Goal: Task Accomplishment & Management: Manage account settings

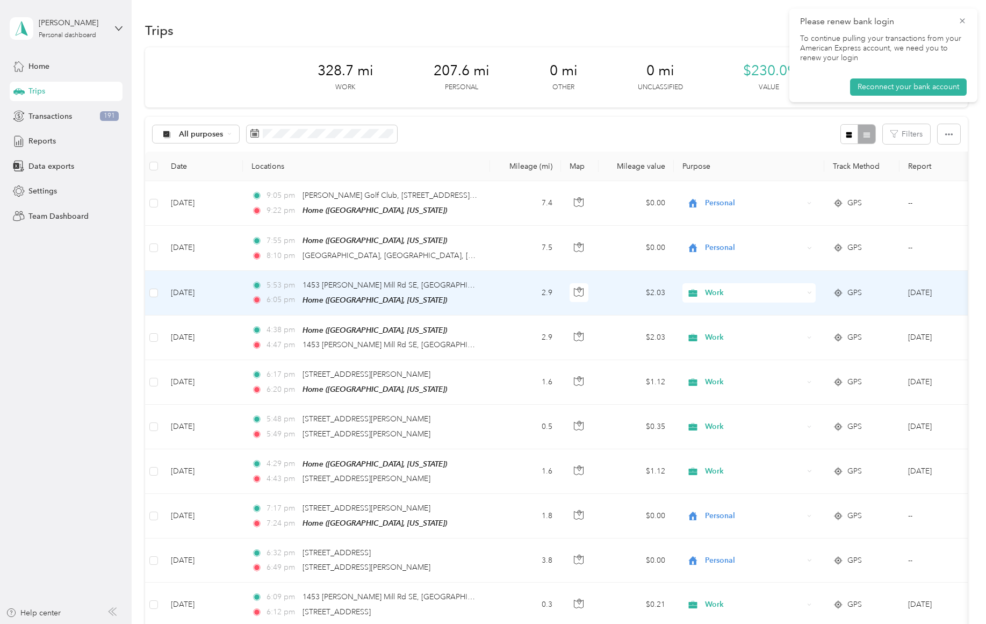
click at [722, 292] on span "Work" at bounding box center [754, 293] width 98 height 12
click at [739, 331] on span "Personal" at bounding box center [758, 330] width 99 height 11
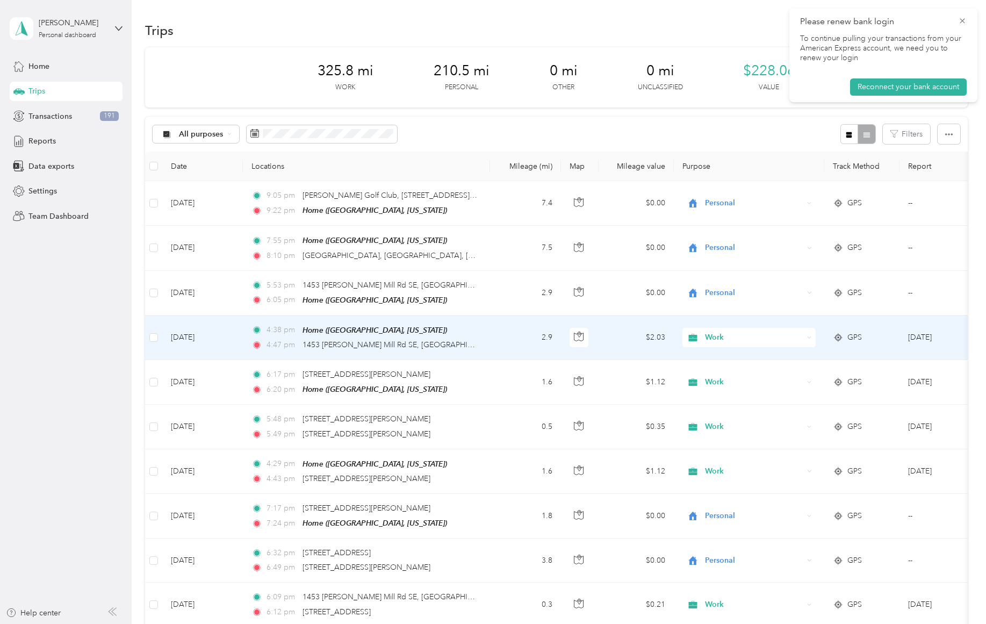
click at [712, 336] on span "Work" at bounding box center [754, 338] width 98 height 12
click at [723, 376] on span "Personal" at bounding box center [758, 374] width 99 height 11
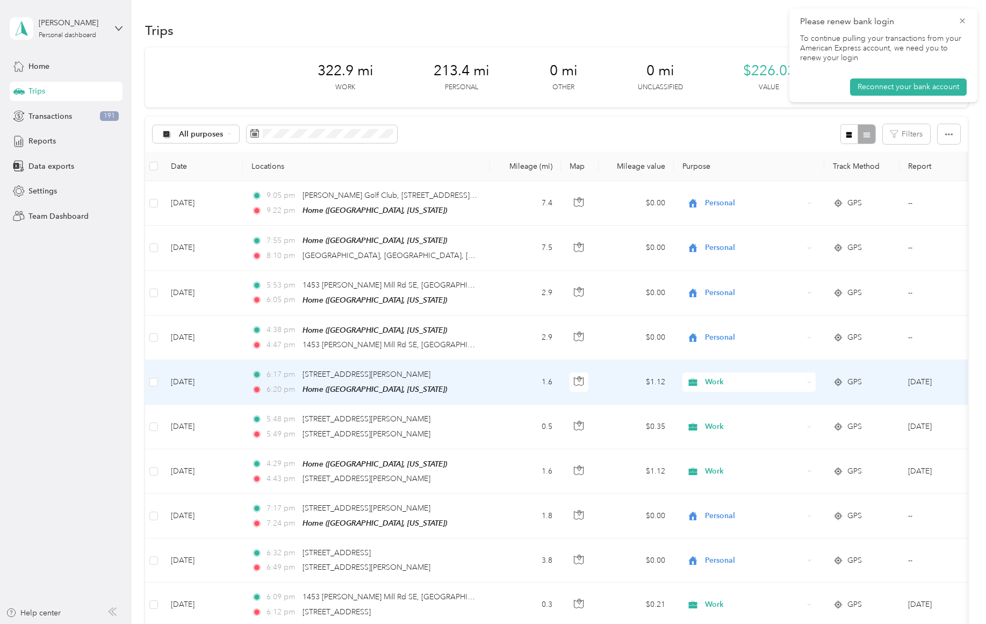
click at [713, 379] on span "Work" at bounding box center [754, 382] width 98 height 12
click at [723, 416] on span "Personal" at bounding box center [758, 419] width 99 height 11
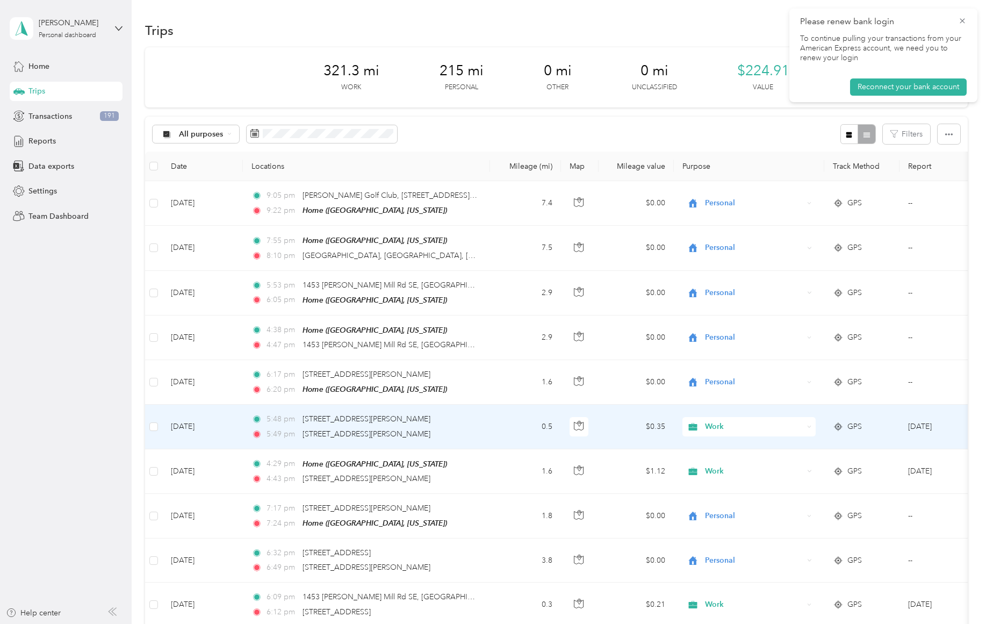
click at [722, 427] on span "Work" at bounding box center [754, 427] width 98 height 12
click at [726, 463] on span "Personal" at bounding box center [758, 463] width 99 height 11
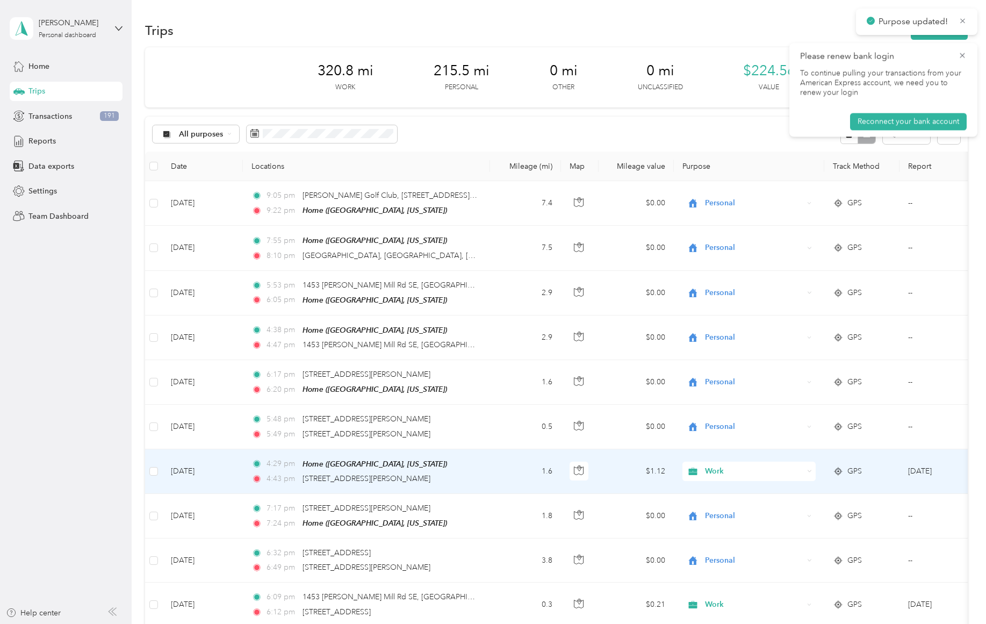
click at [723, 469] on span "Work" at bounding box center [754, 471] width 98 height 12
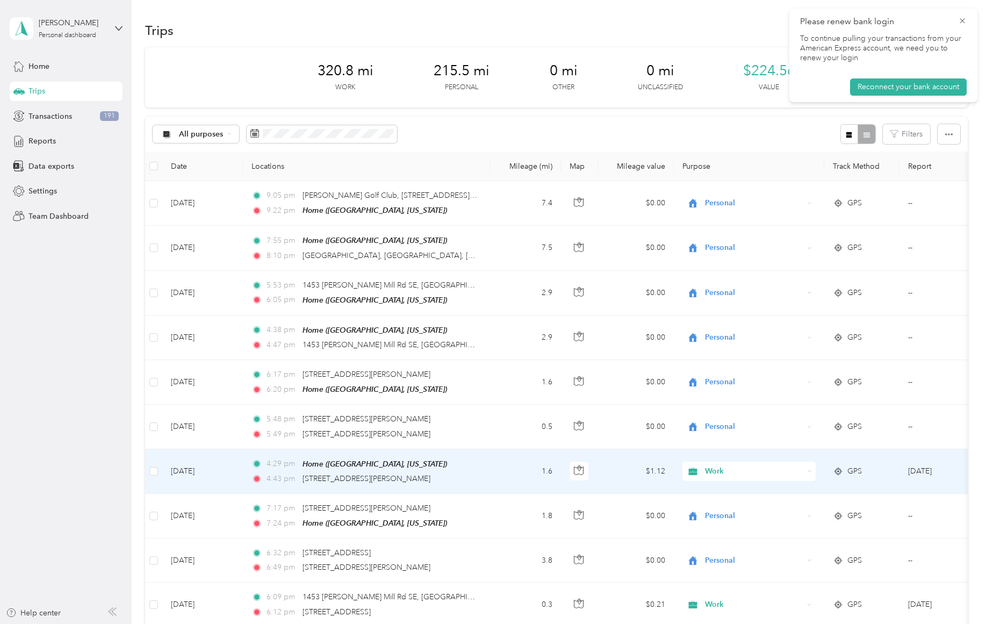
click at [733, 335] on span "Personal" at bounding box center [758, 335] width 99 height 11
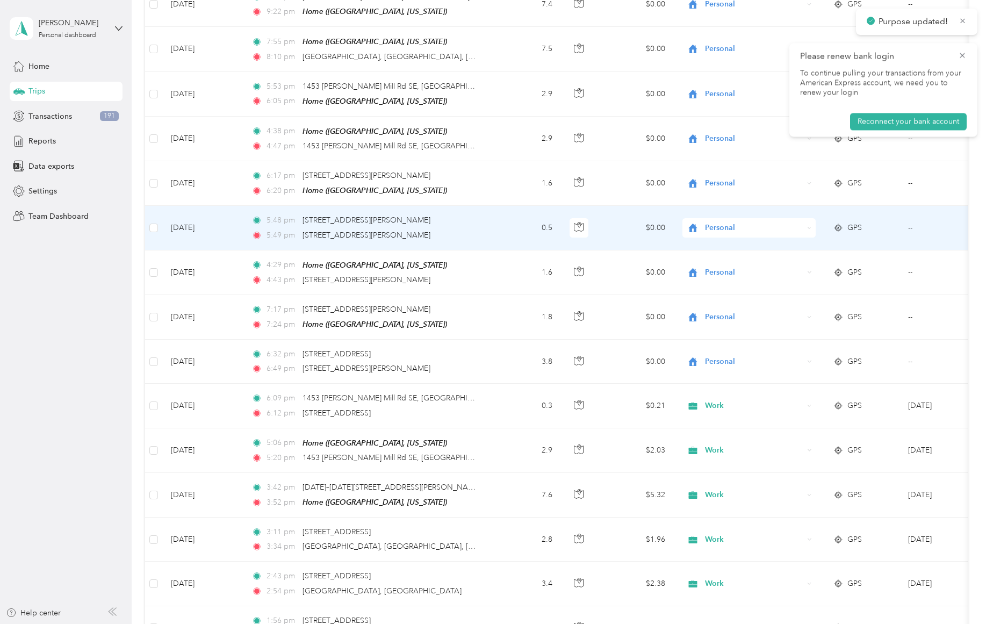
scroll to position [201, 0]
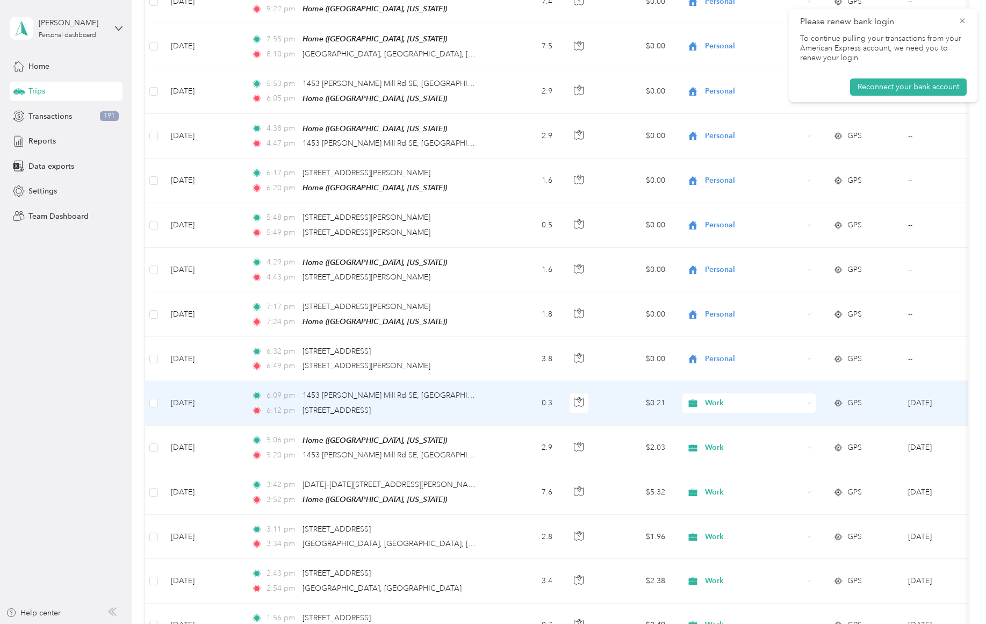
click at [718, 399] on span "Work" at bounding box center [754, 403] width 98 height 12
click at [724, 436] on span "Personal" at bounding box center [758, 439] width 99 height 11
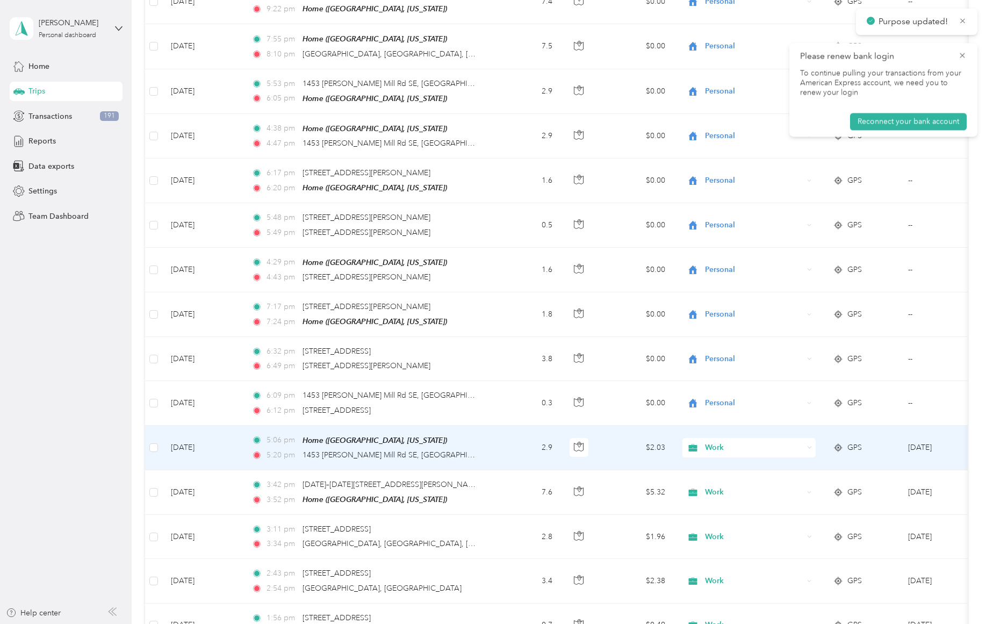
click at [723, 444] on span "Work" at bounding box center [754, 448] width 98 height 12
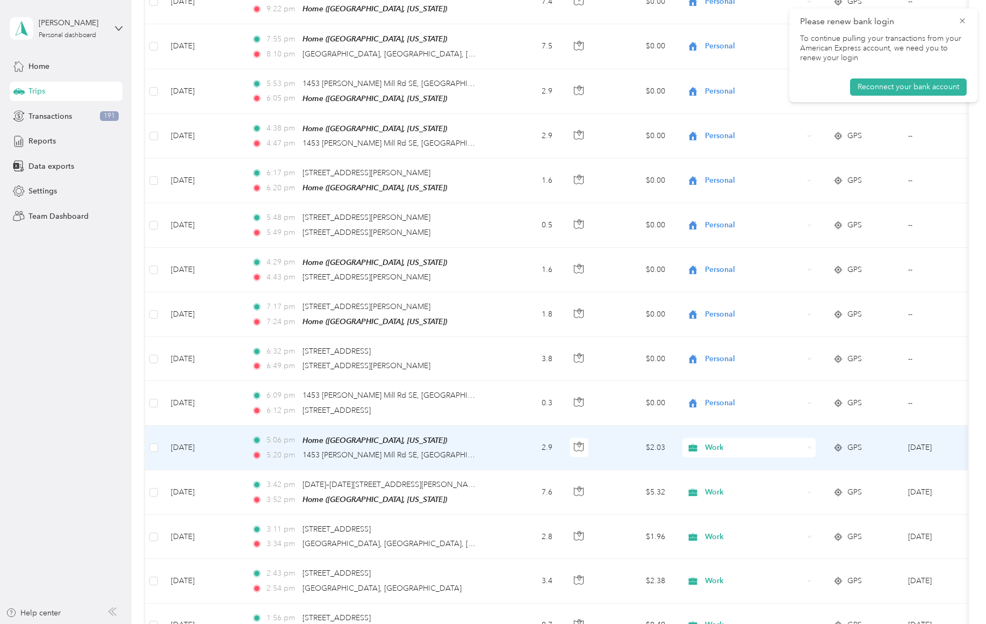
click at [715, 481] on span "Personal" at bounding box center [758, 483] width 99 height 11
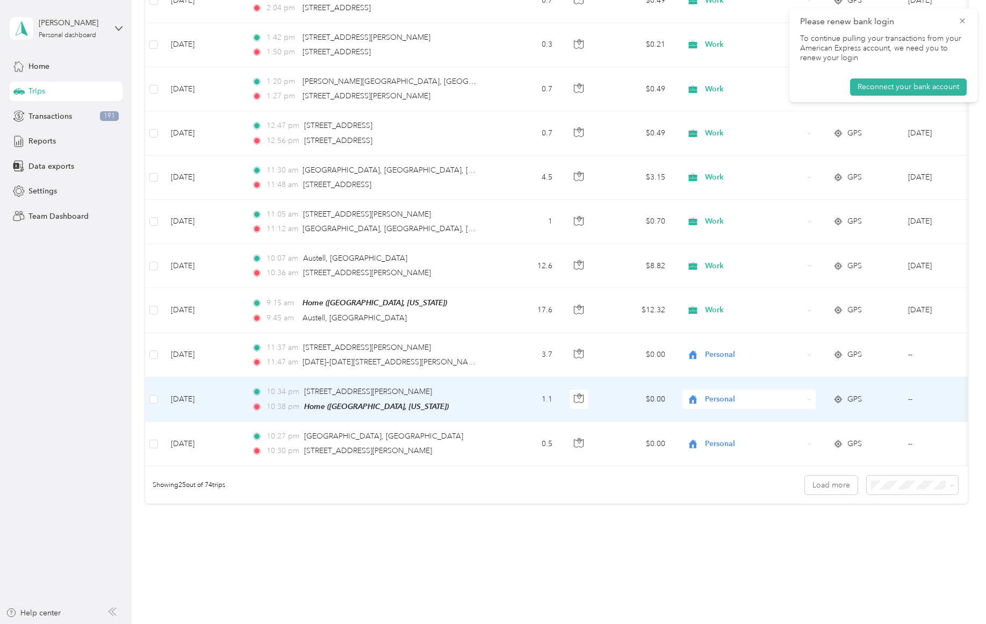
scroll to position [861, 0]
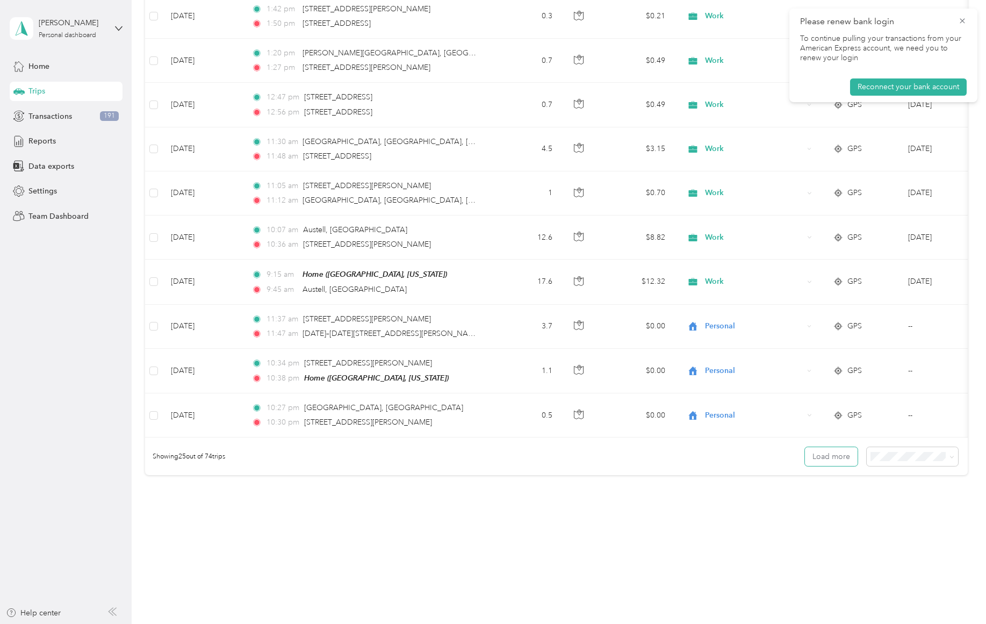
click at [805, 458] on button "Load more" at bounding box center [831, 456] width 53 height 19
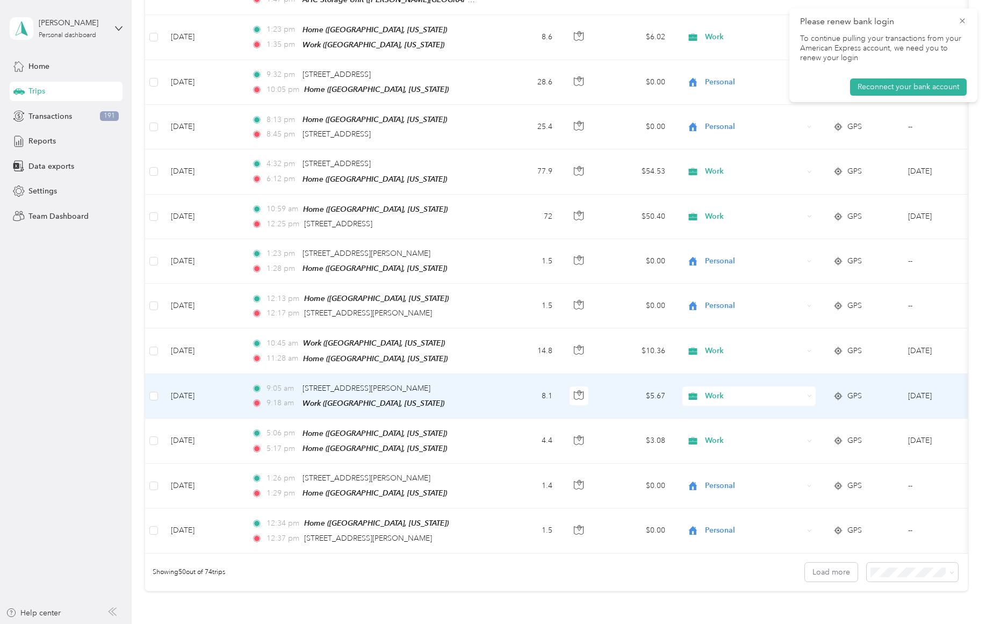
scroll to position [1935, 0]
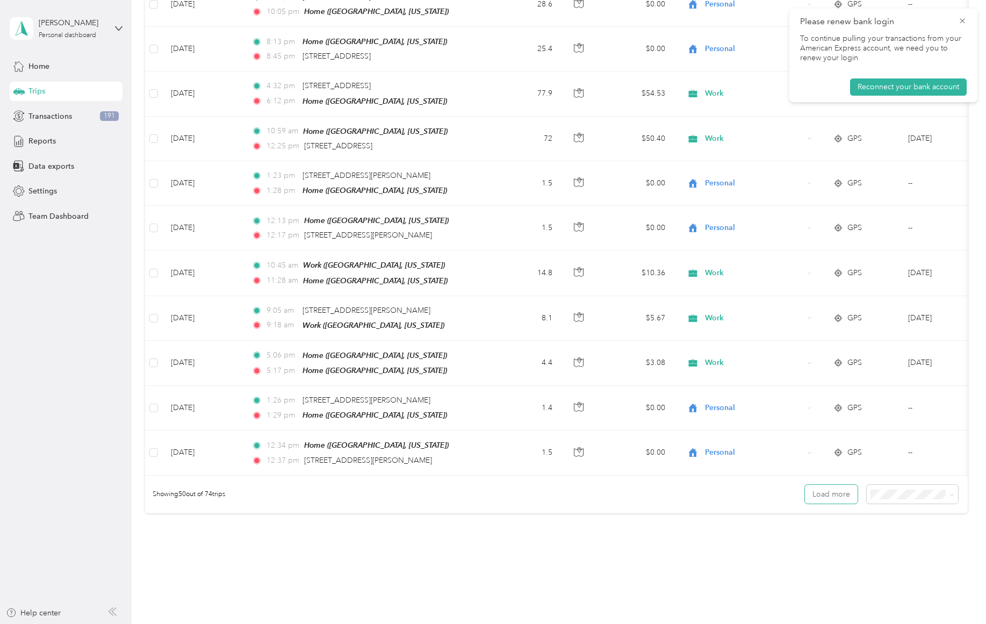
click at [815, 488] on button "Load more" at bounding box center [831, 494] width 53 height 19
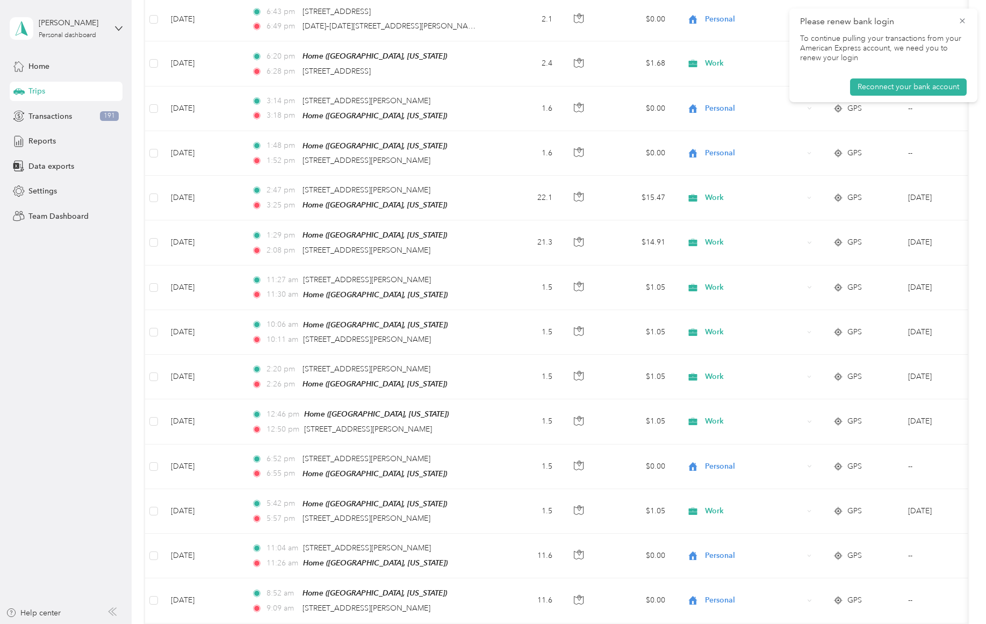
scroll to position [3032, 0]
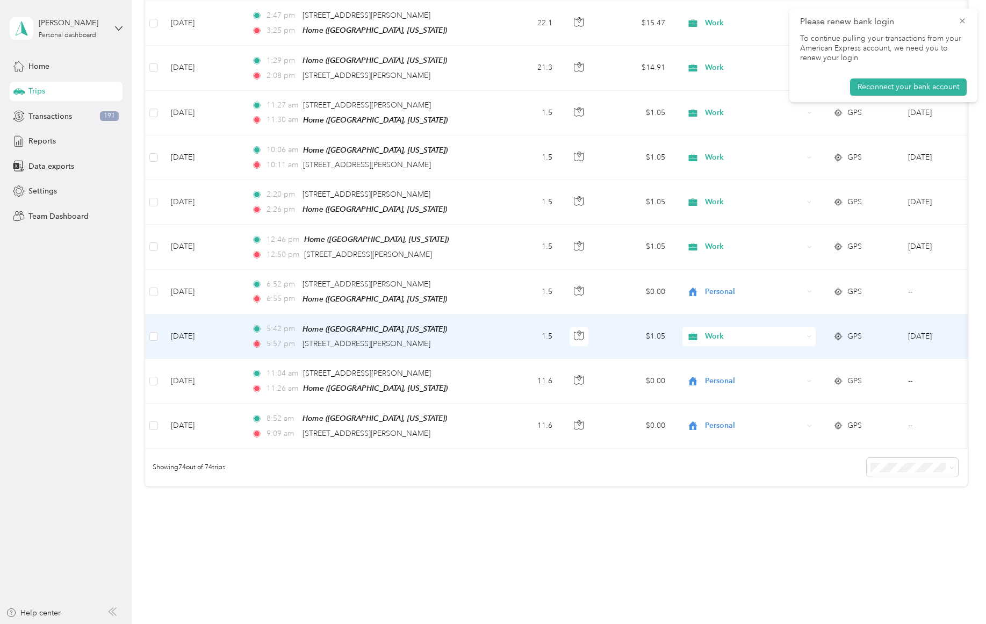
click at [718, 330] on span "Work" at bounding box center [754, 336] width 98 height 12
click at [731, 352] on span "Personal" at bounding box center [758, 355] width 99 height 11
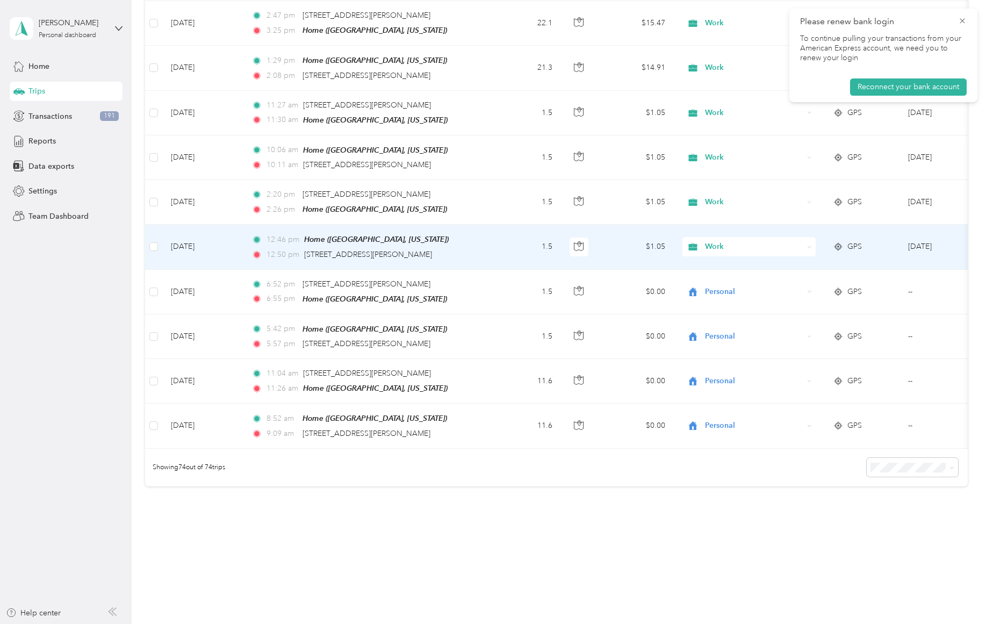
click at [716, 241] on span "Work" at bounding box center [754, 247] width 98 height 12
click at [725, 267] on span "Personal" at bounding box center [758, 266] width 99 height 11
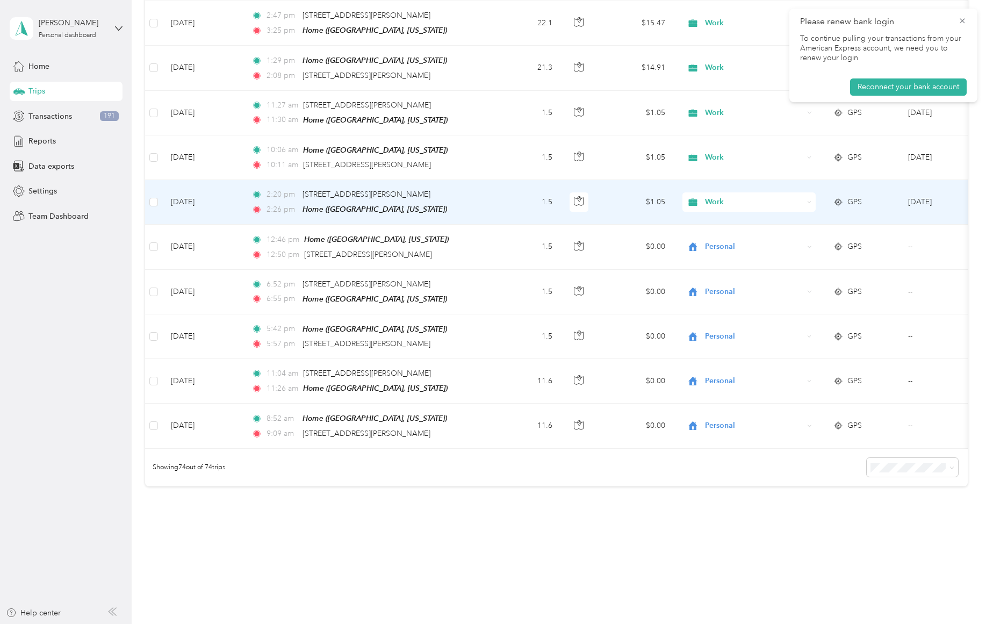
click at [711, 196] on span "Work" at bounding box center [754, 202] width 98 height 12
click at [721, 221] on span "Personal" at bounding box center [758, 222] width 99 height 11
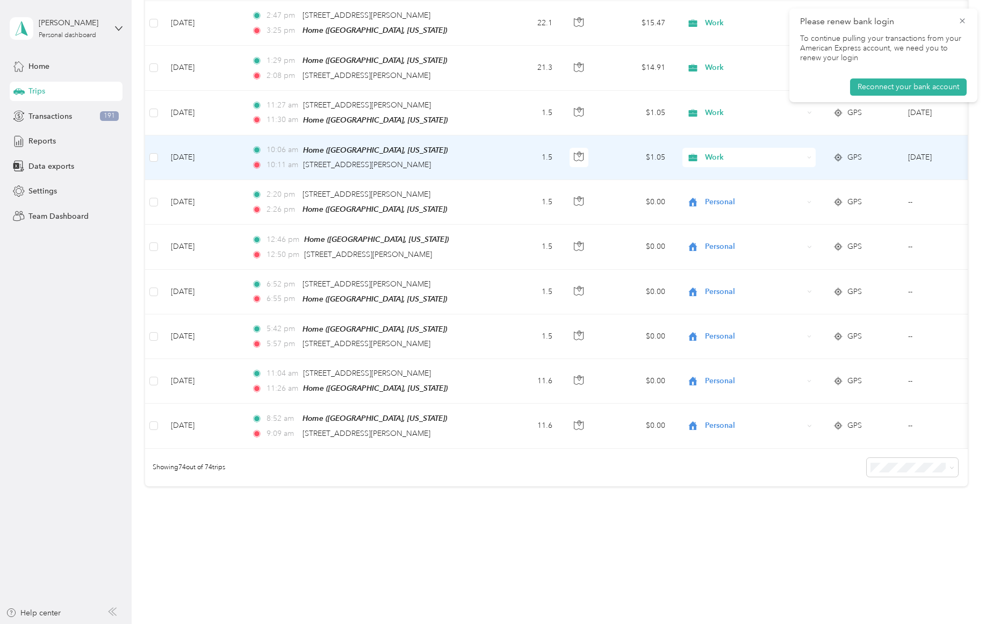
click at [705, 152] on span "Work" at bounding box center [754, 158] width 98 height 12
click at [725, 177] on span "Personal" at bounding box center [758, 176] width 99 height 11
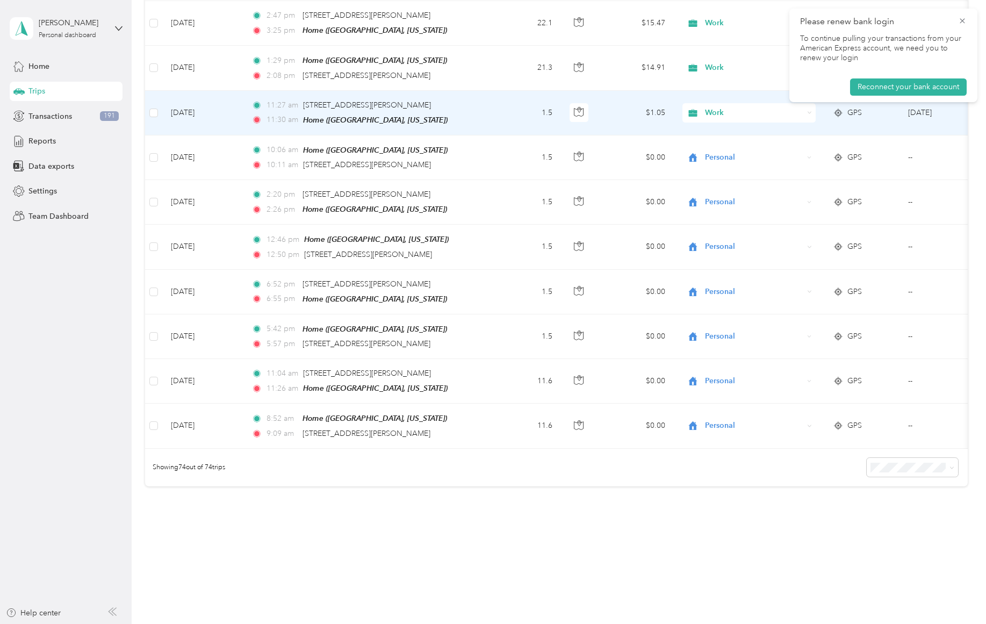
click at [711, 107] on span "Work" at bounding box center [754, 113] width 98 height 12
click at [717, 132] on span "Personal" at bounding box center [758, 132] width 99 height 11
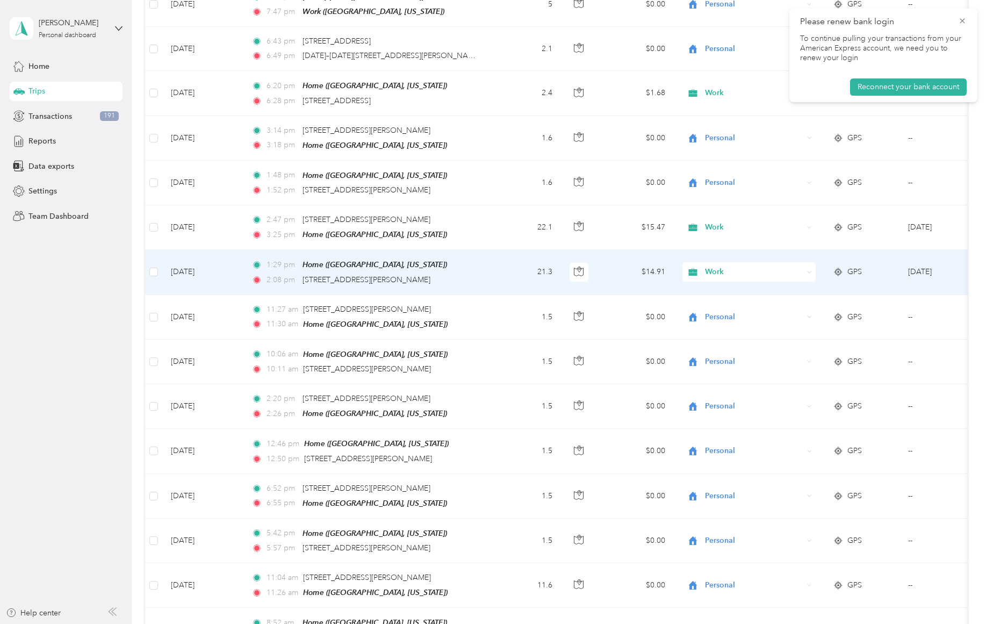
scroll to position [2763, 0]
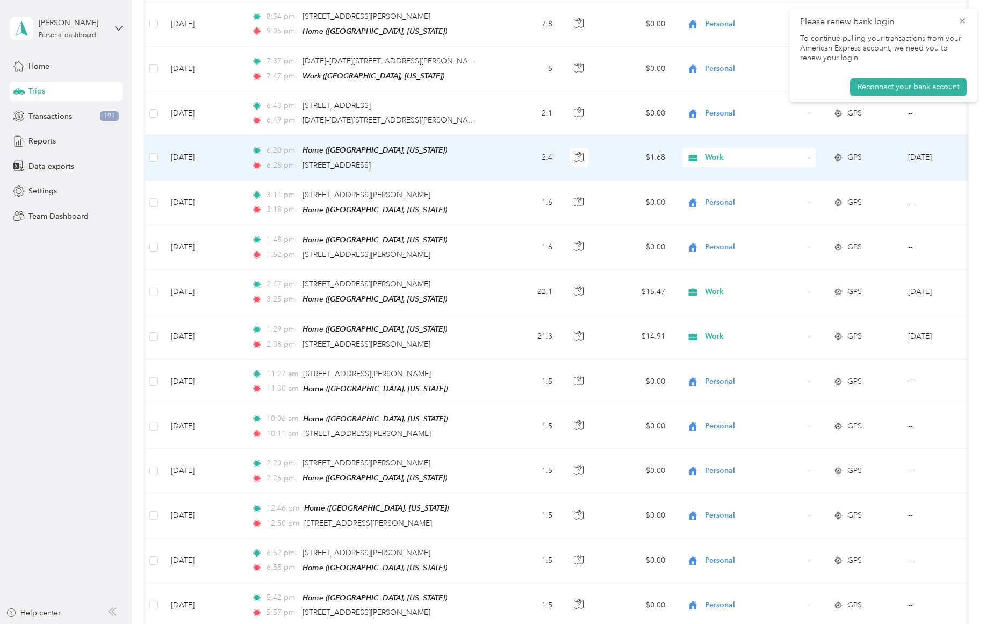
click at [717, 152] on span "Work" at bounding box center [754, 158] width 98 height 12
click at [724, 176] on span "Personal" at bounding box center [758, 180] width 99 height 11
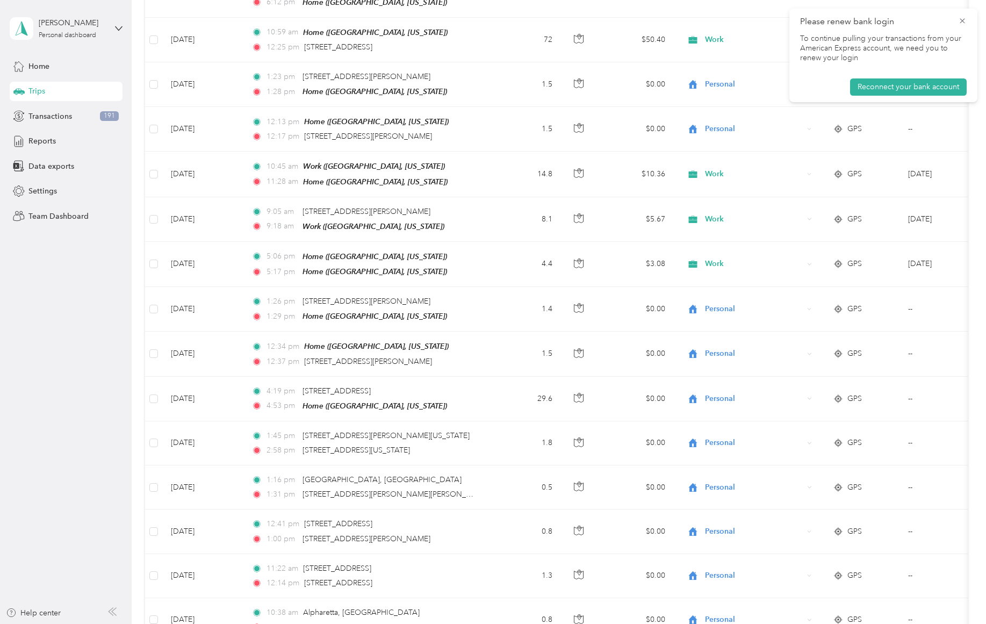
scroll to position [2025, 0]
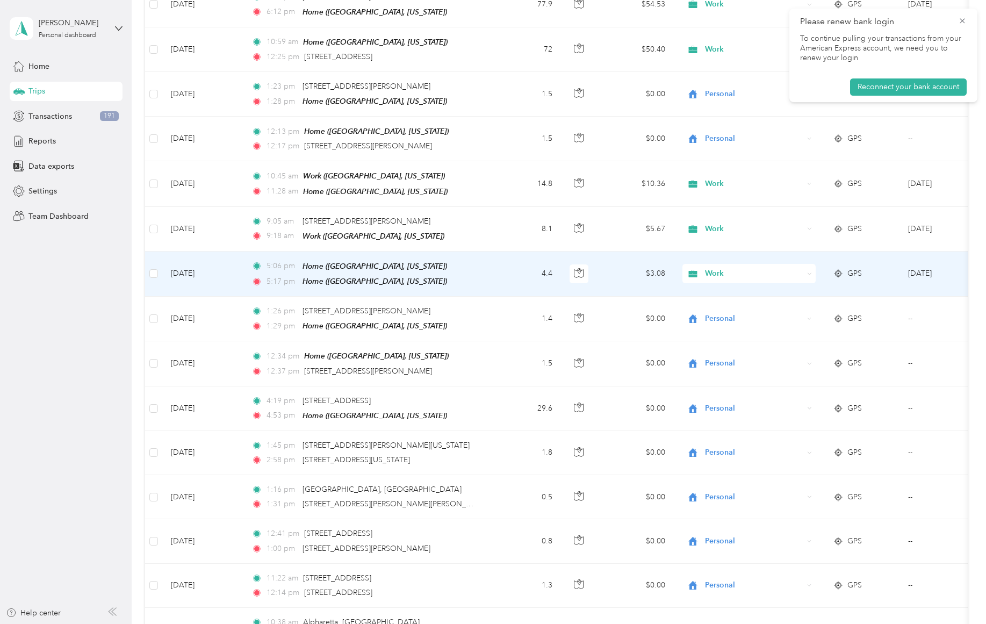
click at [720, 268] on span "Work" at bounding box center [754, 274] width 98 height 12
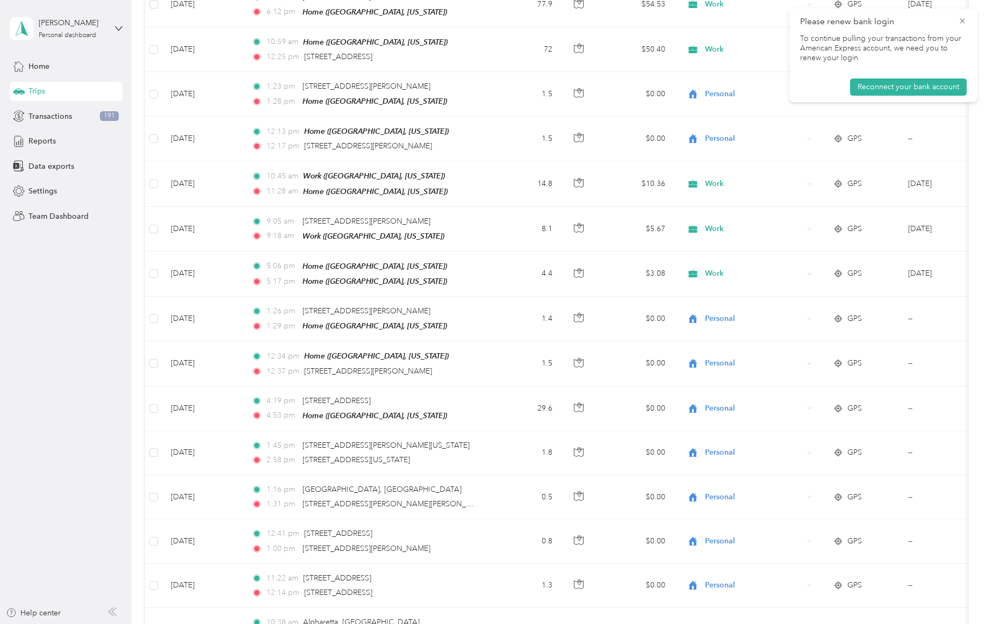
click at [67, 258] on aside "[PERSON_NAME] Personal dashboard Home Trips Transactions 191 Reports Data expor…" at bounding box center [66, 312] width 132 height 624
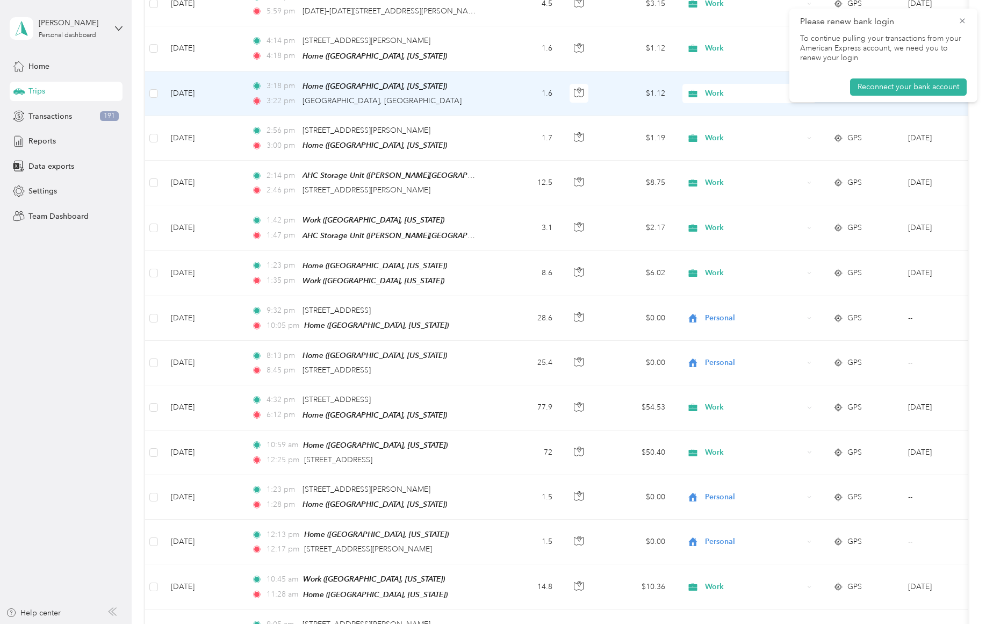
scroll to position [1554, 0]
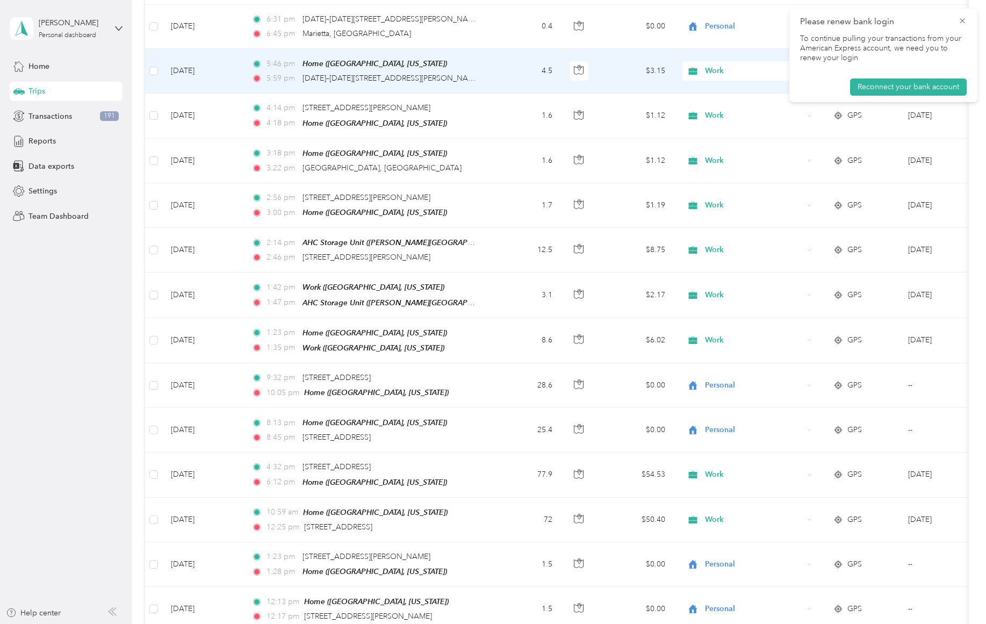
click at [710, 66] on span "Work" at bounding box center [754, 71] width 98 height 12
click at [736, 103] on span "Personal" at bounding box center [758, 104] width 99 height 11
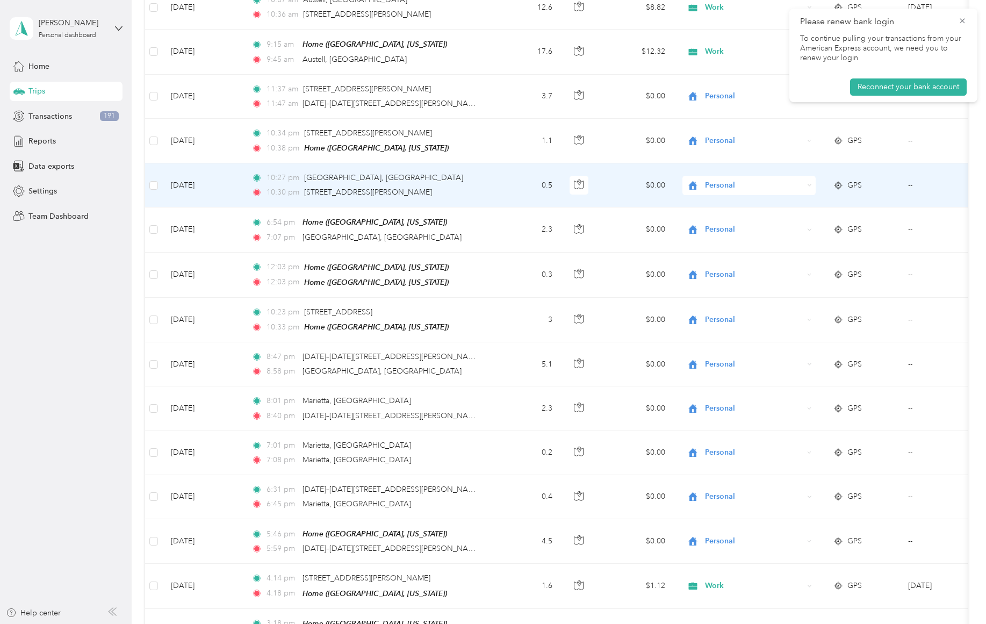
scroll to position [950, 0]
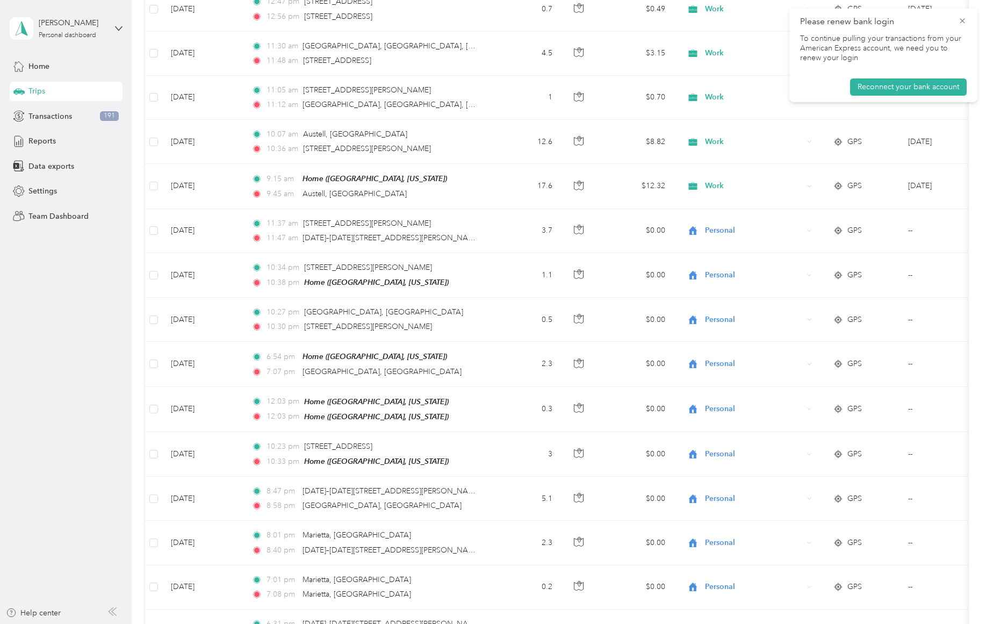
click at [961, 20] on icon at bounding box center [962, 21] width 9 height 10
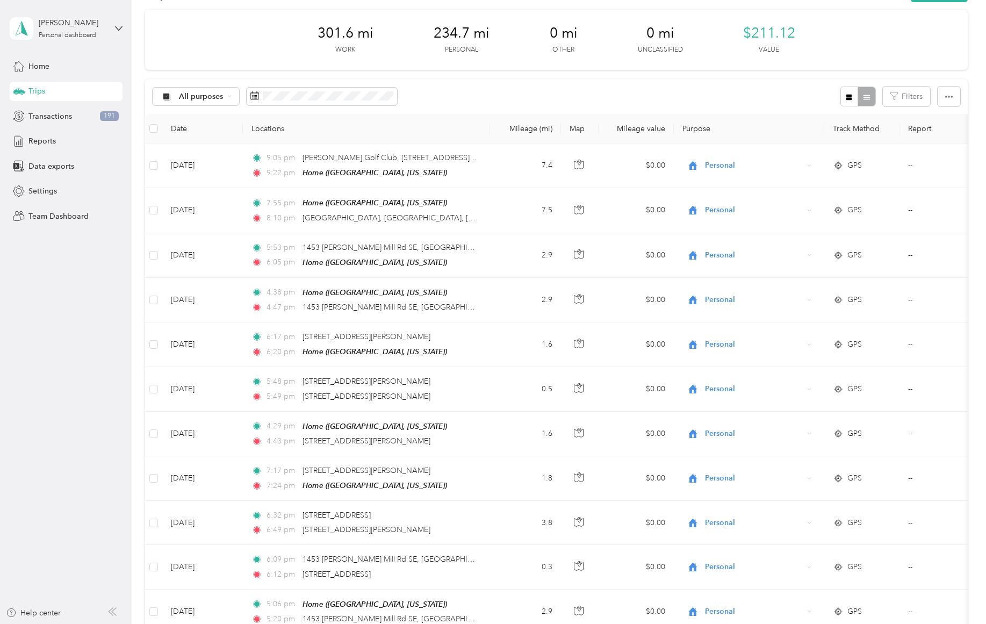
scroll to position [10, 0]
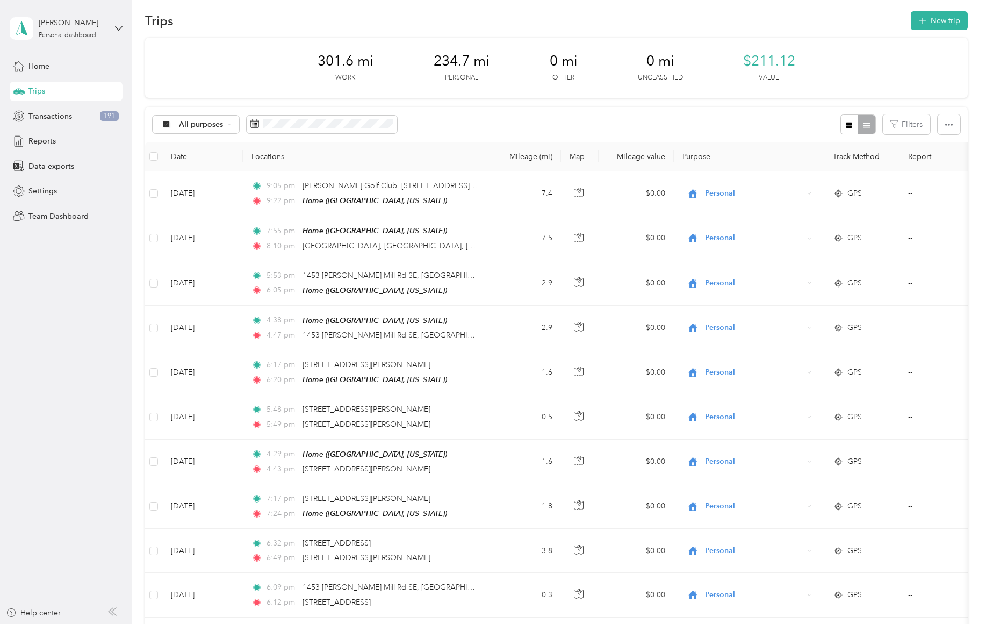
click at [936, 16] on button "New trip" at bounding box center [939, 20] width 57 height 19
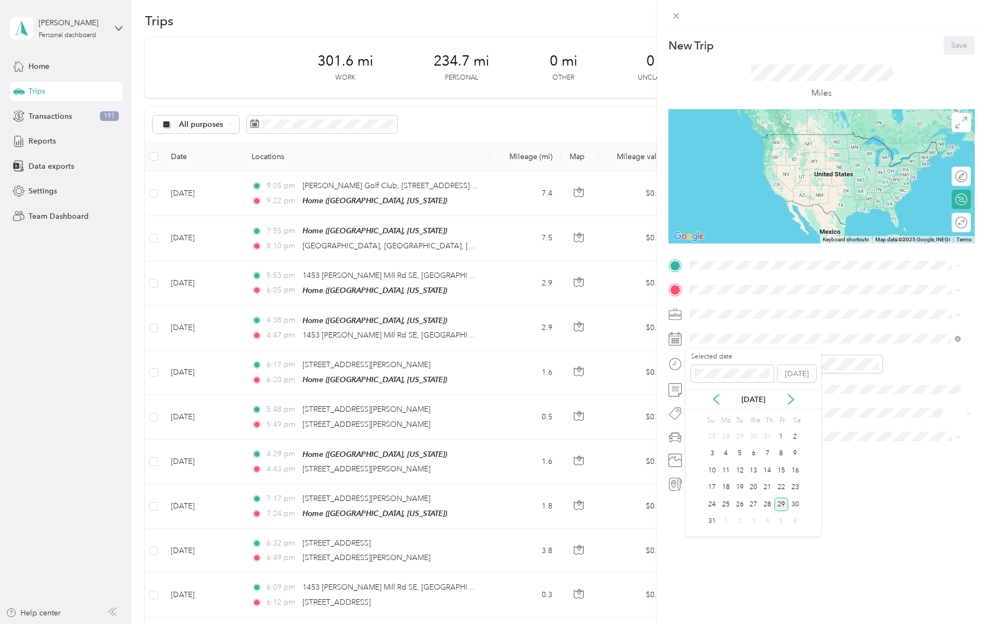
click at [726, 468] on div "11" at bounding box center [726, 470] width 14 height 13
click at [704, 447] on div "08" at bounding box center [701, 447] width 26 height 15
click at [766, 385] on div "AM" at bounding box center [761, 387] width 26 height 15
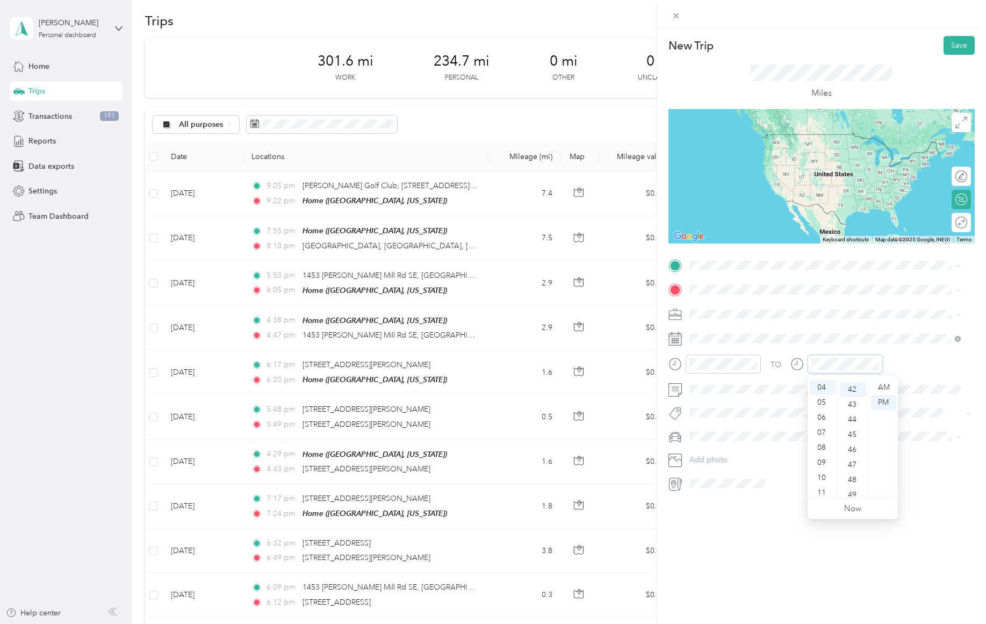
scroll to position [631, 0]
click at [820, 464] on div "09" at bounding box center [823, 462] width 26 height 15
click at [857, 388] on div "00" at bounding box center [853, 387] width 26 height 15
click at [885, 386] on div "AM" at bounding box center [883, 387] width 26 height 15
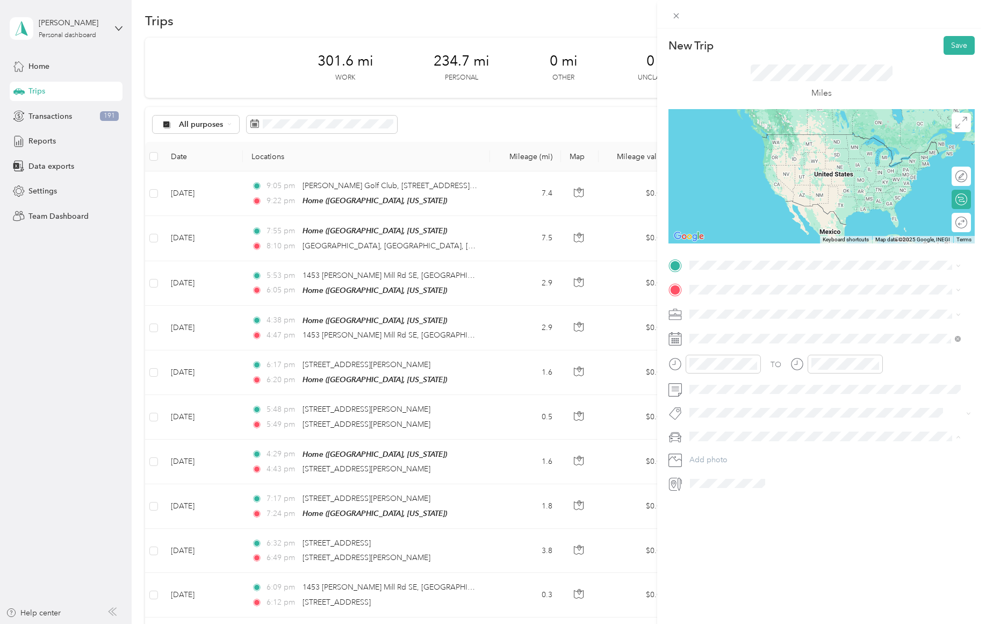
click at [728, 451] on span "[PERSON_NAME]'s 2021 Nissan Rogue" at bounding box center [759, 455] width 133 height 9
click at [704, 333] on span "Work" at bounding box center [702, 332] width 18 height 9
click at [767, 326] on div "Home Chattahoochee [STREET_ADDRESS][US_STATE]" at bounding box center [791, 314] width 162 height 23
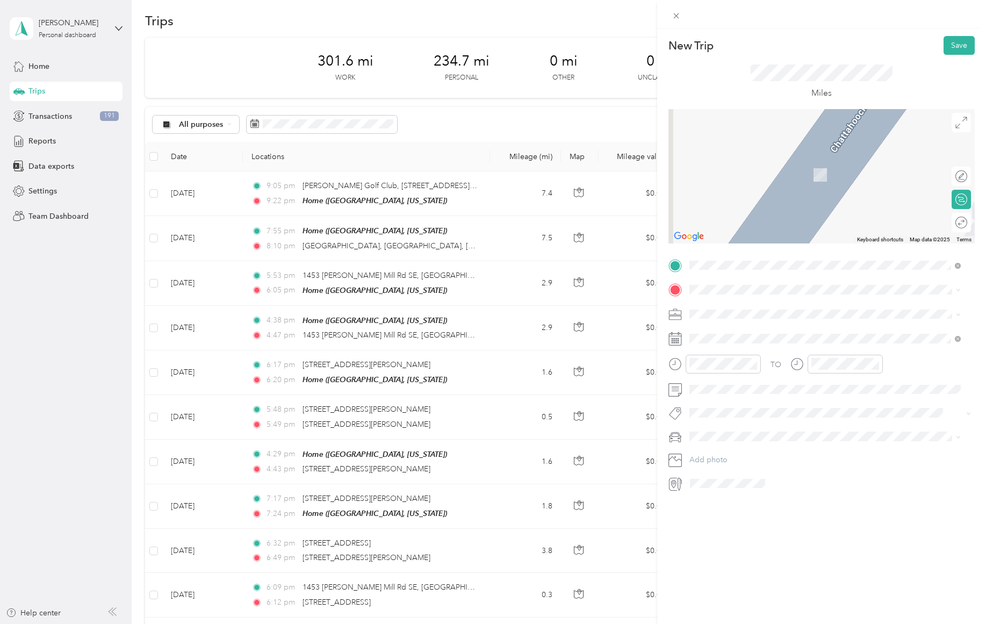
click at [734, 281] on span at bounding box center [830, 289] width 289 height 17
click at [726, 294] on span at bounding box center [830, 289] width 289 height 17
click at [235, 65] on div "New Trip Save This trip cannot be edited because it is either under review, app…" at bounding box center [493, 312] width 986 height 624
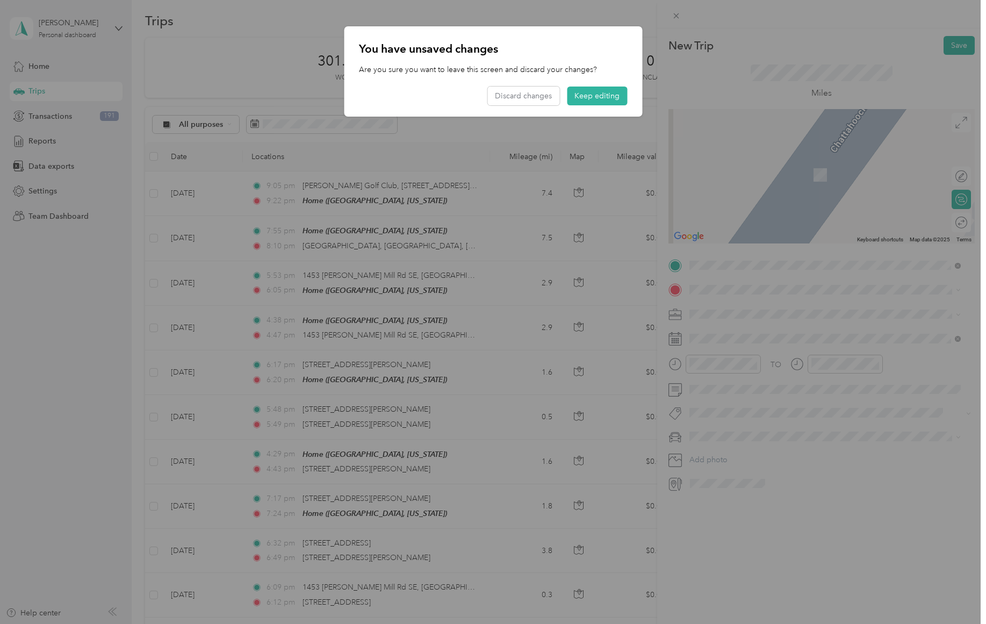
click at [608, 96] on button "Keep editing" at bounding box center [597, 96] width 60 height 19
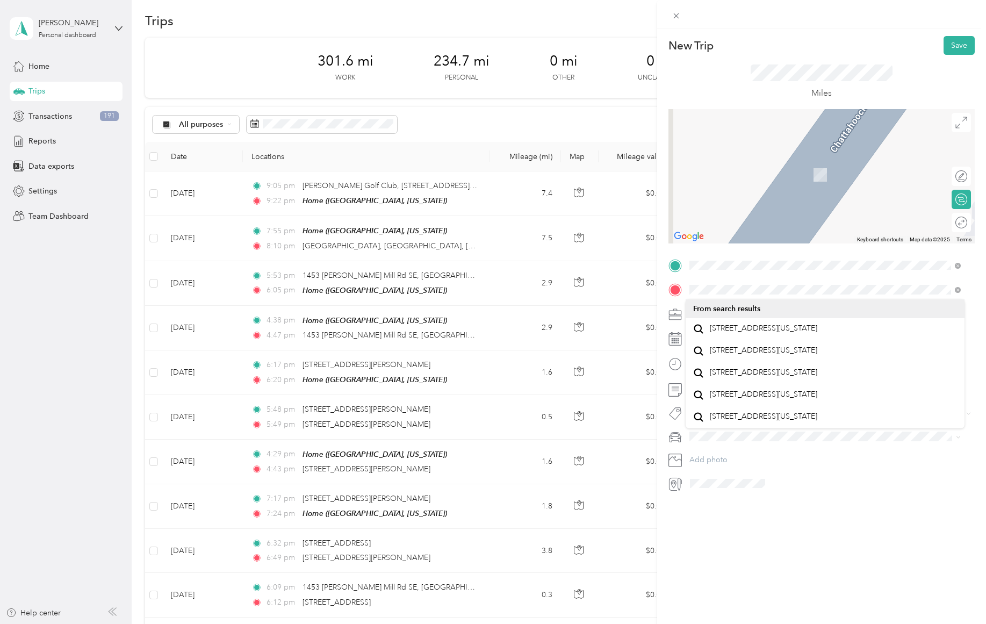
click at [775, 333] on span "[STREET_ADDRESS][US_STATE]" at bounding box center [763, 328] width 107 height 10
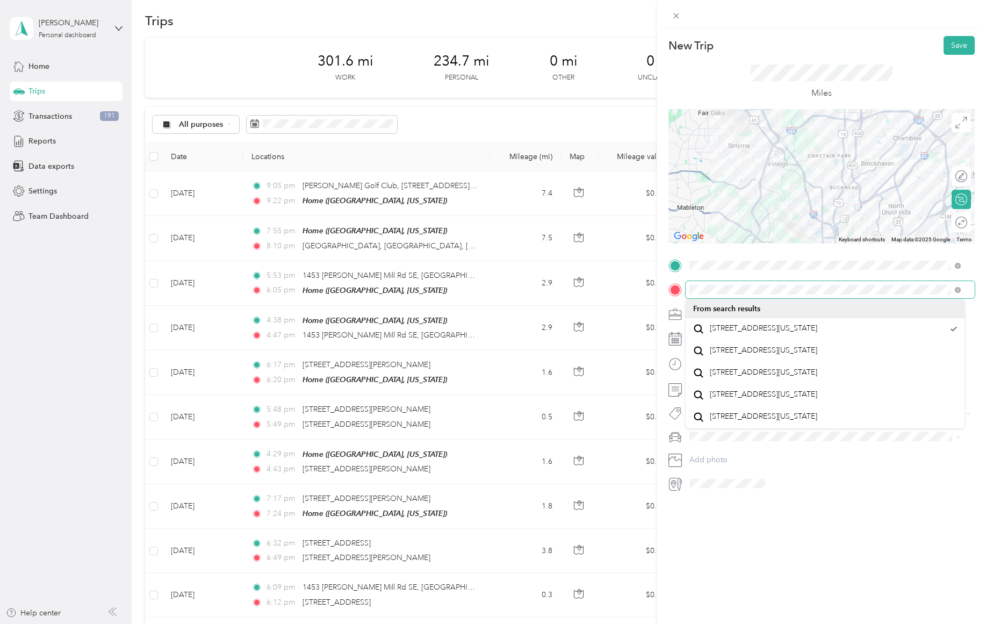
click at [656, 285] on div "New Trip Save This trip cannot be edited because it is either under review, app…" at bounding box center [493, 312] width 986 height 624
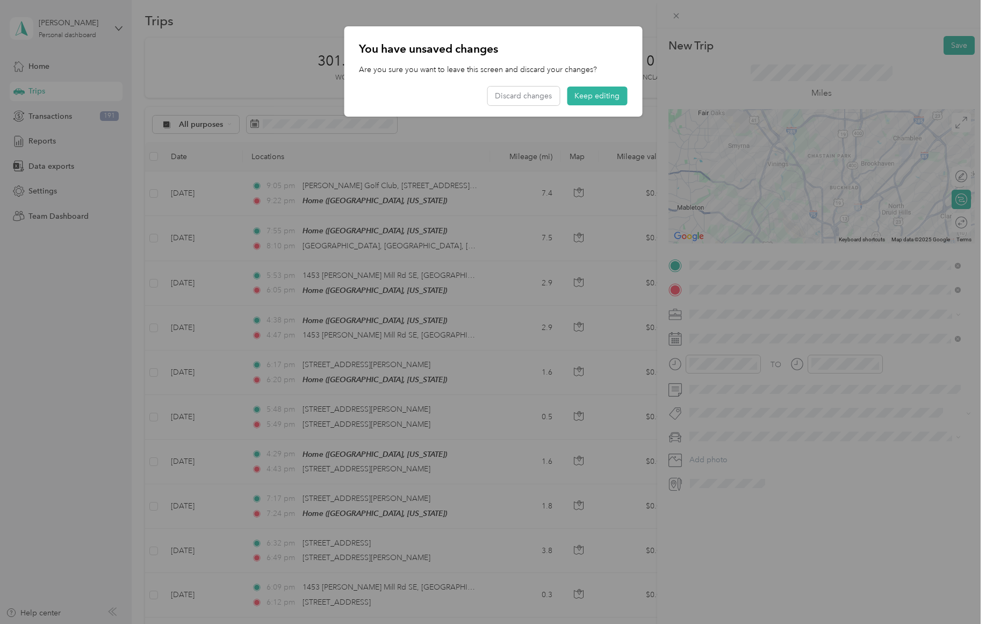
drag, startPoint x: 656, startPoint y: 285, endPoint x: 610, endPoint y: 92, distance: 198.1
click at [610, 92] on button "Keep editing" at bounding box center [597, 96] width 60 height 19
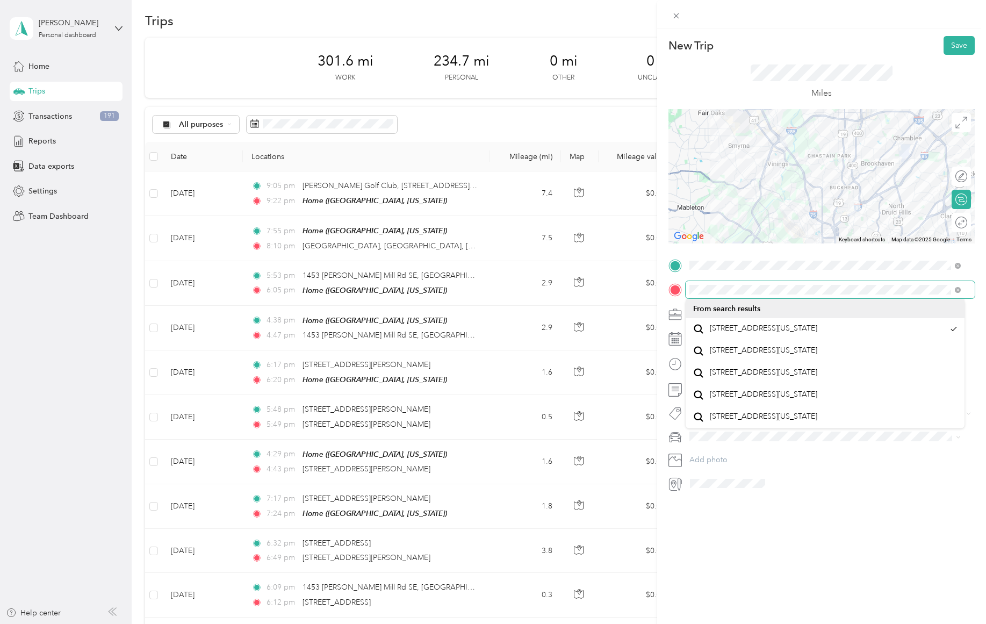
click at [645, 275] on div "New Trip Save This trip cannot be edited because it is either under review, app…" at bounding box center [493, 312] width 986 height 624
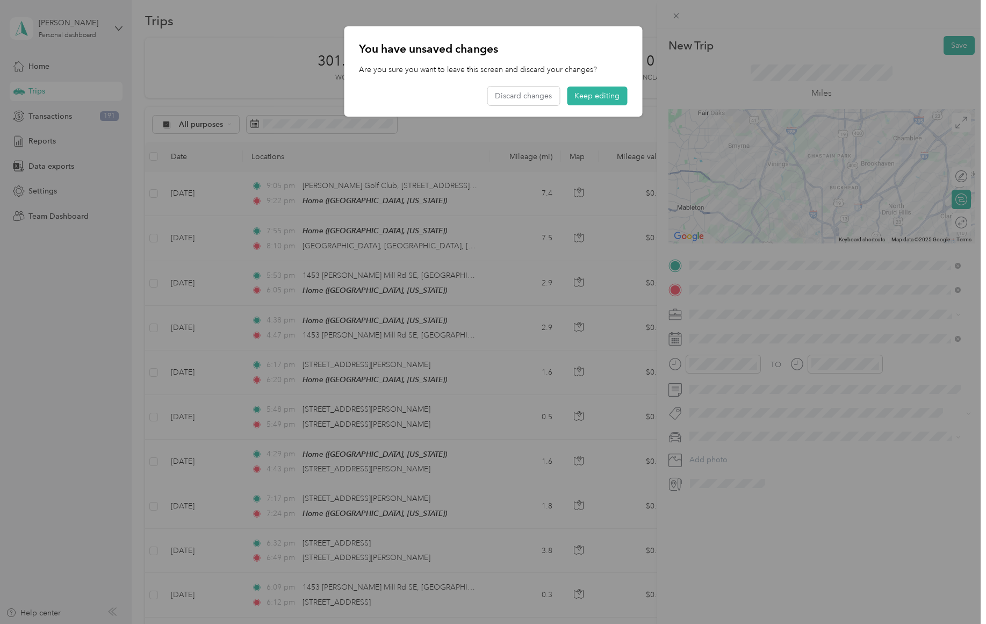
click at [598, 97] on button "Keep editing" at bounding box center [597, 96] width 60 height 19
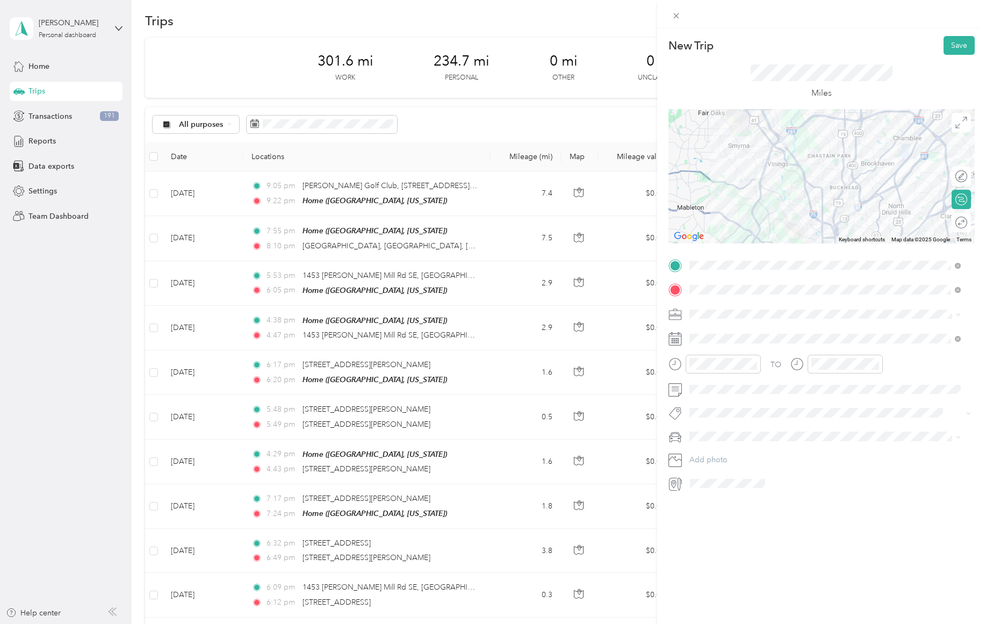
click at [952, 47] on button "Save" at bounding box center [959, 45] width 31 height 19
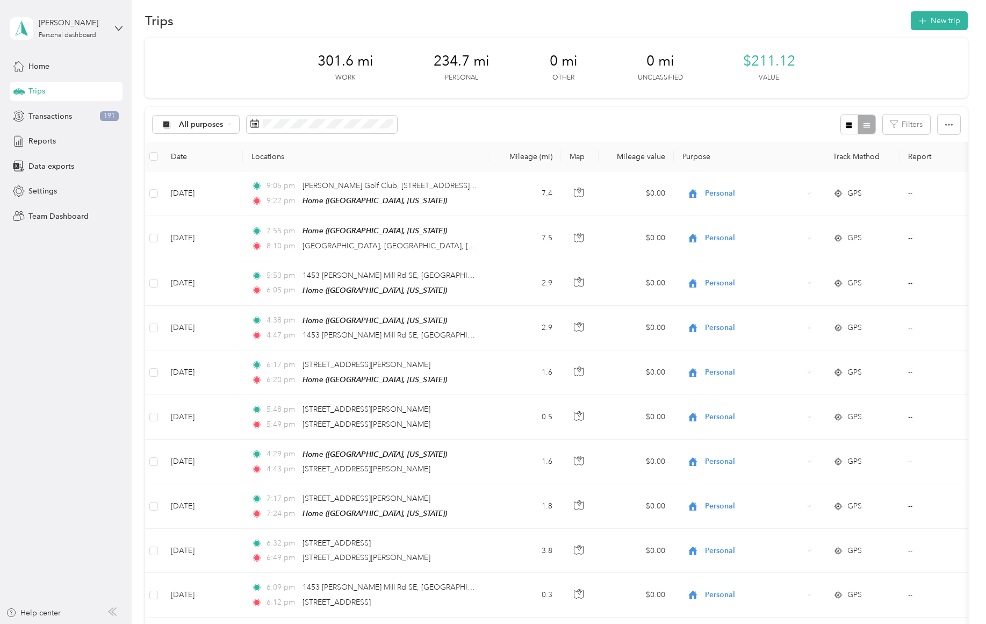
click at [944, 15] on button "New trip" at bounding box center [939, 20] width 57 height 19
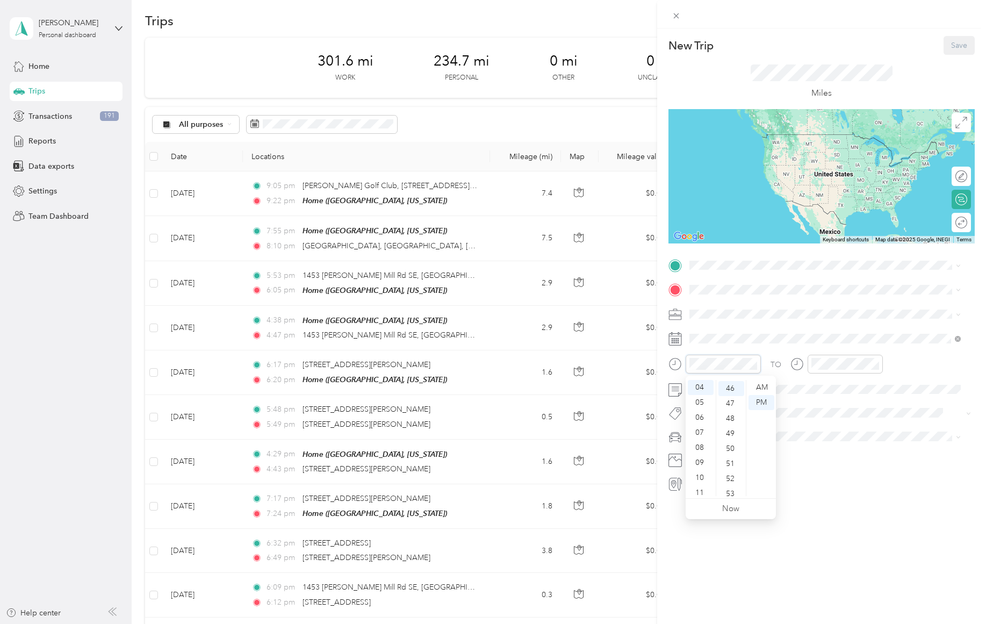
scroll to position [692, 0]
click at [727, 470] on div "11" at bounding box center [726, 470] width 14 height 13
click at [699, 462] on div "09" at bounding box center [701, 462] width 26 height 15
click at [764, 383] on div "AM" at bounding box center [761, 387] width 26 height 15
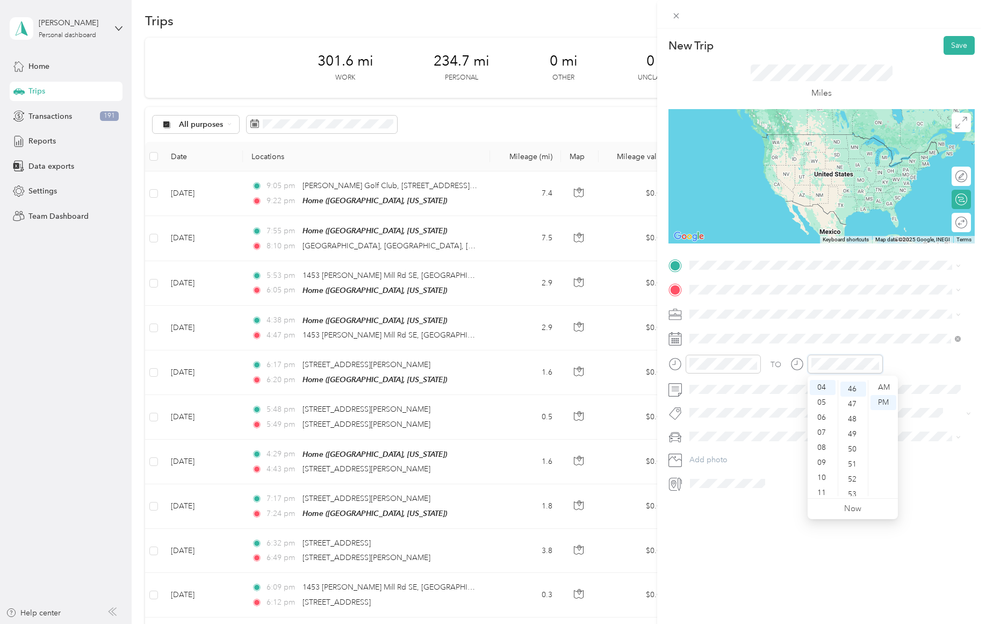
scroll to position [692, 0]
click at [825, 476] on div "10" at bounding box center [823, 477] width 26 height 15
click at [849, 387] on div "00" at bounding box center [853, 387] width 26 height 15
click at [852, 385] on div "00" at bounding box center [853, 387] width 26 height 15
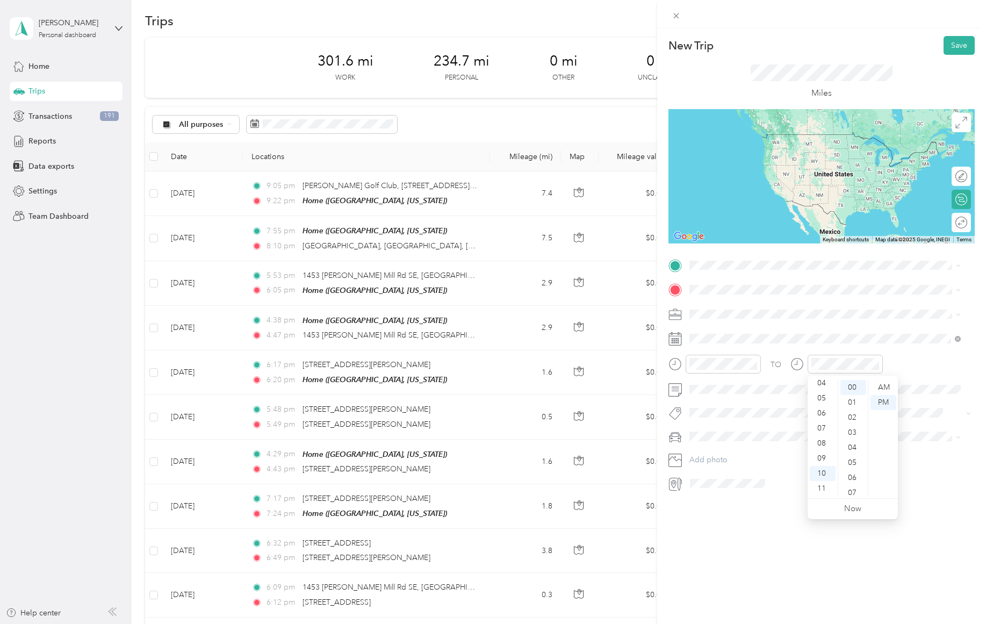
click at [892, 387] on div "AM" at bounding box center [883, 387] width 26 height 15
click at [740, 271] on span at bounding box center [830, 265] width 289 height 17
click at [806, 303] on span "[STREET_ADDRESS][US_STATE]" at bounding box center [763, 304] width 107 height 10
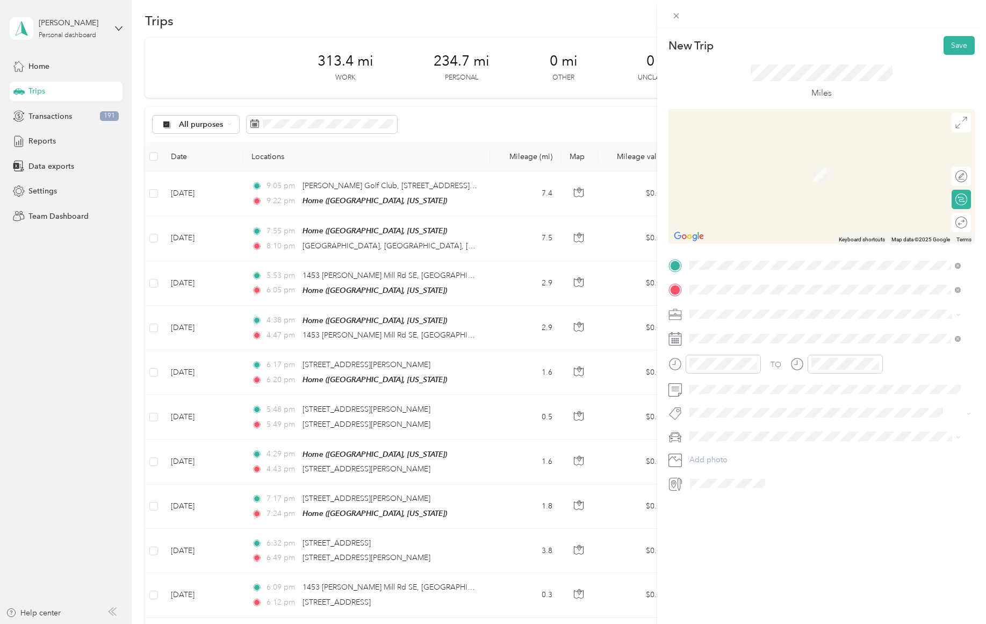
click at [786, 326] on span "[STREET_ADDRESS][PERSON_NAME][US_STATE]" at bounding box center [793, 328] width 167 height 10
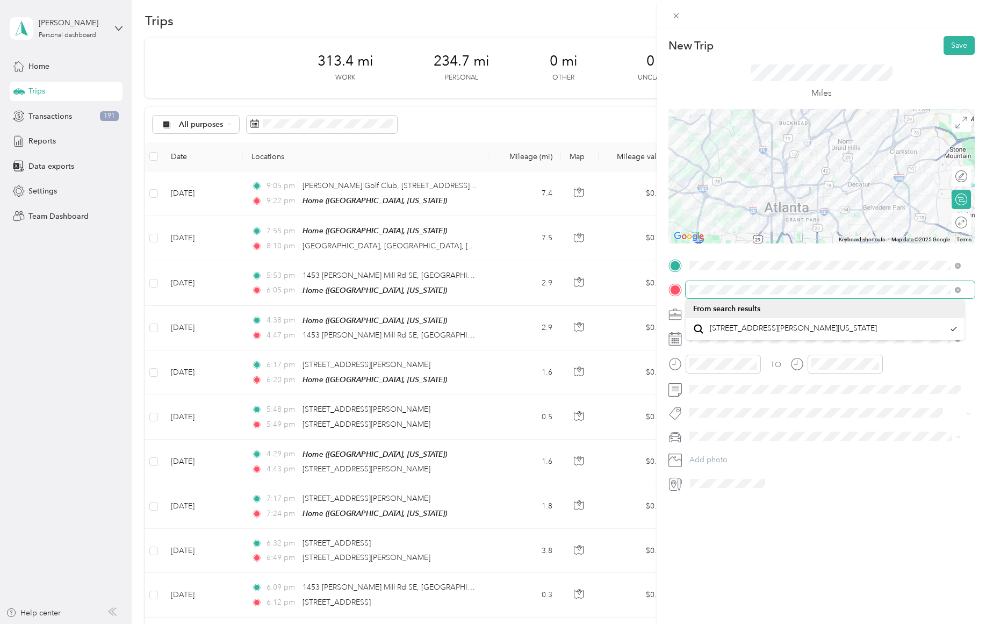
click at [667, 291] on form "New Trip Save This trip cannot be edited because it is either under review, app…" at bounding box center [821, 264] width 329 height 456
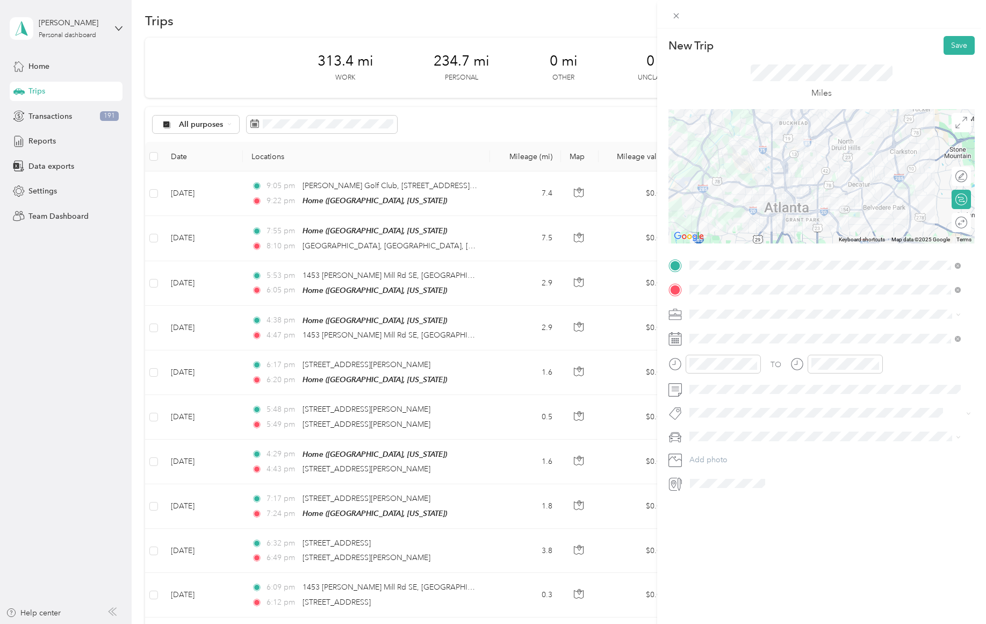
click at [841, 542] on div "New Trip Save This trip cannot be edited because it is either under review, app…" at bounding box center [821, 340] width 329 height 624
click at [734, 458] on span "[PERSON_NAME]'s 2021 Nissan Rogue" at bounding box center [759, 455] width 133 height 9
click at [718, 332] on div "Work" at bounding box center [825, 332] width 264 height 11
click at [693, 559] on div "New Trip Save This trip cannot be edited because it is either under review, app…" at bounding box center [821, 340] width 329 height 624
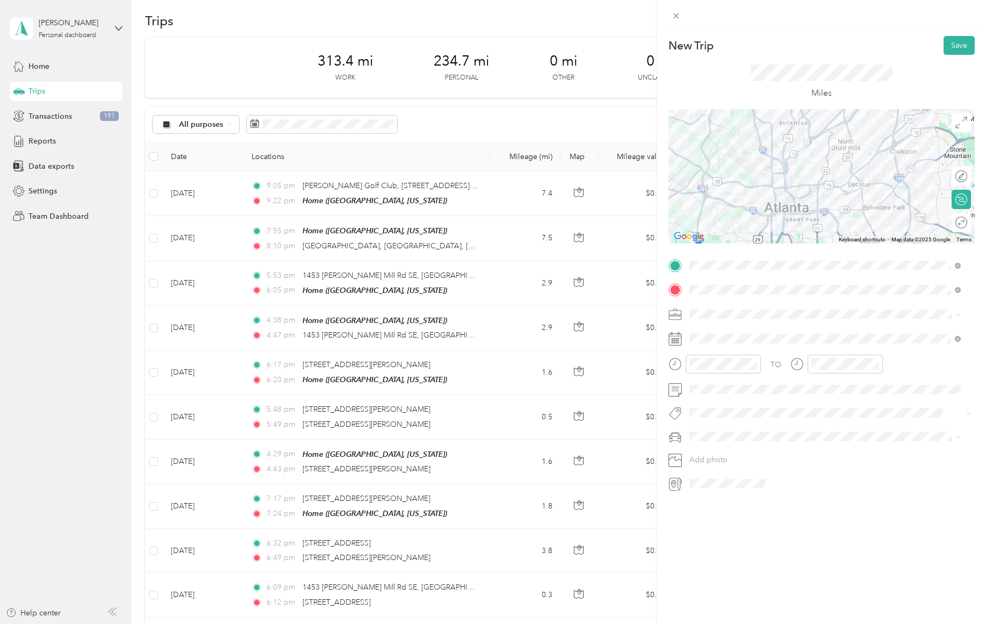
click at [948, 47] on button "Save" at bounding box center [959, 45] width 31 height 19
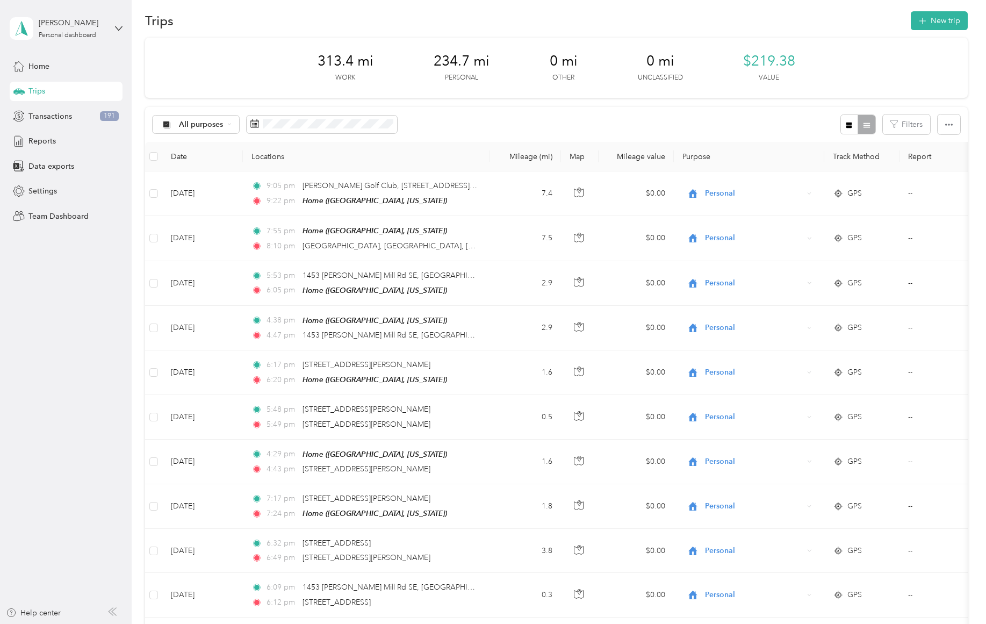
click at [940, 17] on button "New trip" at bounding box center [939, 20] width 57 height 19
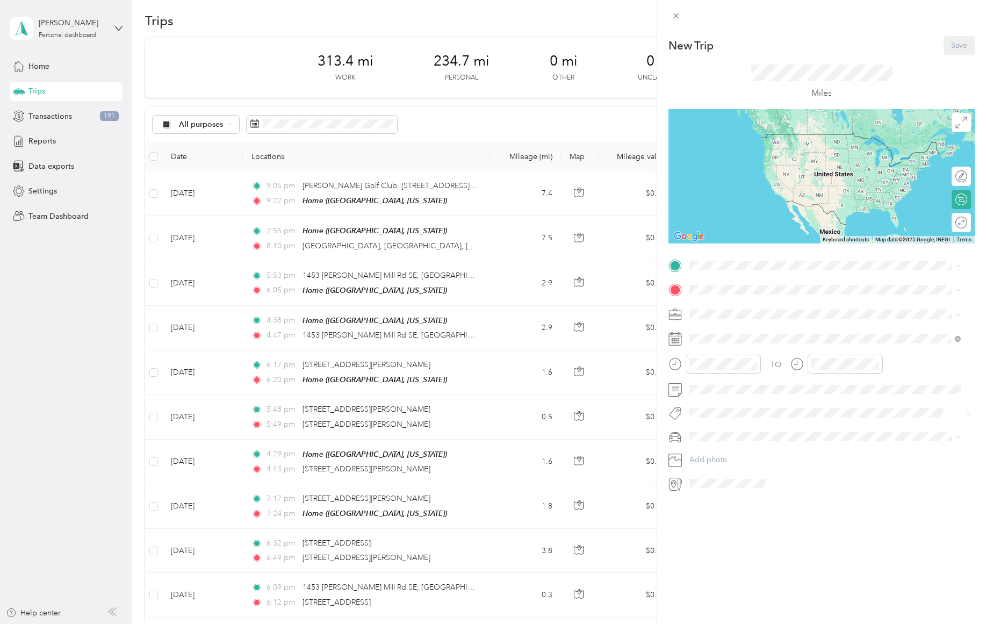
click at [735, 333] on span at bounding box center [830, 338] width 289 height 17
click at [726, 466] on div "11" at bounding box center [726, 470] width 14 height 13
click at [696, 476] on div "10" at bounding box center [701, 477] width 26 height 15
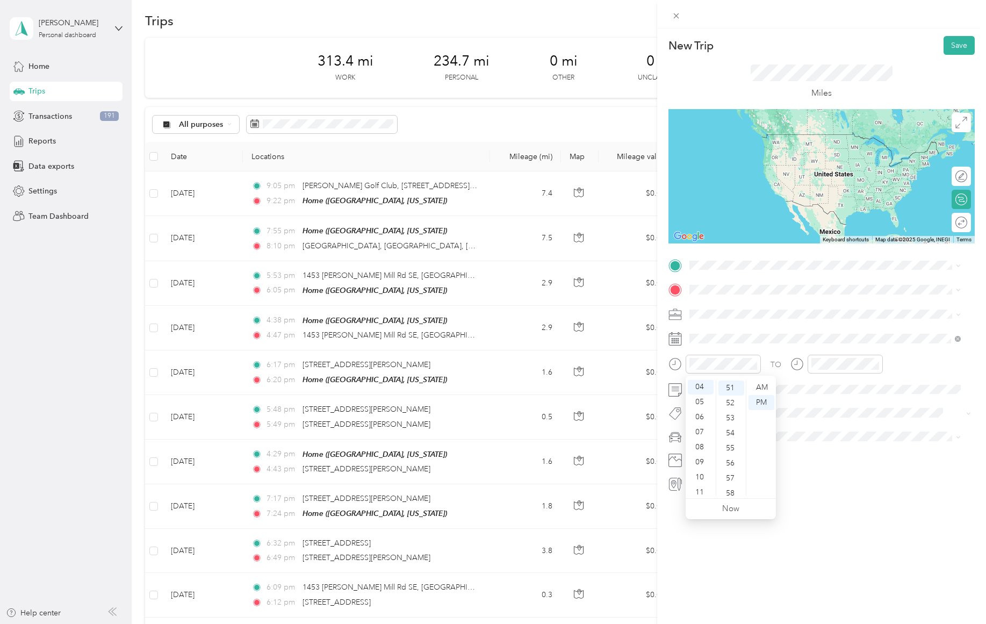
click at [731, 447] on div "55" at bounding box center [731, 448] width 26 height 15
click at [699, 474] on div "10" at bounding box center [701, 477] width 26 height 15
click at [762, 388] on div "AM" at bounding box center [761, 387] width 26 height 15
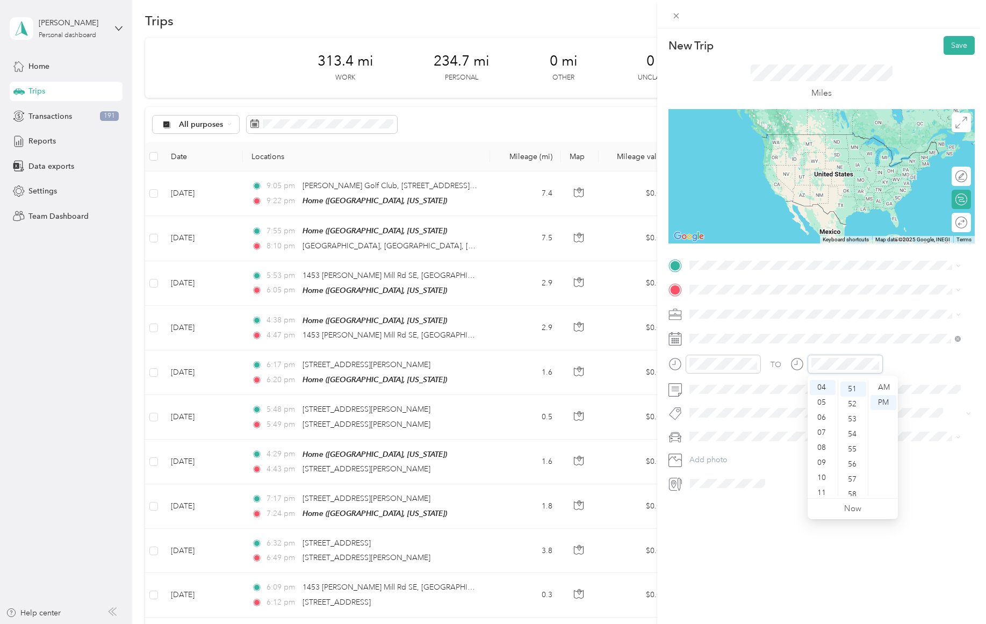
scroll to position [767, 0]
click at [824, 492] on div "11" at bounding box center [823, 492] width 26 height 15
click at [850, 386] on div "00" at bounding box center [853, 387] width 26 height 15
click at [884, 387] on div "AM" at bounding box center [883, 387] width 26 height 15
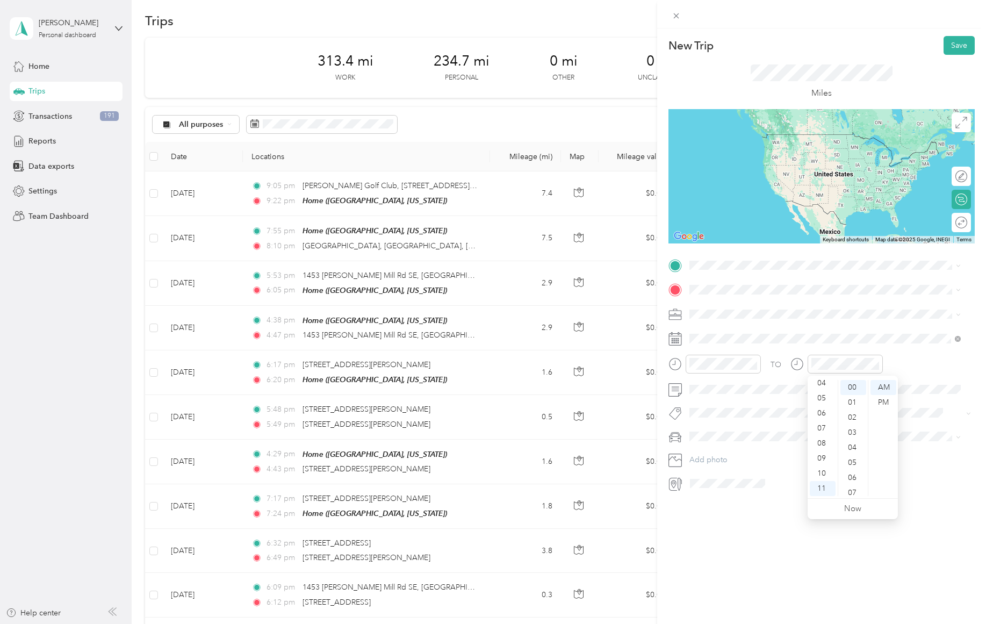
click at [885, 387] on div "AM" at bounding box center [883, 387] width 26 height 15
click at [852, 474] on div "15" at bounding box center [853, 478] width 26 height 15
click at [735, 270] on span at bounding box center [830, 265] width 289 height 17
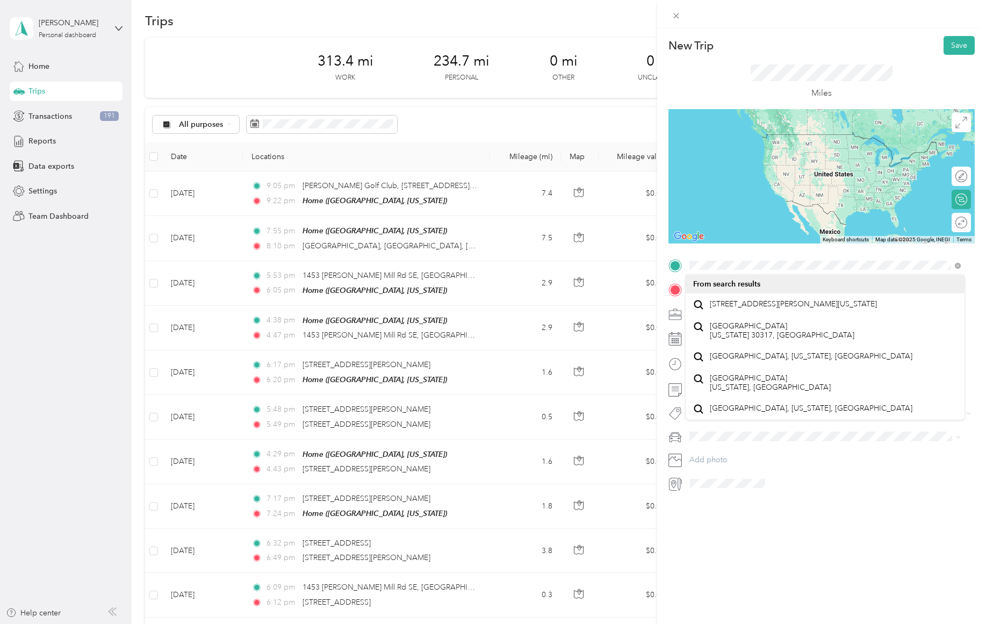
click at [746, 304] on span "[STREET_ADDRESS][PERSON_NAME][US_STATE]" at bounding box center [793, 304] width 167 height 10
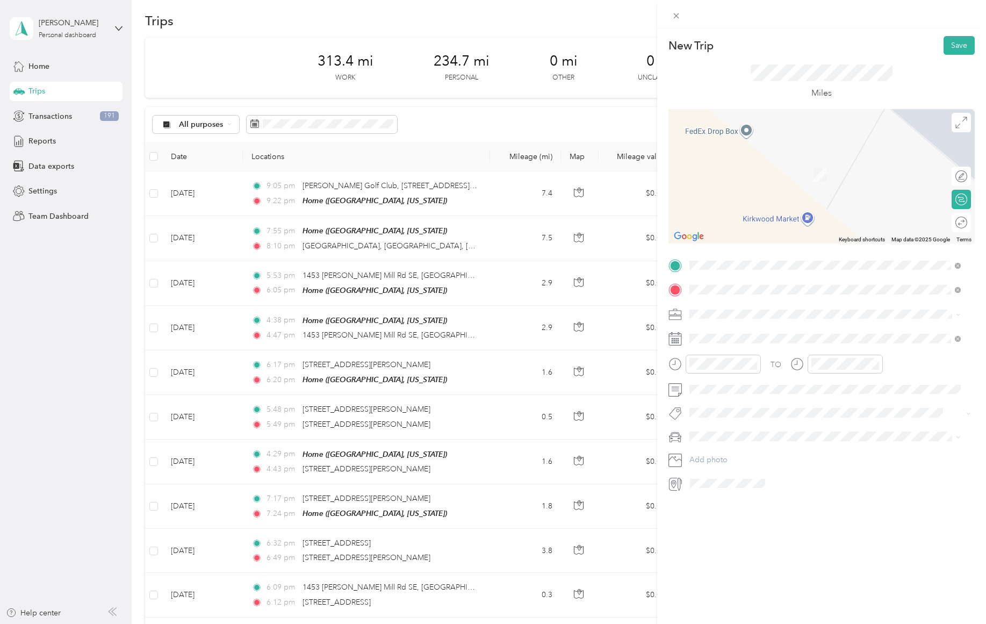
click at [740, 333] on span "[STREET_ADDRESS][PERSON_NAME][US_STATE]" at bounding box center [793, 328] width 167 height 10
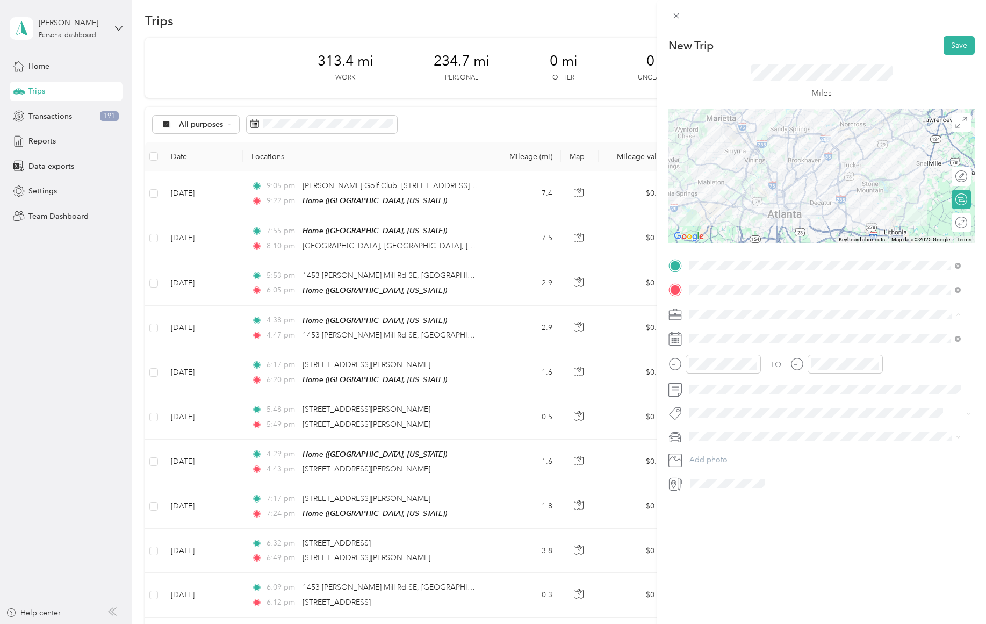
click at [702, 332] on span "Work" at bounding box center [702, 332] width 18 height 9
click at [750, 451] on span "[PERSON_NAME]'s 2021 Nissan Rogue" at bounding box center [759, 455] width 133 height 9
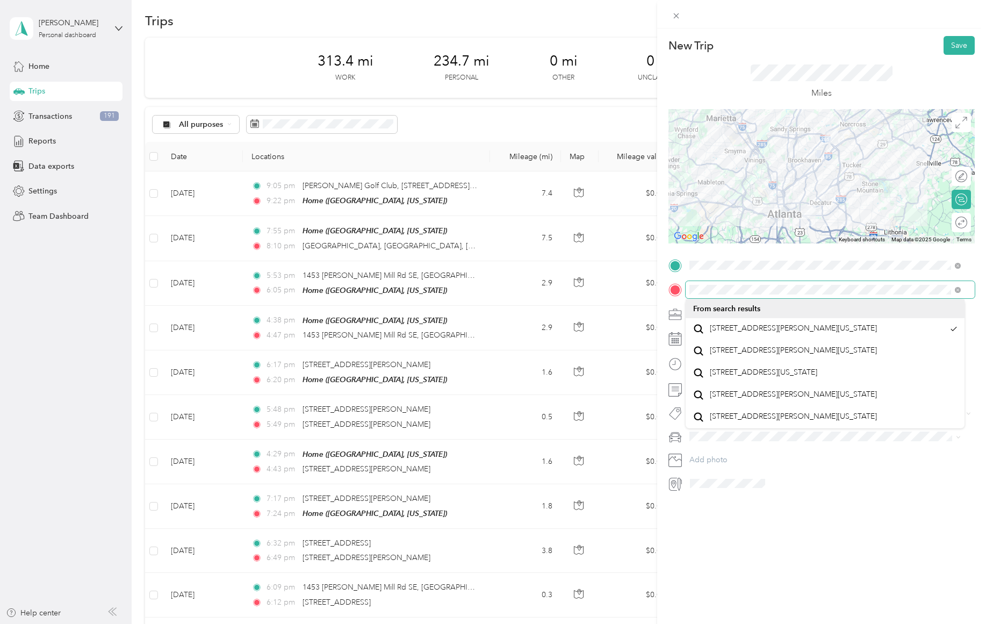
click at [680, 281] on div at bounding box center [821, 289] width 306 height 17
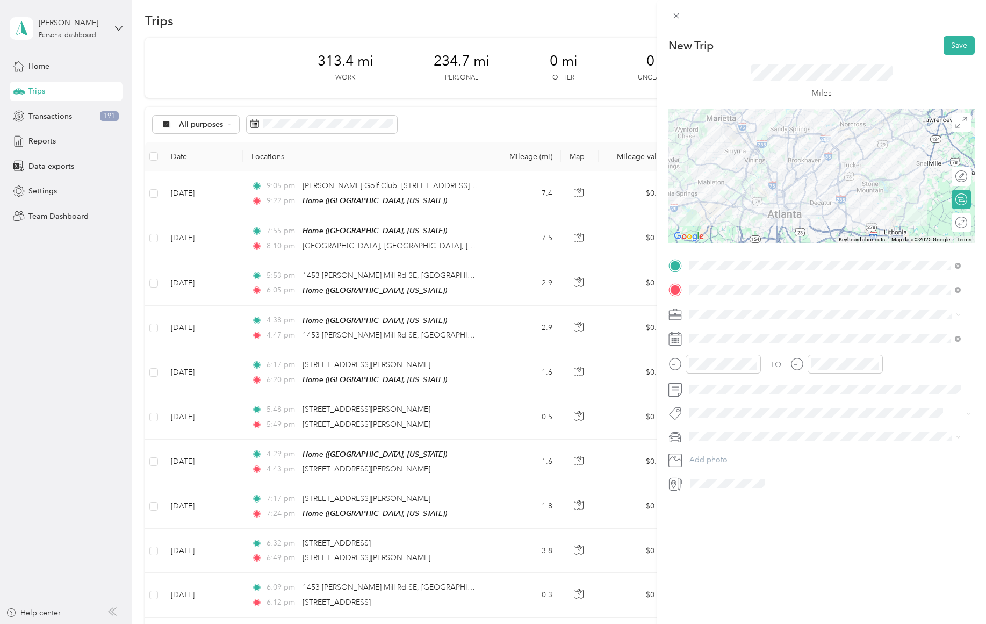
click at [815, 550] on div "New Trip Save This trip cannot be edited because it is either under review, app…" at bounding box center [821, 340] width 329 height 624
click at [951, 38] on button "Save" at bounding box center [959, 45] width 31 height 19
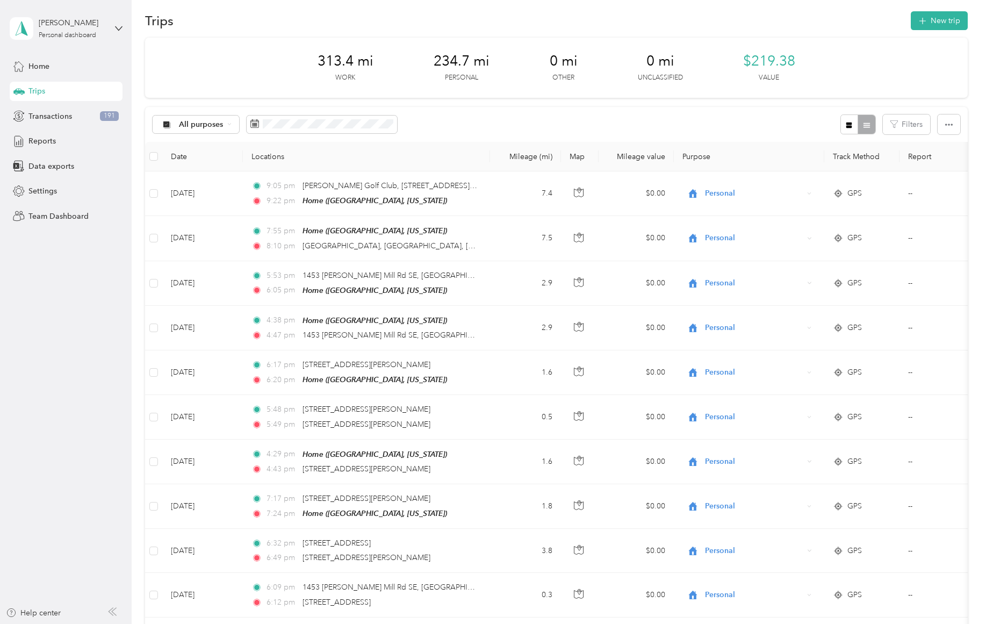
click at [939, 17] on button "New trip" at bounding box center [939, 20] width 57 height 19
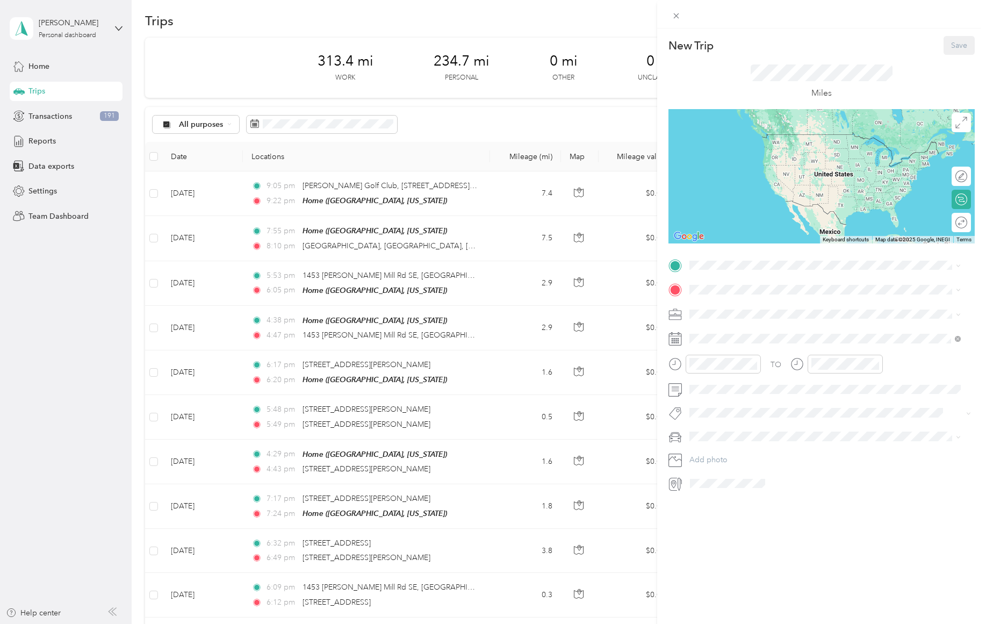
click at [715, 344] on span at bounding box center [830, 338] width 289 height 17
click at [723, 469] on div "11" at bounding box center [726, 470] width 14 height 13
click at [703, 491] on div "11" at bounding box center [701, 492] width 26 height 15
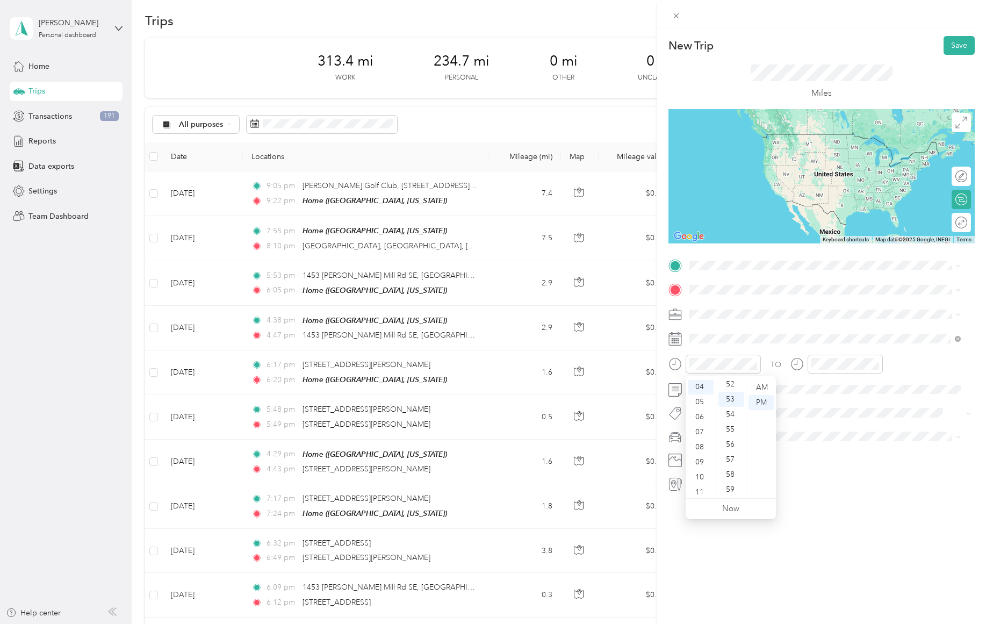
click at [736, 430] on div "55" at bounding box center [731, 429] width 26 height 15
click at [731, 428] on div "55" at bounding box center [731, 429] width 26 height 15
click at [729, 429] on div "55" at bounding box center [731, 429] width 26 height 15
click at [730, 427] on div "55" at bounding box center [731, 429] width 26 height 15
click at [700, 491] on div "11" at bounding box center [701, 492] width 26 height 15
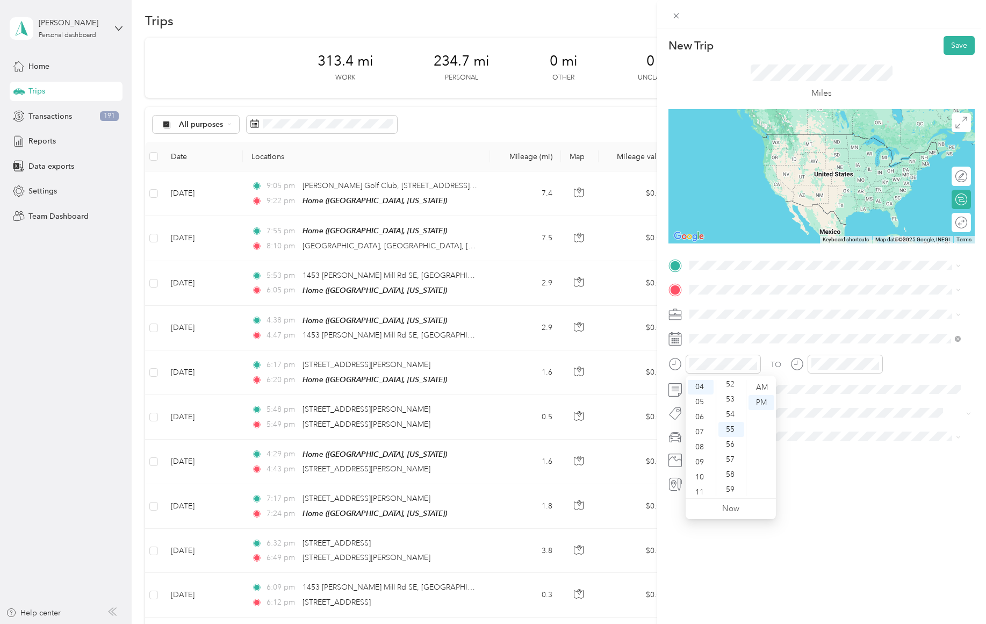
scroll to position [64, 0]
click at [765, 386] on div "AM" at bounding box center [761, 387] width 26 height 15
click at [820, 386] on div "12" at bounding box center [823, 387] width 26 height 15
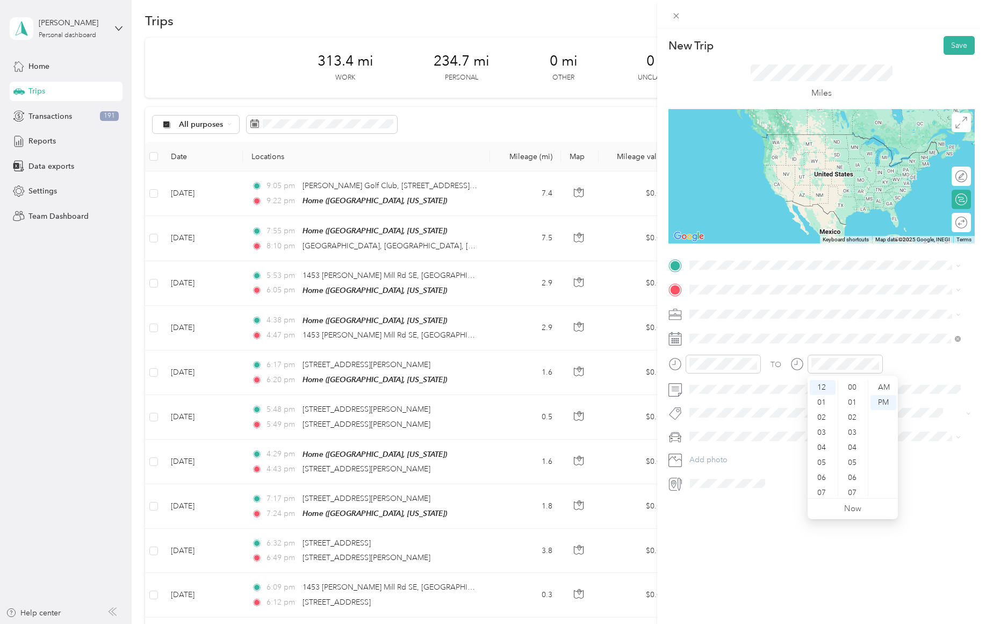
click at [854, 452] on div "04" at bounding box center [853, 447] width 26 height 15
click at [853, 489] on div "11" at bounding box center [853, 492] width 26 height 15
click at [767, 309] on span "[STREET_ADDRESS][PERSON_NAME][US_STATE]" at bounding box center [793, 304] width 167 height 10
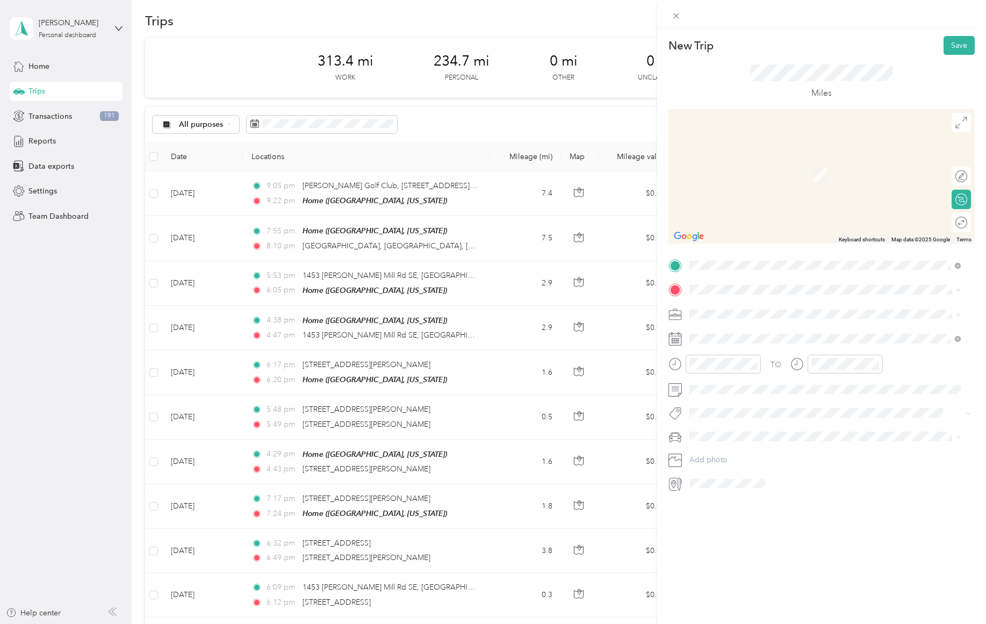
click at [750, 343] on span "Chattahoochee [STREET_ADDRESS][US_STATE]" at bounding box center [791, 344] width 162 height 9
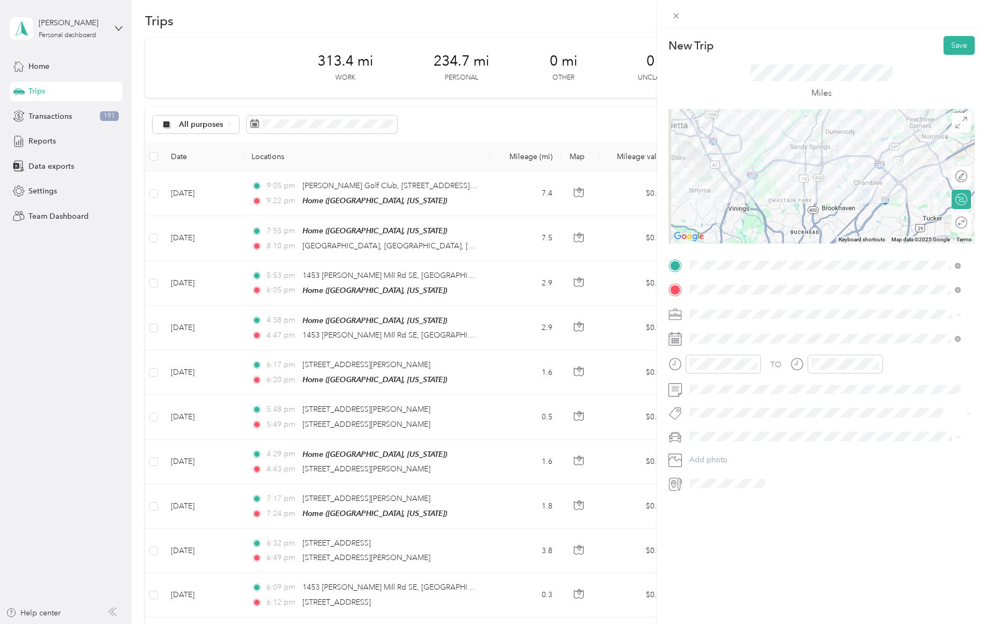
click at [955, 44] on button "Save" at bounding box center [959, 45] width 31 height 19
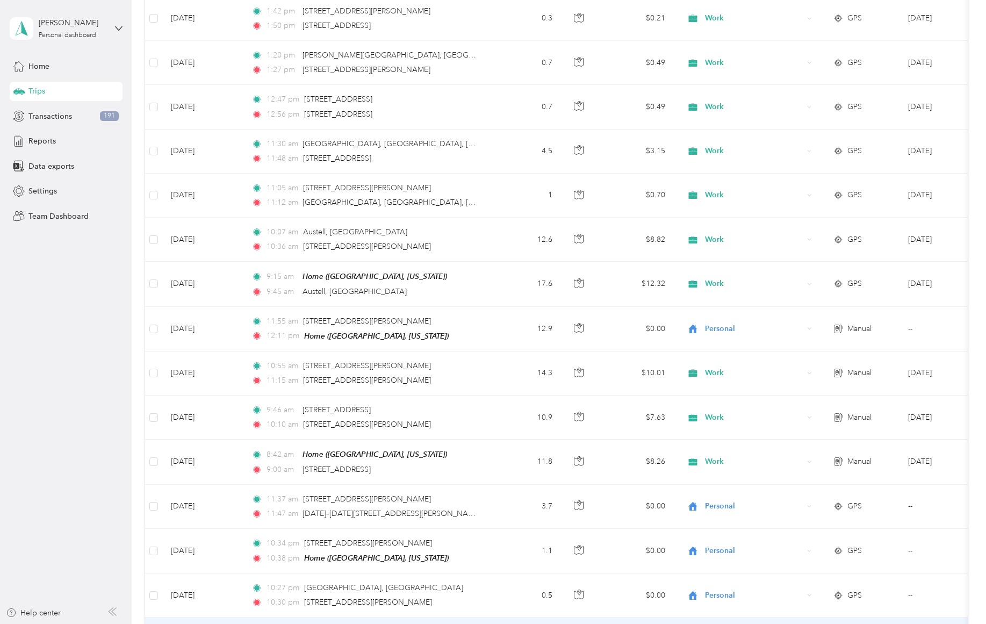
scroll to position [816, 0]
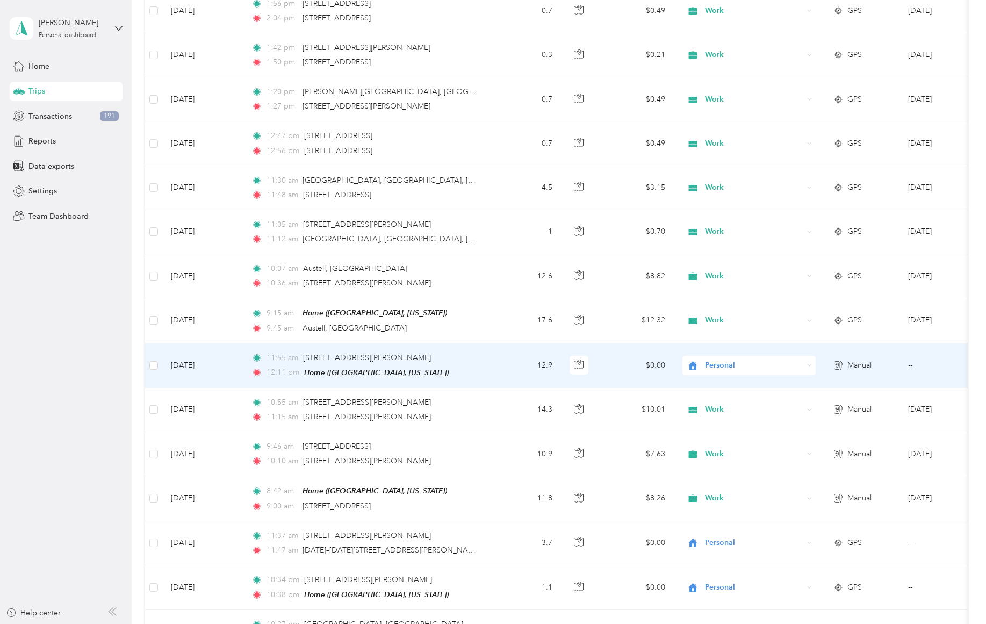
click at [709, 359] on span "Personal" at bounding box center [754, 365] width 98 height 12
click at [710, 379] on span "Work" at bounding box center [758, 382] width 99 height 11
click at [757, 359] on span "Work" at bounding box center [754, 365] width 98 height 12
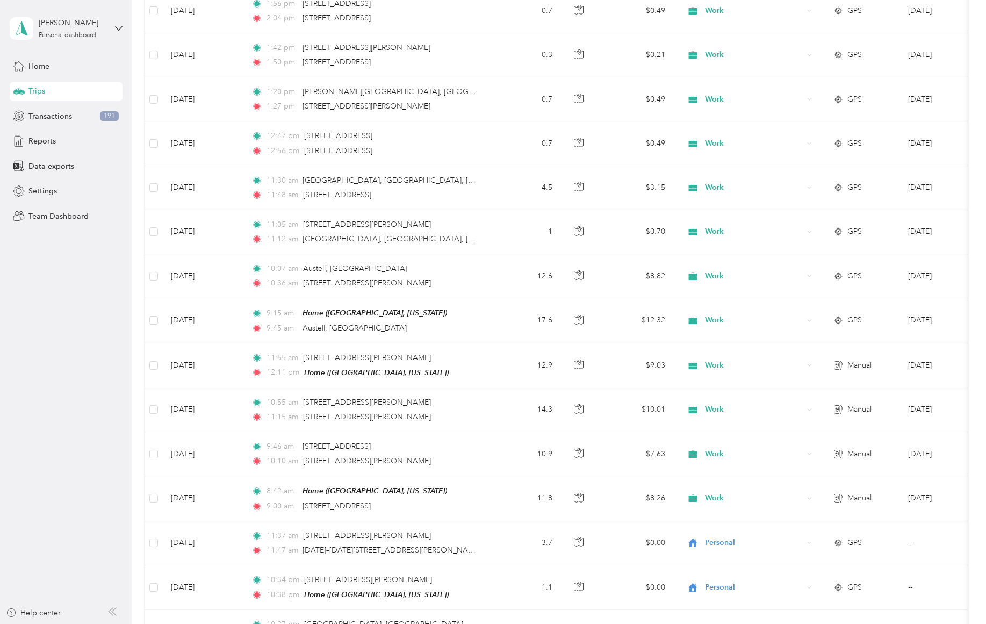
click at [89, 363] on aside "[PERSON_NAME] Personal dashboard Home Trips Transactions 191 Reports Data expor…" at bounding box center [66, 312] width 132 height 624
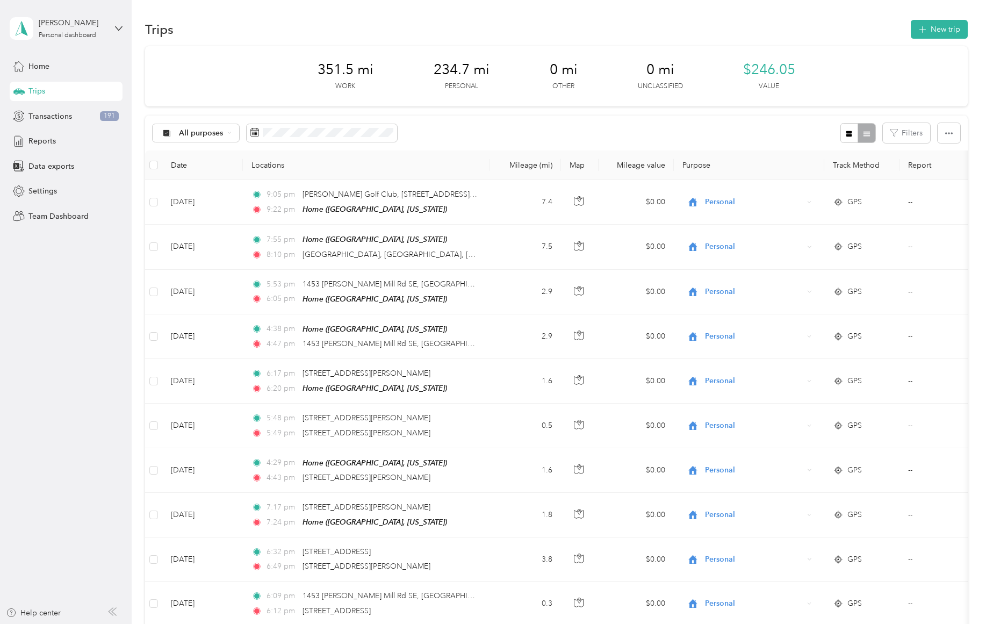
scroll to position [0, 0]
click at [926, 31] on button "New trip" at bounding box center [939, 30] width 57 height 19
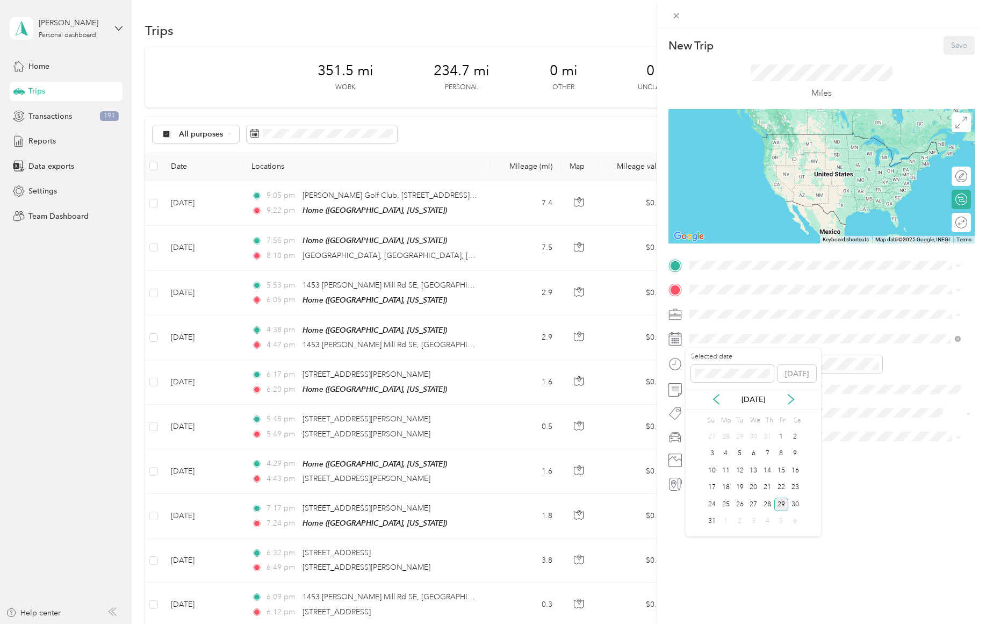
click at [725, 469] on div "11" at bounding box center [726, 470] width 14 height 13
click at [700, 390] on div "12" at bounding box center [701, 387] width 26 height 15
click at [704, 387] on div "04" at bounding box center [701, 387] width 26 height 15
click at [701, 387] on div "04" at bounding box center [701, 387] width 26 height 15
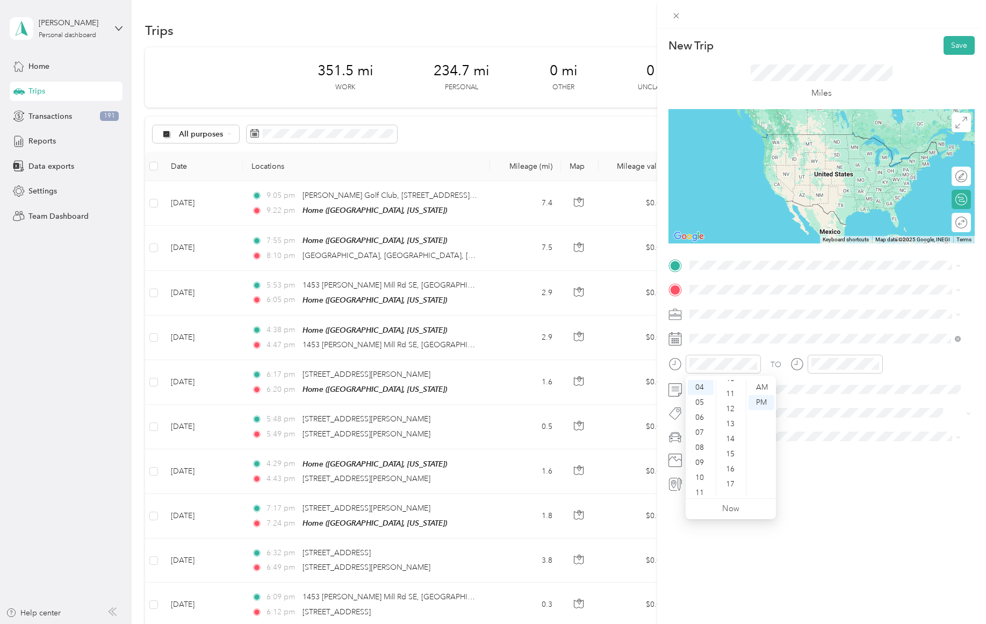
scroll to position [181, 0]
click at [729, 436] on div "15" at bounding box center [731, 431] width 26 height 15
click at [729, 381] on div "46" at bounding box center [731, 383] width 26 height 15
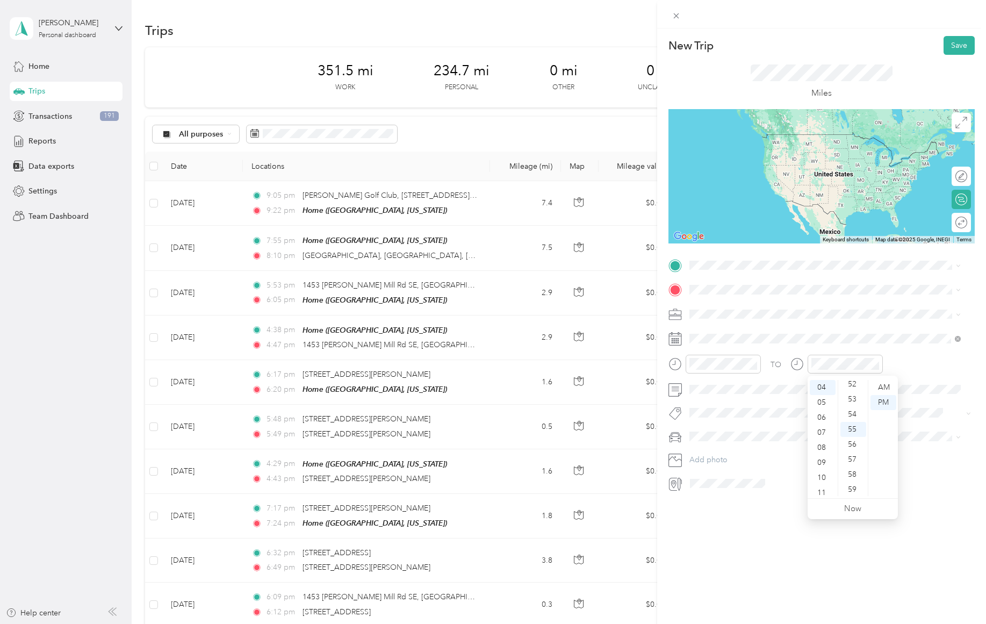
click at [820, 401] on div "05" at bounding box center [823, 402] width 26 height 15
click at [853, 446] on div "16" at bounding box center [853, 447] width 26 height 15
click at [735, 306] on span at bounding box center [830, 314] width 289 height 17
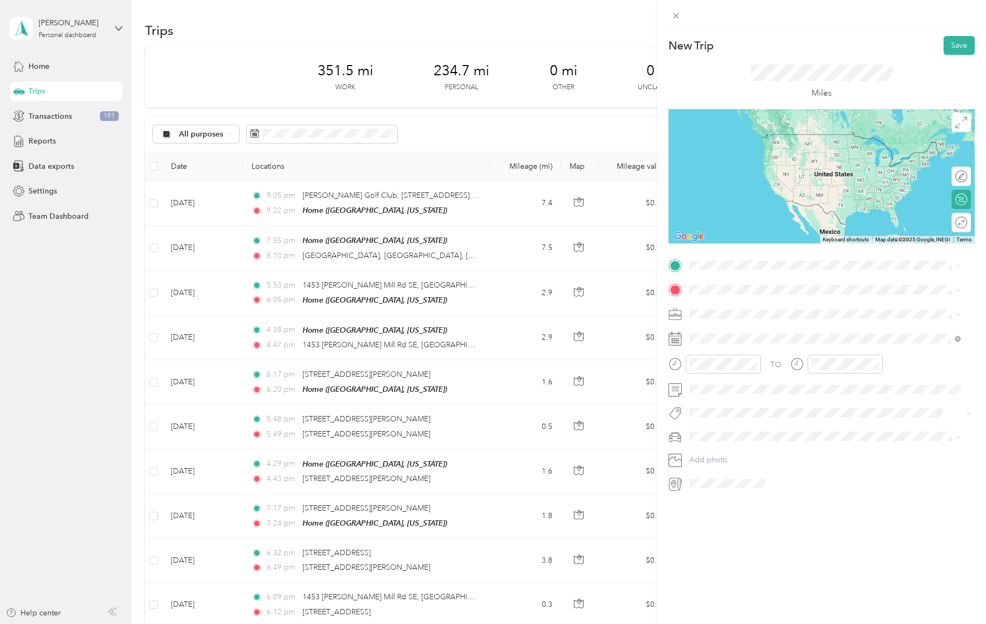
click at [729, 339] on li "Work" at bounding box center [825, 332] width 279 height 19
click at [727, 270] on span at bounding box center [830, 265] width 289 height 17
click at [734, 315] on span "Chattahoochee [STREET_ADDRESS][US_STATE]" at bounding box center [791, 319] width 162 height 9
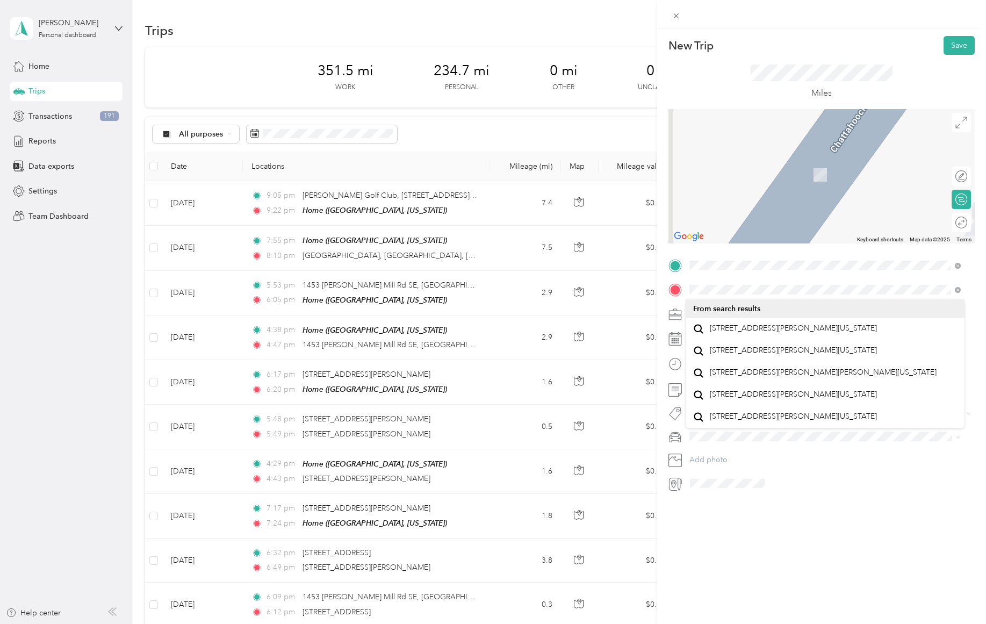
click at [755, 332] on span "[STREET_ADDRESS][PERSON_NAME][US_STATE]" at bounding box center [793, 328] width 167 height 10
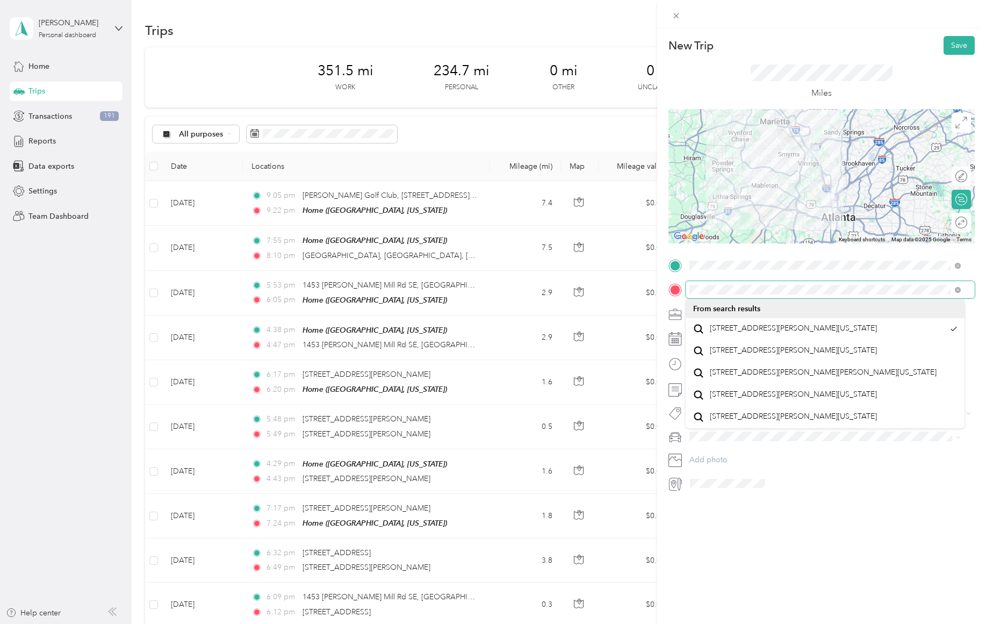
click at [665, 280] on form "New Trip Save This trip cannot be edited because it is either under review, app…" at bounding box center [821, 264] width 329 height 456
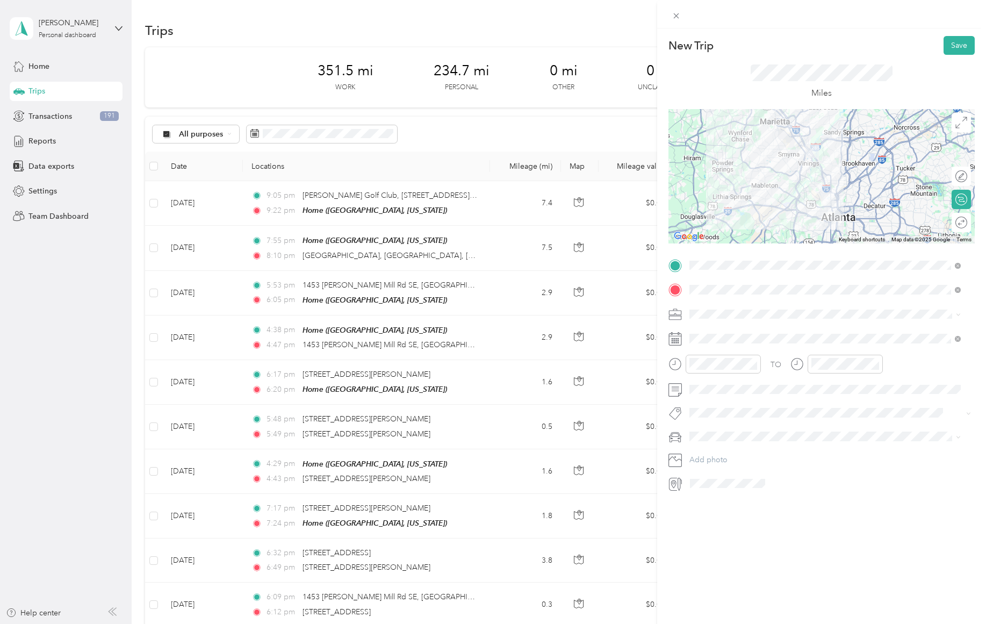
click at [794, 563] on div "New Trip Save This trip cannot be edited because it is either under review, app…" at bounding box center [821, 340] width 329 height 624
click at [731, 451] on span "[PERSON_NAME]'s 2021 Nissan Rogue" at bounding box center [759, 455] width 133 height 9
click at [950, 198] on div "Calculate route" at bounding box center [920, 199] width 95 height 11
click at [985, 197] on div at bounding box center [985, 199] width 0 height 11
click at [949, 200] on div at bounding box center [956, 199] width 23 height 11
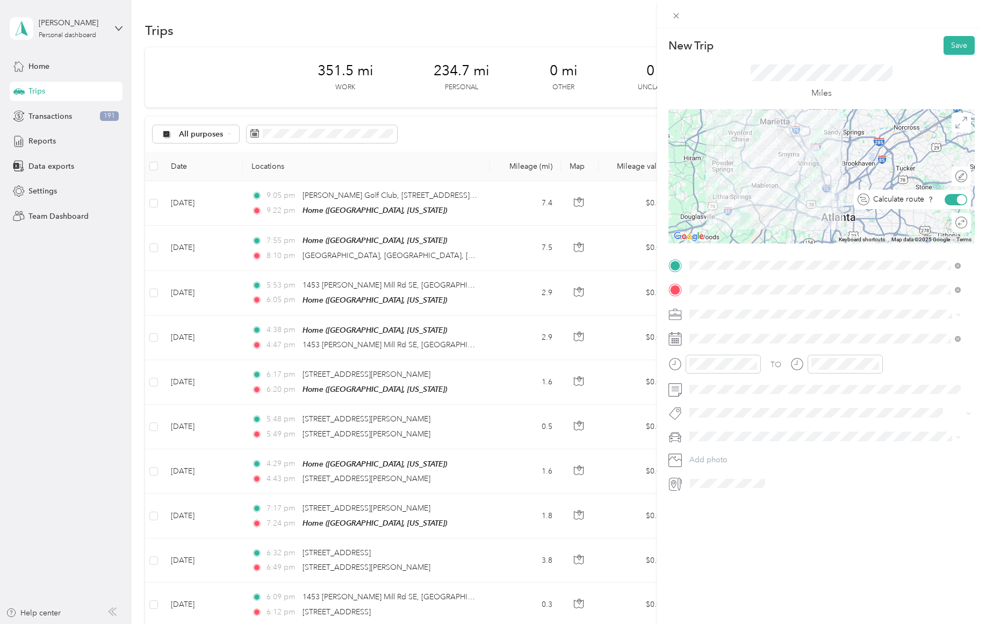
click at [957, 199] on div at bounding box center [962, 200] width 10 height 10
click at [947, 219] on div "Round trip" at bounding box center [925, 222] width 83 height 11
click at [946, 221] on div "Round trip" at bounding box center [925, 222] width 83 height 11
click at [941, 219] on div "Round trip" at bounding box center [925, 222] width 83 height 11
click at [948, 221] on div "Round trip" at bounding box center [925, 222] width 83 height 11
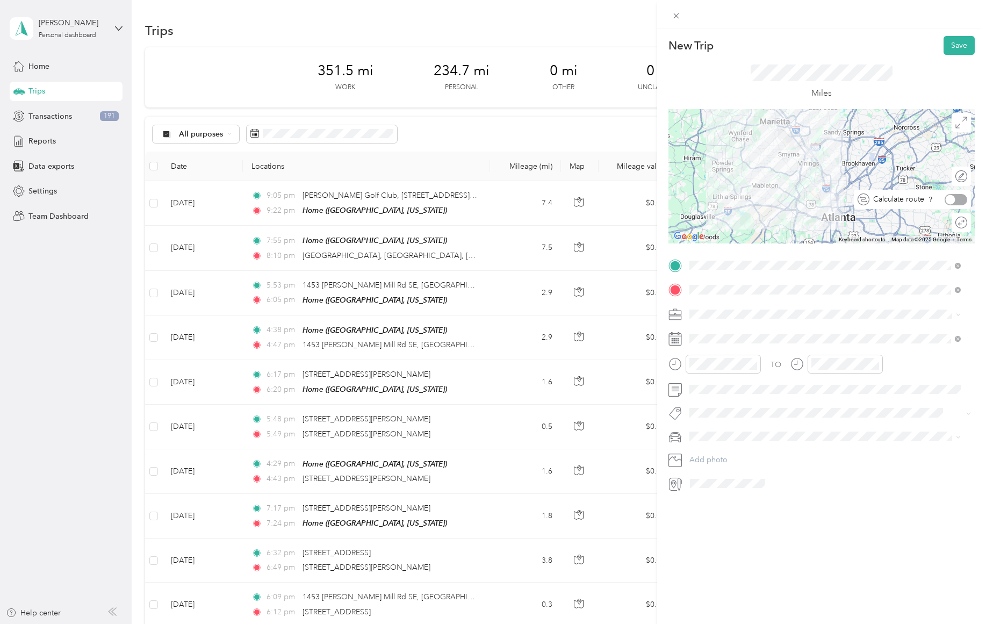
click at [951, 197] on div at bounding box center [956, 199] width 23 height 11
click at [947, 220] on div at bounding box center [956, 222] width 23 height 11
click at [951, 41] on button "Save" at bounding box center [959, 45] width 31 height 19
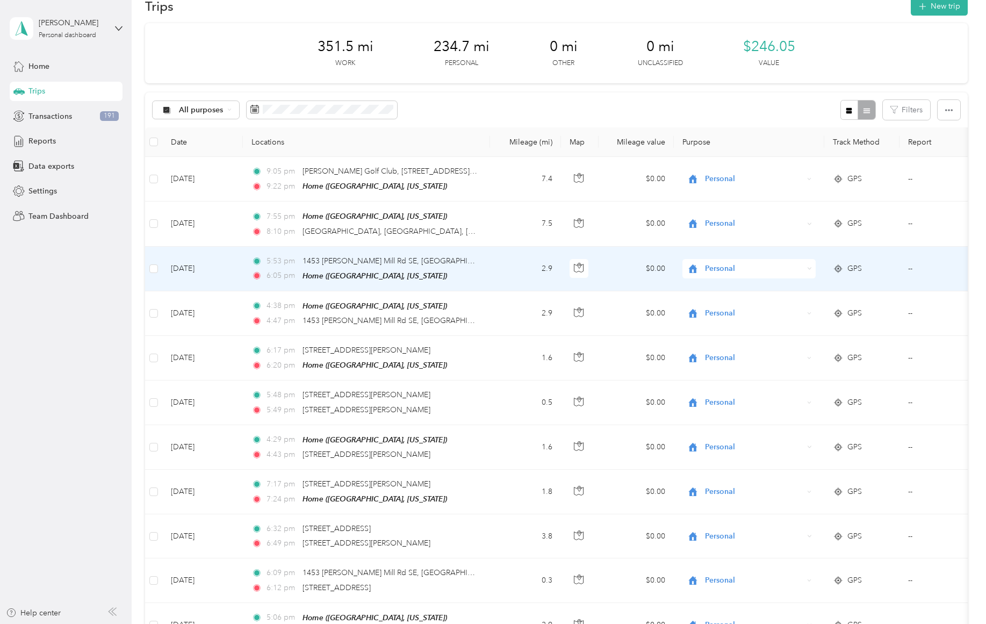
scroll to position [0, 0]
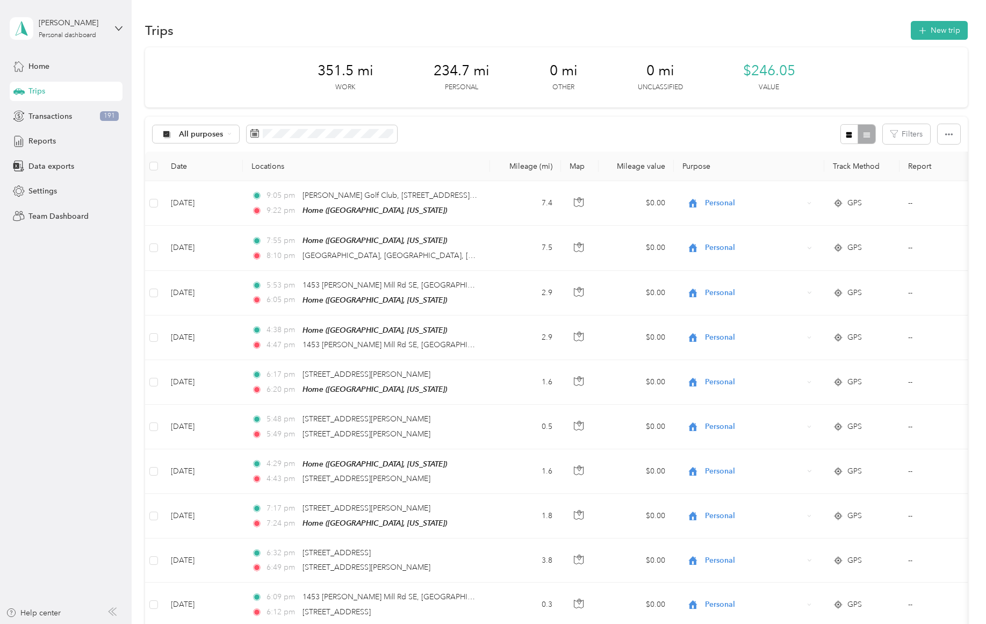
click at [927, 28] on button "New trip" at bounding box center [939, 30] width 57 height 19
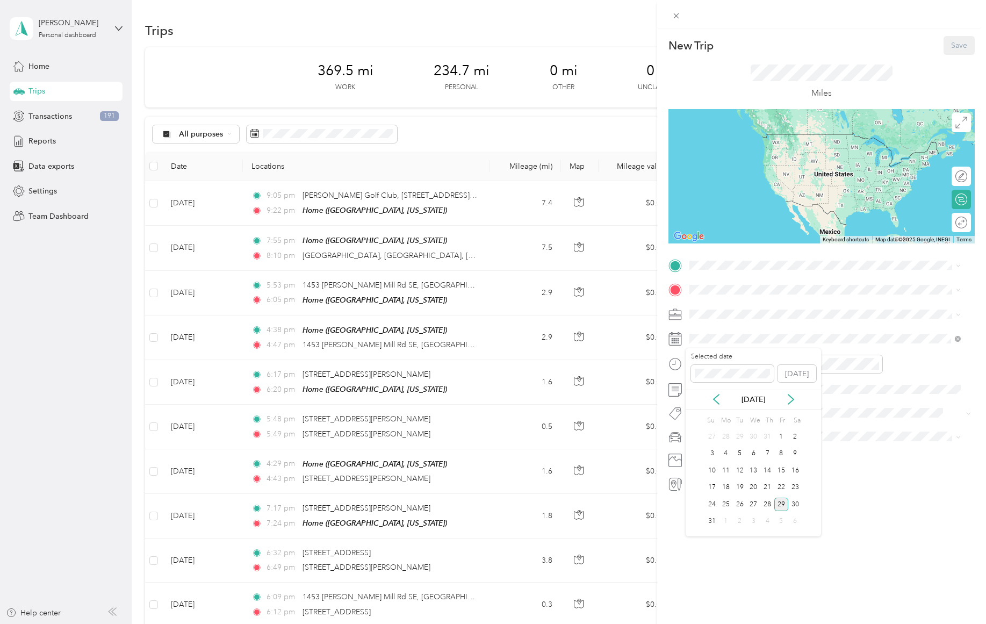
click at [742, 469] on div "12" at bounding box center [740, 470] width 14 height 13
click at [700, 442] on div "08" at bounding box center [701, 443] width 26 height 15
click at [767, 387] on div "AM" at bounding box center [761, 387] width 26 height 15
click at [700, 473] on div "10" at bounding box center [701, 473] width 26 height 15
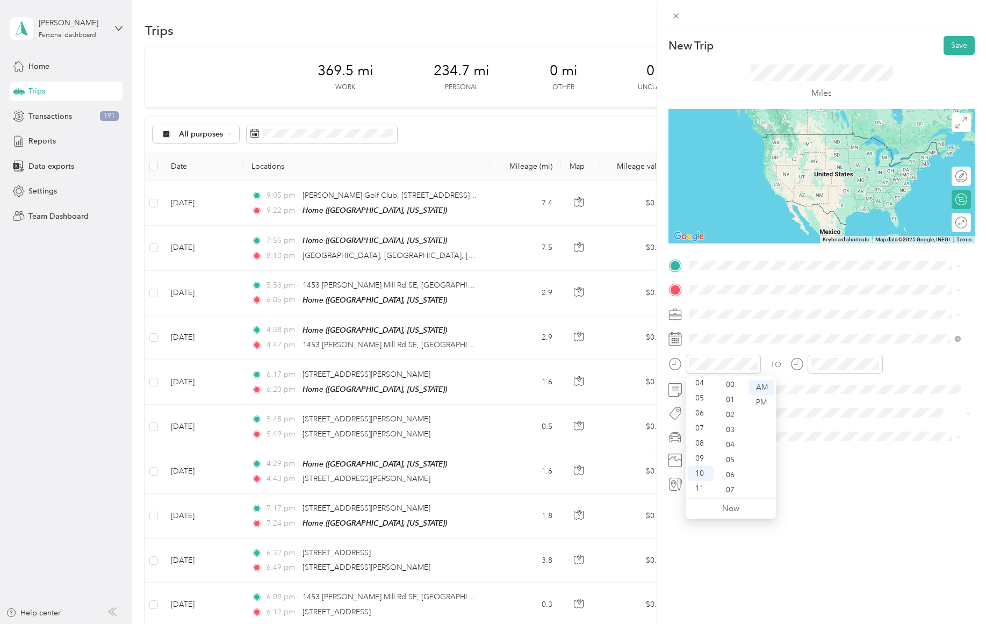
scroll to position [0, 0]
click at [729, 388] on div "00" at bounding box center [731, 387] width 26 height 15
click at [823, 479] on div "10" at bounding box center [823, 477] width 26 height 15
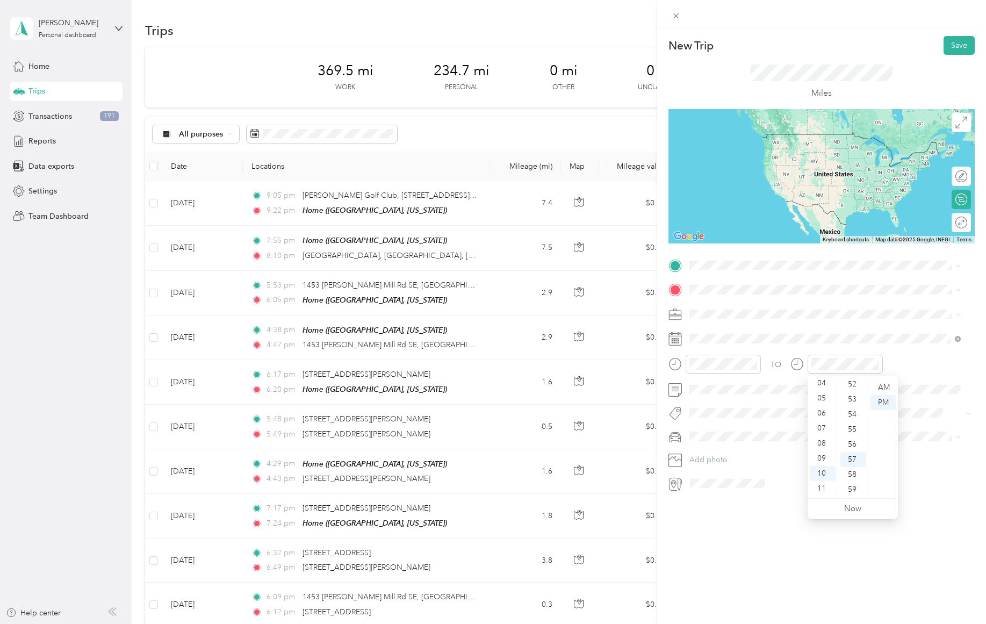
click at [884, 388] on div "AM" at bounding box center [883, 387] width 26 height 15
click at [852, 461] on div "25" at bounding box center [853, 461] width 26 height 15
click at [770, 312] on div "Home Chattahoochee [STREET_ADDRESS][US_STATE]" at bounding box center [791, 314] width 162 height 23
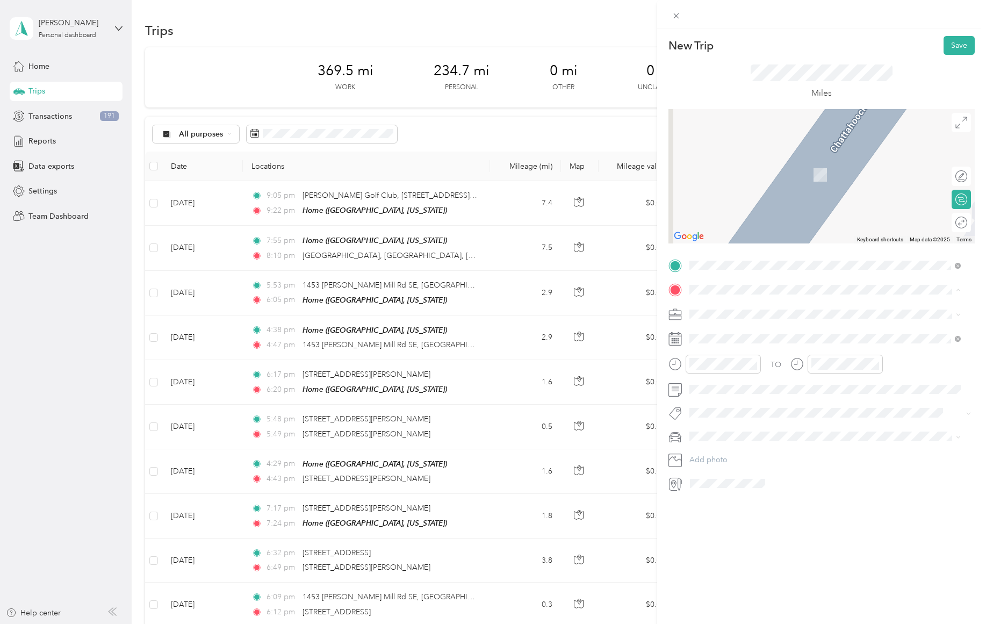
click at [762, 283] on span at bounding box center [830, 289] width 289 height 17
click at [764, 331] on span "[STREET_ADDRESS][US_STATE]" at bounding box center [763, 328] width 107 height 10
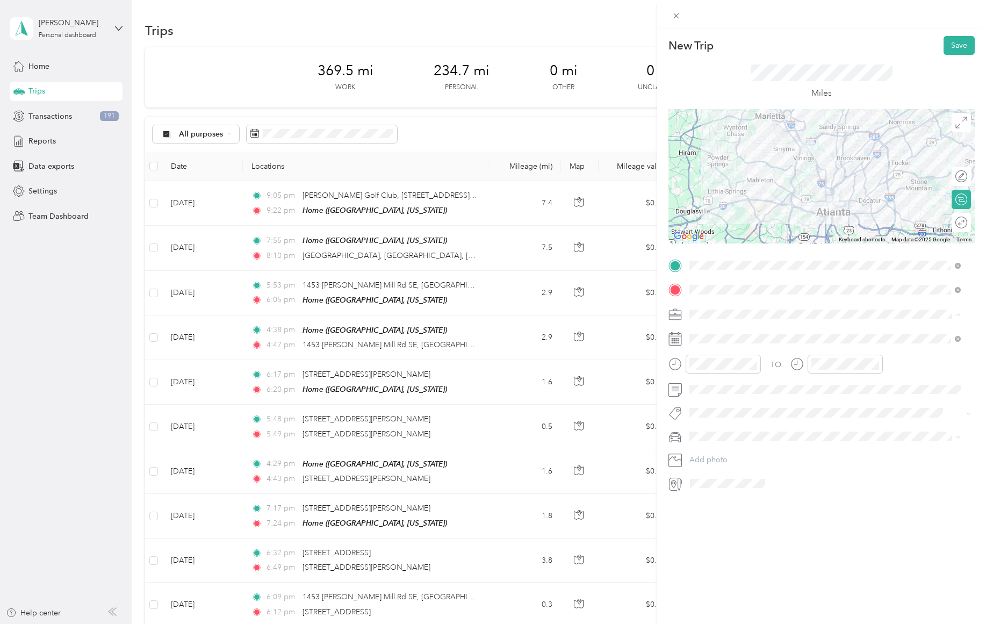
click at [756, 332] on div "Work" at bounding box center [825, 332] width 264 height 11
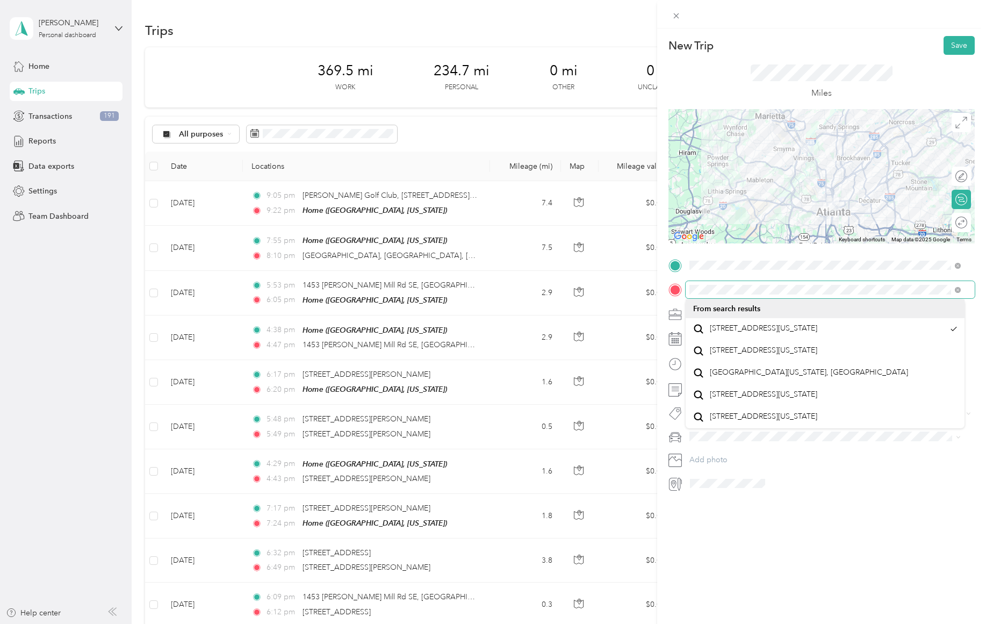
click at [661, 293] on form "New Trip Save This trip cannot be edited because it is either under review, app…" at bounding box center [821, 264] width 329 height 456
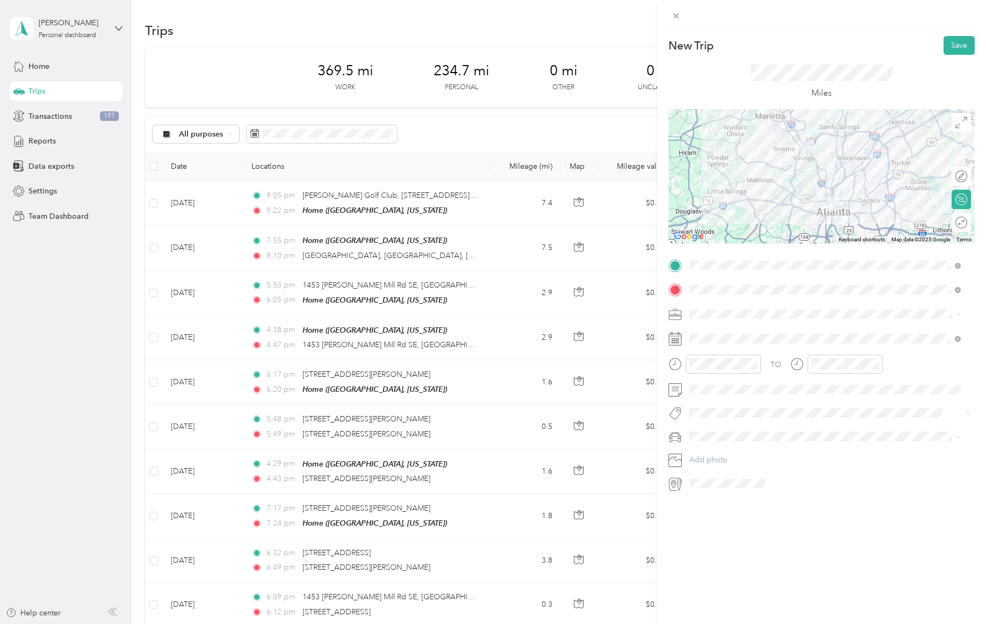
click at [780, 571] on div "New Trip Save This trip cannot be edited because it is either under review, app…" at bounding box center [821, 340] width 329 height 624
click at [731, 457] on span "[PERSON_NAME]'s 2021 Nissan Rogue" at bounding box center [759, 455] width 133 height 9
click at [947, 44] on button "Save" at bounding box center [959, 45] width 31 height 19
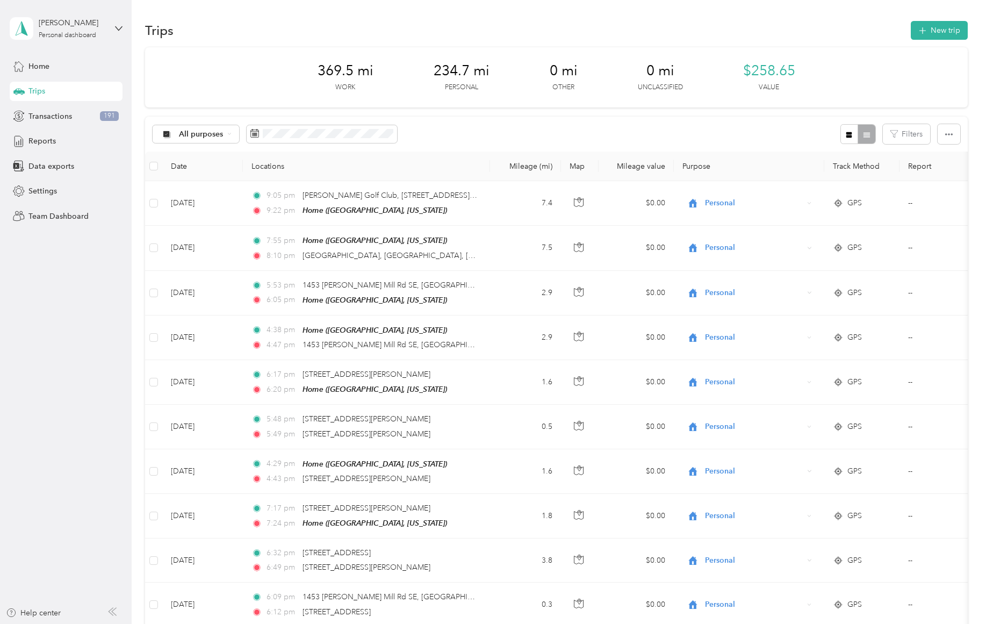
click at [949, 25] on button "New trip" at bounding box center [939, 30] width 57 height 19
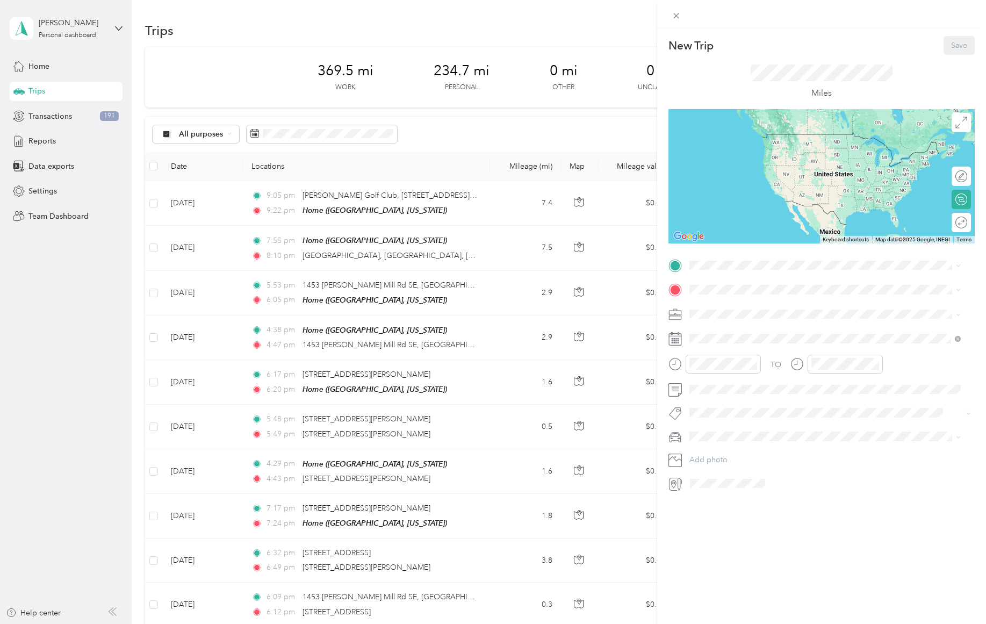
click at [748, 270] on span at bounding box center [830, 265] width 289 height 17
click at [753, 309] on span "[STREET_ADDRESS][US_STATE]" at bounding box center [763, 304] width 107 height 10
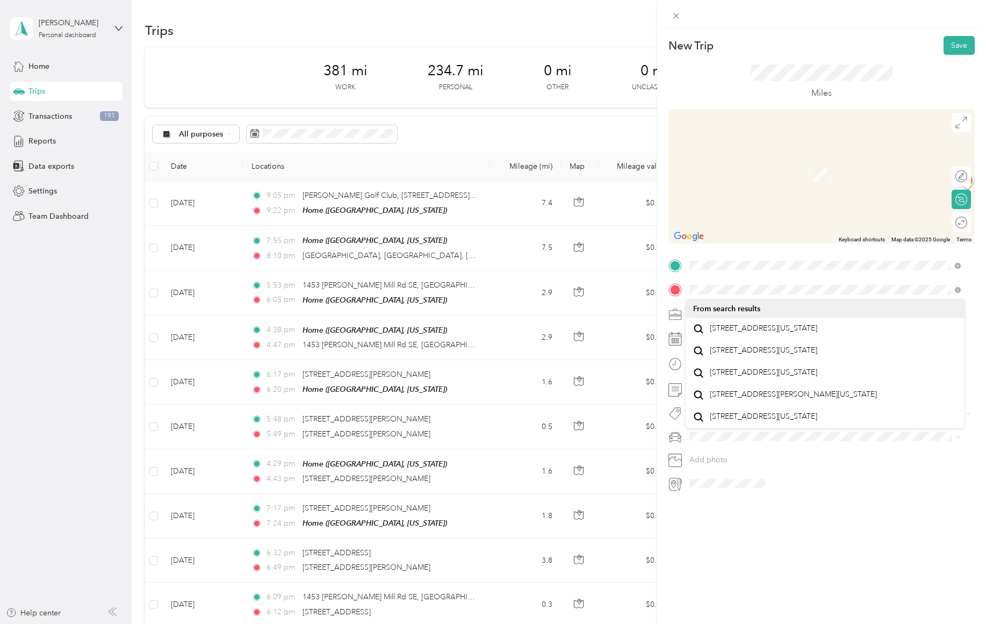
click at [755, 332] on span "[STREET_ADDRESS][US_STATE]" at bounding box center [763, 328] width 107 height 10
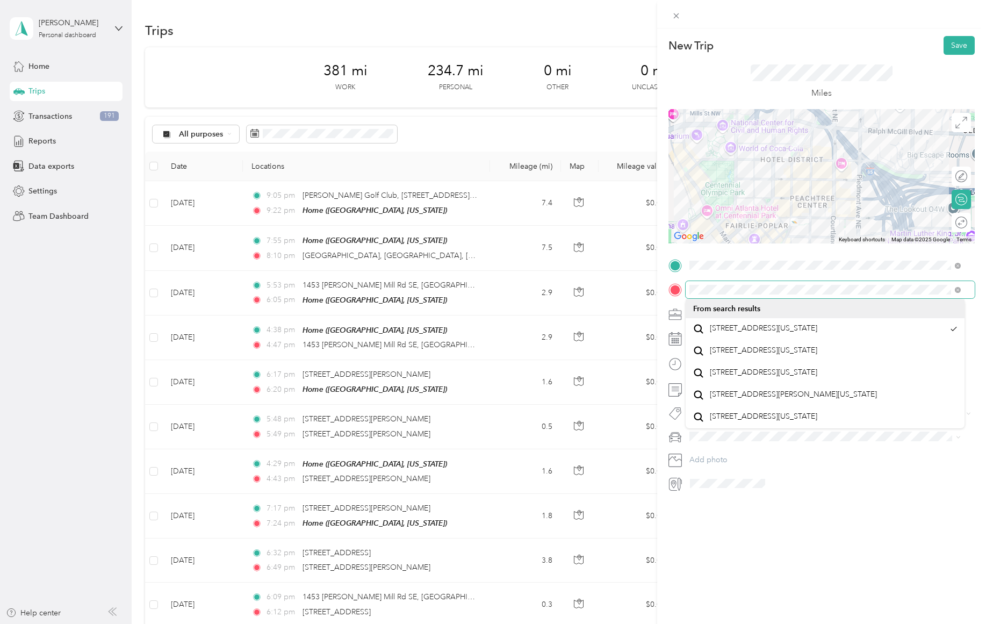
click at [654, 286] on div "New Trip Save This trip cannot be edited because it is either under review, app…" at bounding box center [493, 312] width 986 height 624
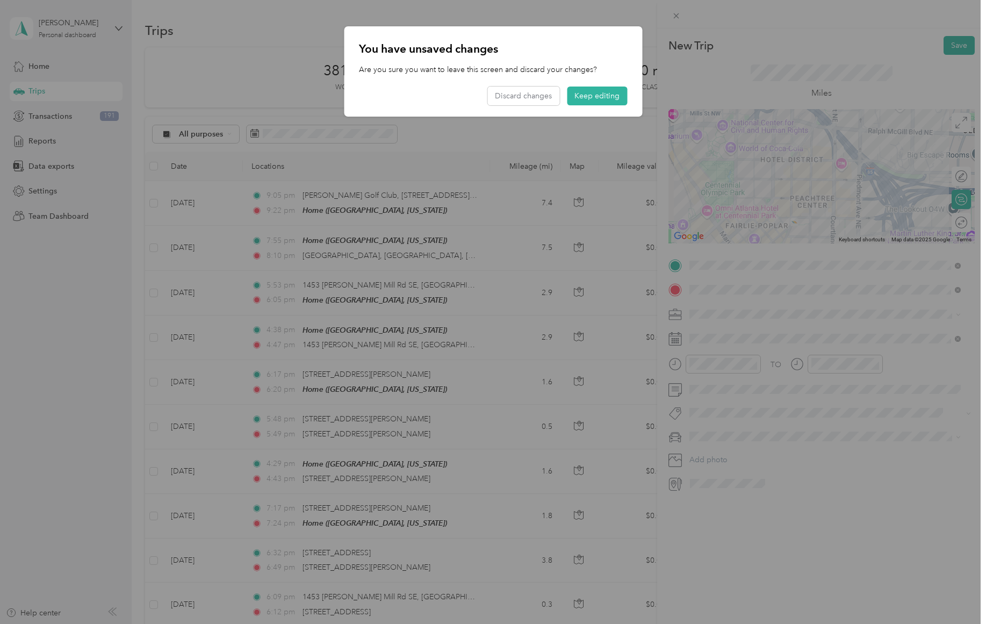
click at [594, 97] on button "Keep editing" at bounding box center [597, 96] width 60 height 19
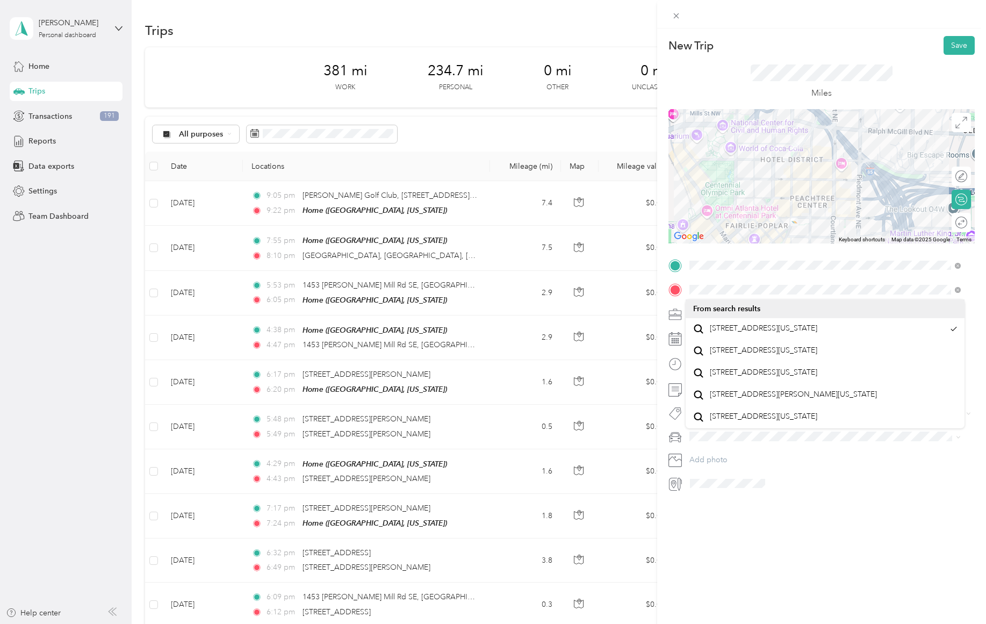
click at [819, 542] on div "New Trip Save This trip cannot be edited because it is either under review, app…" at bounding box center [821, 340] width 329 height 624
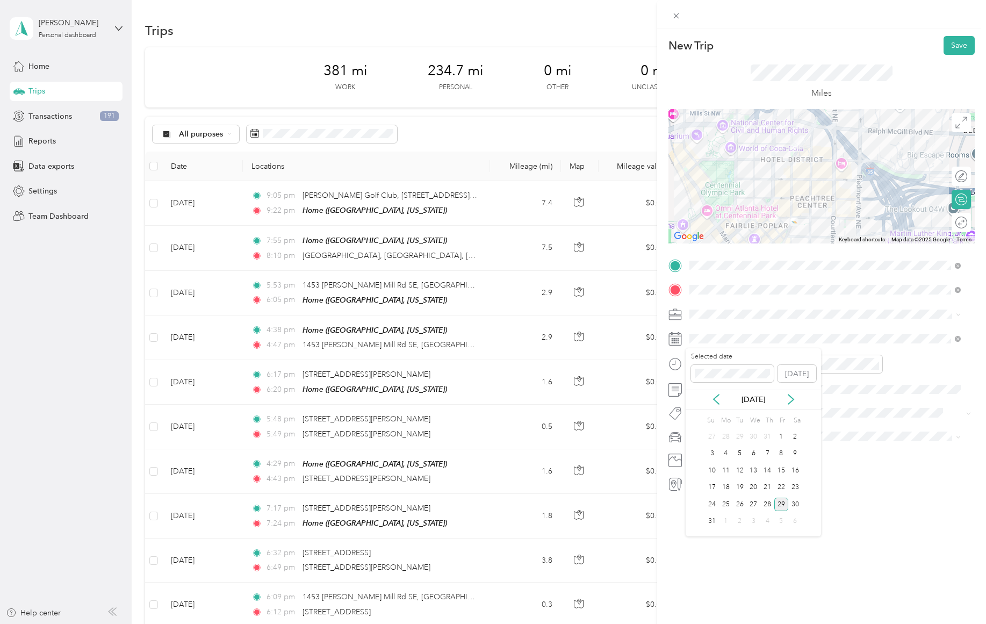
click at [742, 471] on div "12" at bounding box center [740, 470] width 14 height 13
click at [700, 492] on div "11" at bounding box center [701, 492] width 26 height 15
click at [731, 386] on div "00" at bounding box center [731, 387] width 26 height 15
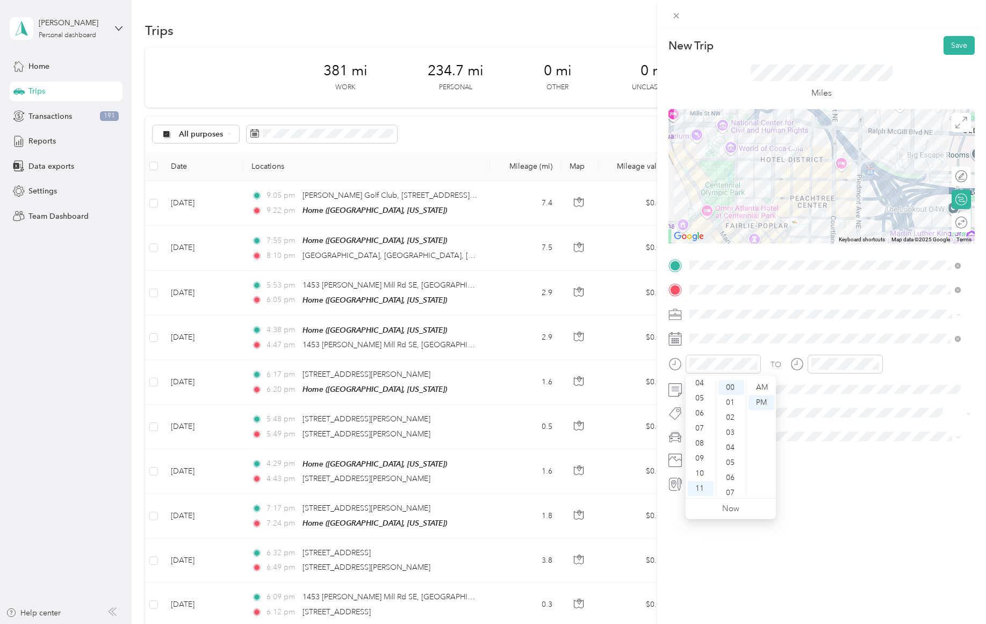
click at [764, 386] on div "AM" at bounding box center [761, 387] width 26 height 15
click at [823, 385] on div "12" at bounding box center [823, 387] width 26 height 15
click at [853, 407] on div "01" at bounding box center [853, 402] width 26 height 15
click at [822, 489] on div "11" at bounding box center [823, 488] width 26 height 15
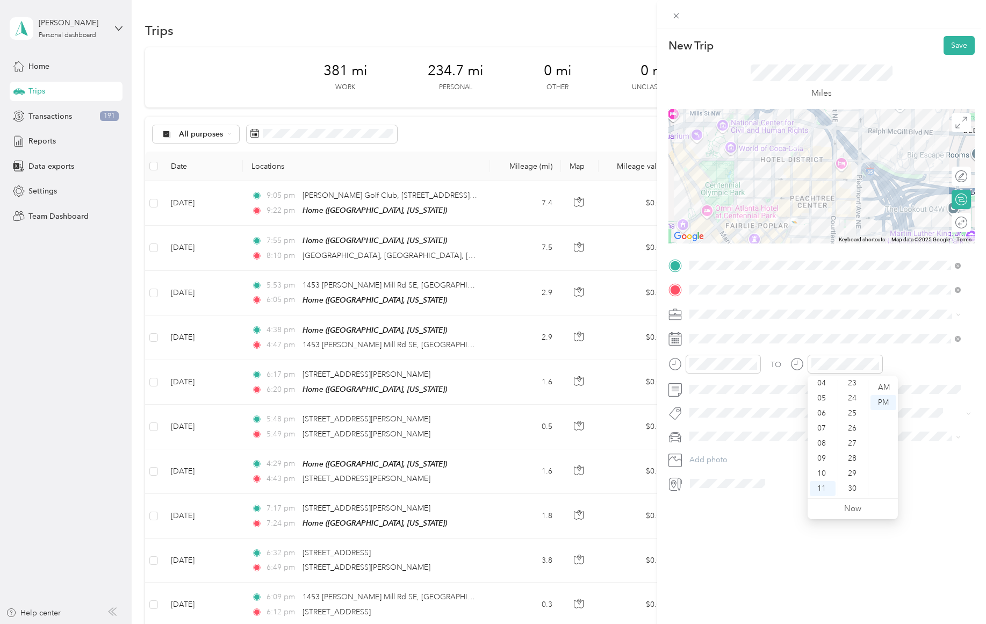
click at [852, 469] on div "29" at bounding box center [853, 473] width 26 height 15
click at [853, 496] on div "12 01 02 03 04 05 06 07 08 09 10 11 00 01 02 03 04 05 06 07 08 09 10 11 12 13 1…" at bounding box center [853, 438] width 90 height 120
click at [852, 492] on div "36" at bounding box center [853, 492] width 26 height 15
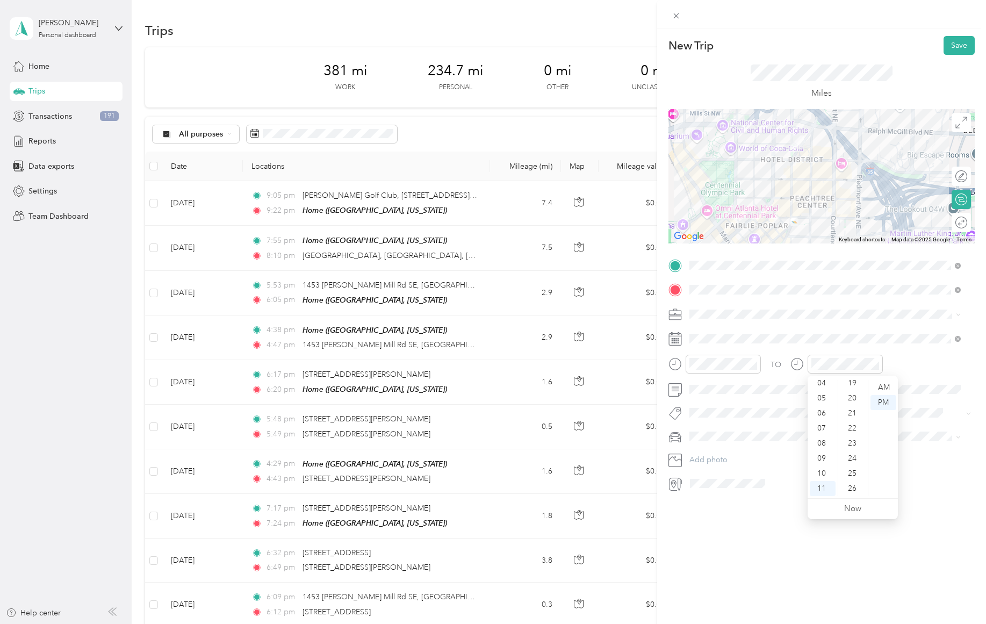
click at [852, 403] on div "20" at bounding box center [853, 398] width 26 height 15
click at [852, 392] on div "20" at bounding box center [853, 387] width 26 height 15
click at [853, 420] on div "13" at bounding box center [853, 416] width 26 height 15
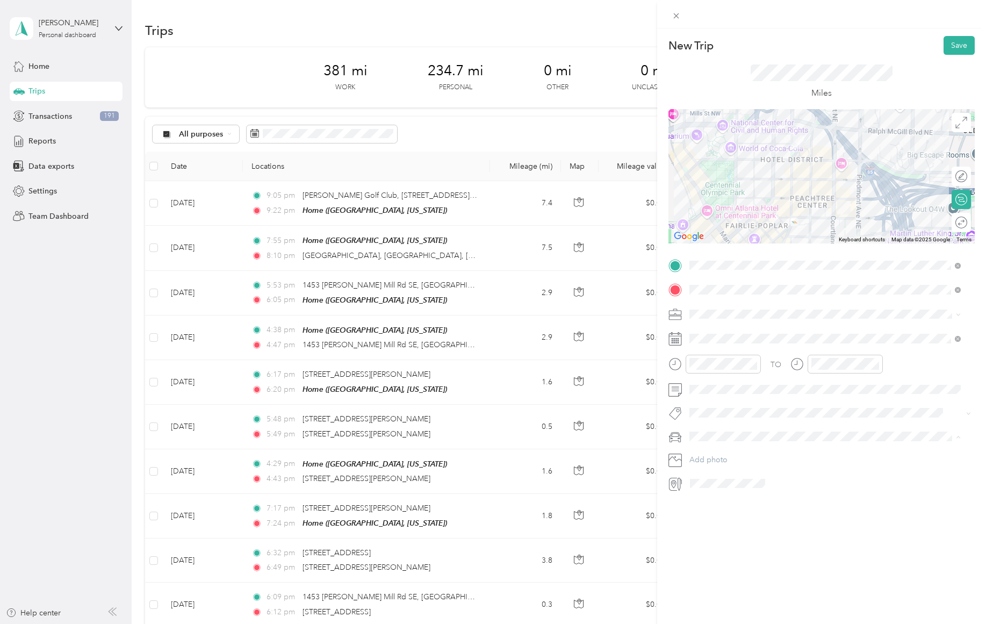
click at [737, 451] on span "[PERSON_NAME]'s 2021 Nissan Rogue" at bounding box center [759, 455] width 133 height 9
click at [732, 321] on span at bounding box center [830, 314] width 289 height 17
click at [721, 332] on div "Work" at bounding box center [825, 332] width 264 height 11
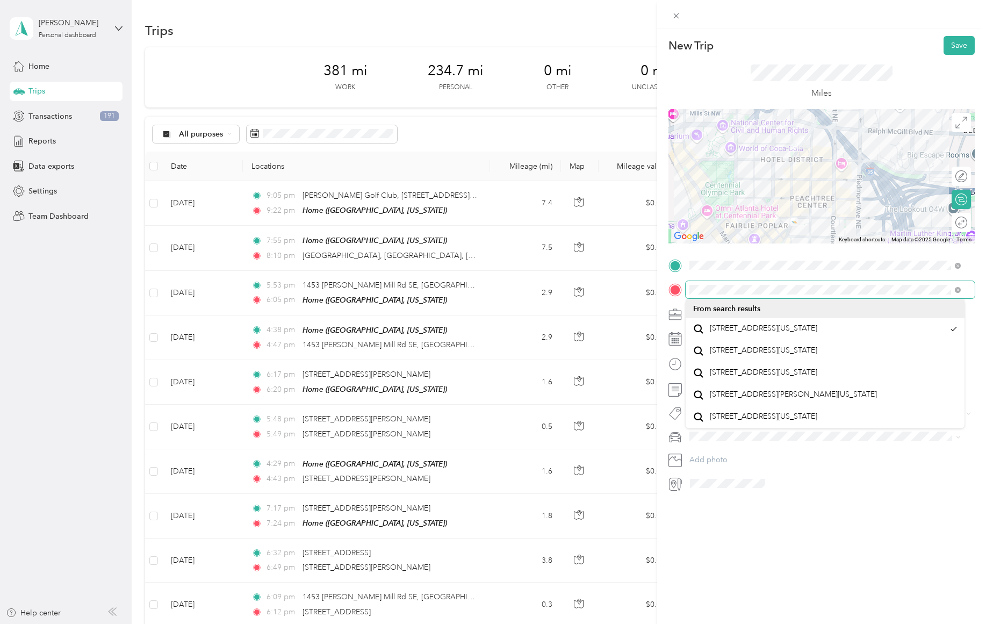
click at [656, 286] on div "New Trip Save This trip cannot be edited because it is either under review, app…" at bounding box center [493, 312] width 986 height 624
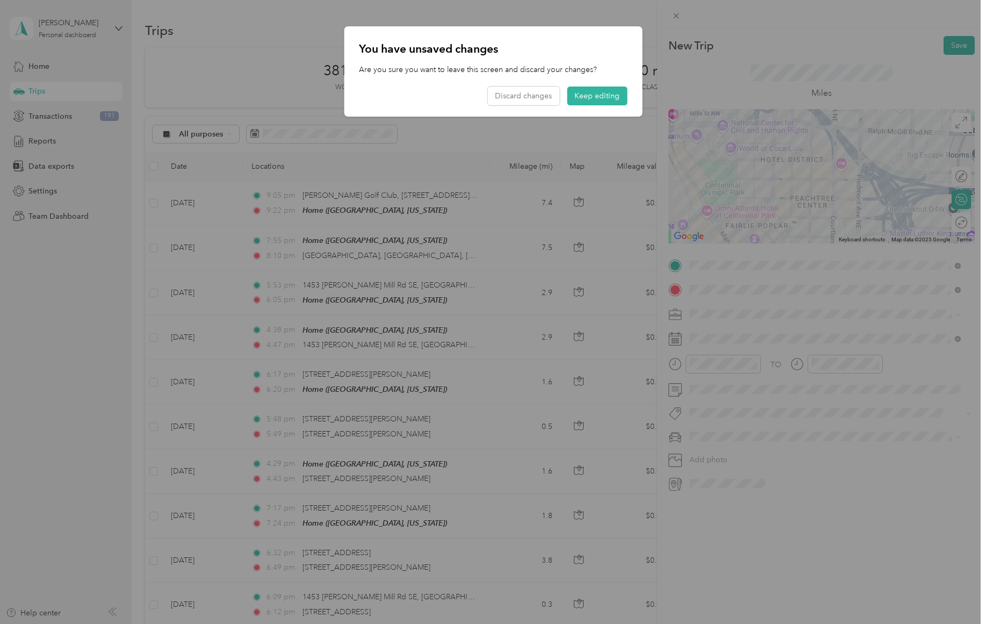
click at [594, 94] on button "Keep editing" at bounding box center [597, 96] width 60 height 19
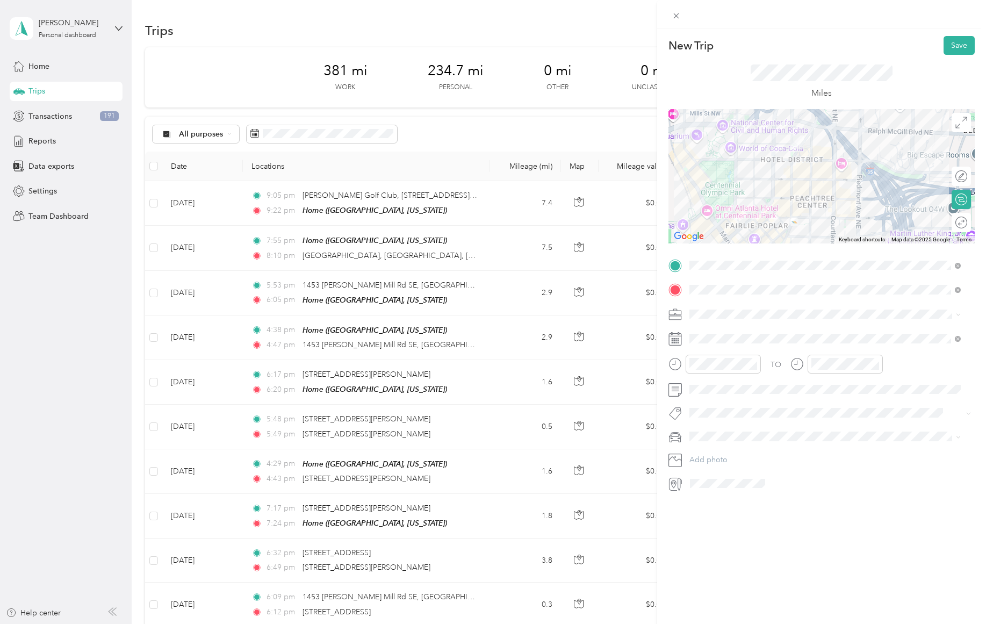
click at [949, 47] on button "Save" at bounding box center [959, 45] width 31 height 19
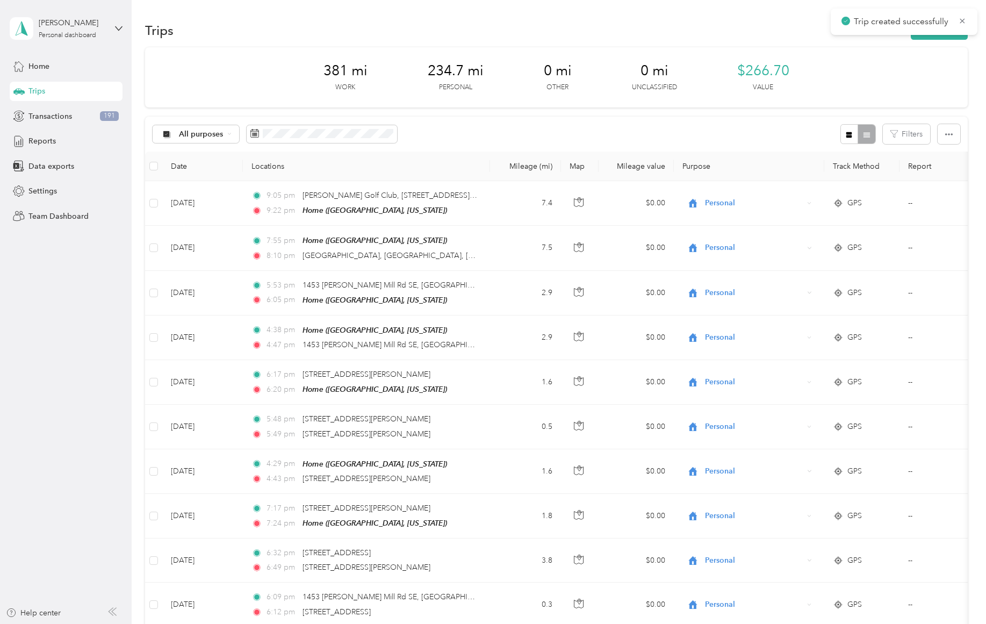
click at [949, 35] on button "New trip" at bounding box center [939, 30] width 57 height 19
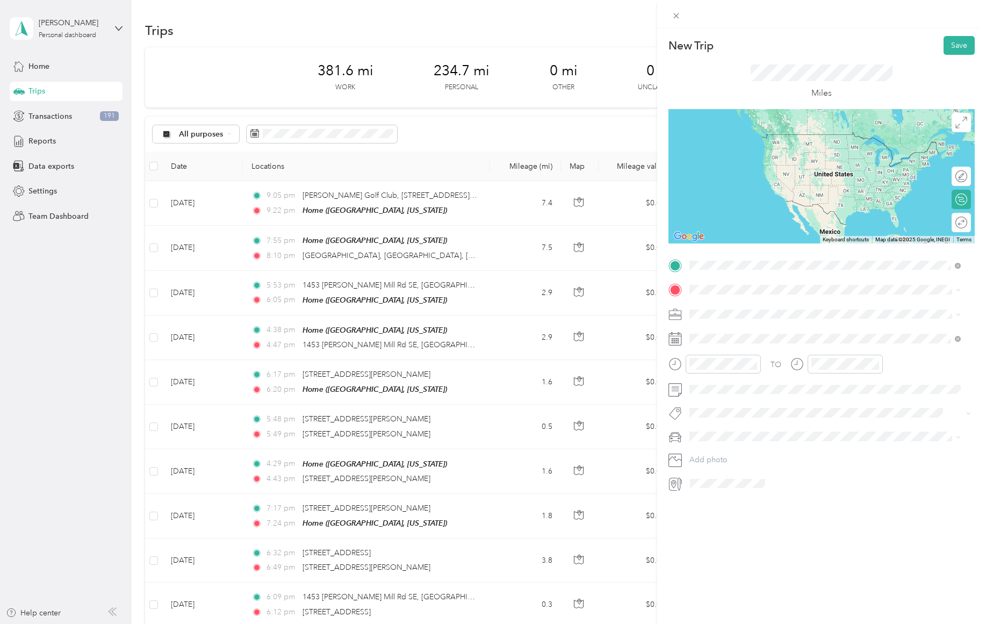
click at [761, 309] on span "[STREET_ADDRESS][US_STATE]" at bounding box center [763, 304] width 107 height 10
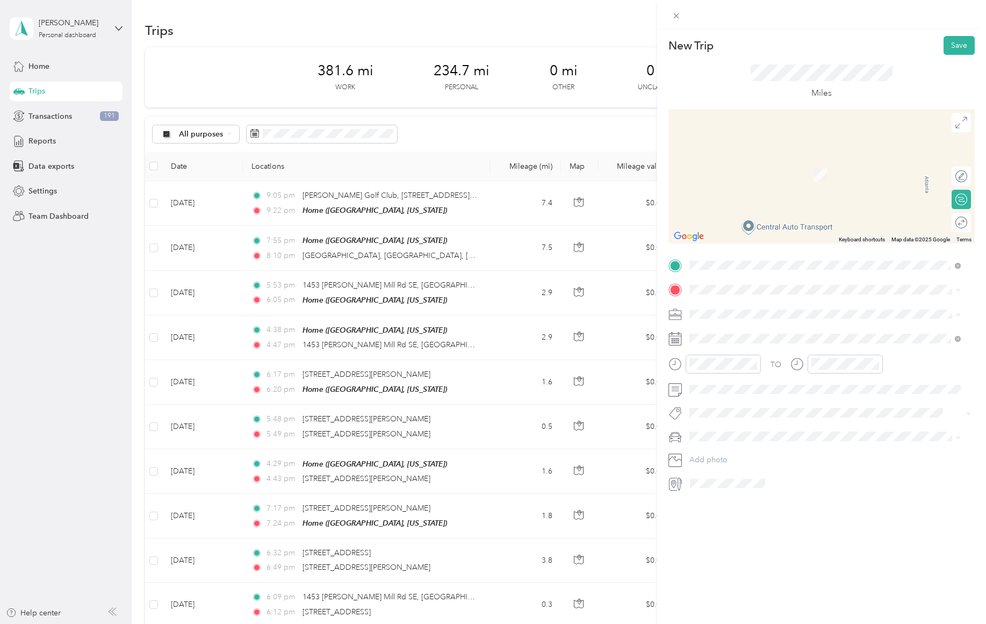
click at [707, 334] on span "Work" at bounding box center [702, 331] width 18 height 9
click at [739, 469] on div "12" at bounding box center [740, 470] width 14 height 13
click at [702, 384] on div "12" at bounding box center [701, 387] width 26 height 15
click at [820, 388] on div "12" at bounding box center [823, 387] width 26 height 15
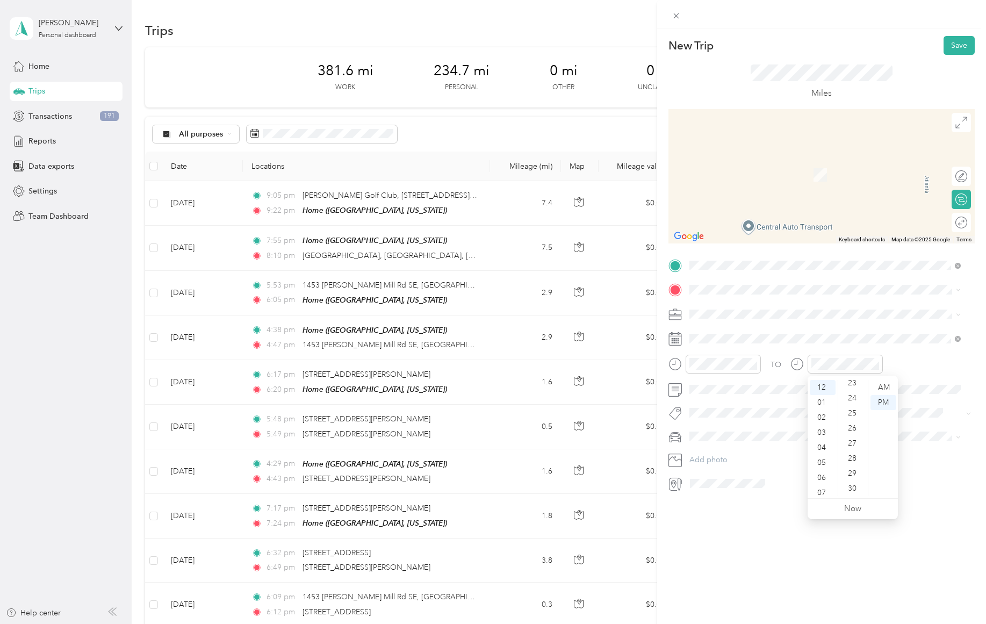
click at [852, 460] on div "28" at bounding box center [853, 458] width 26 height 15
click at [748, 329] on span "[STREET_ADDRESS][US_STATE]" at bounding box center [763, 328] width 107 height 10
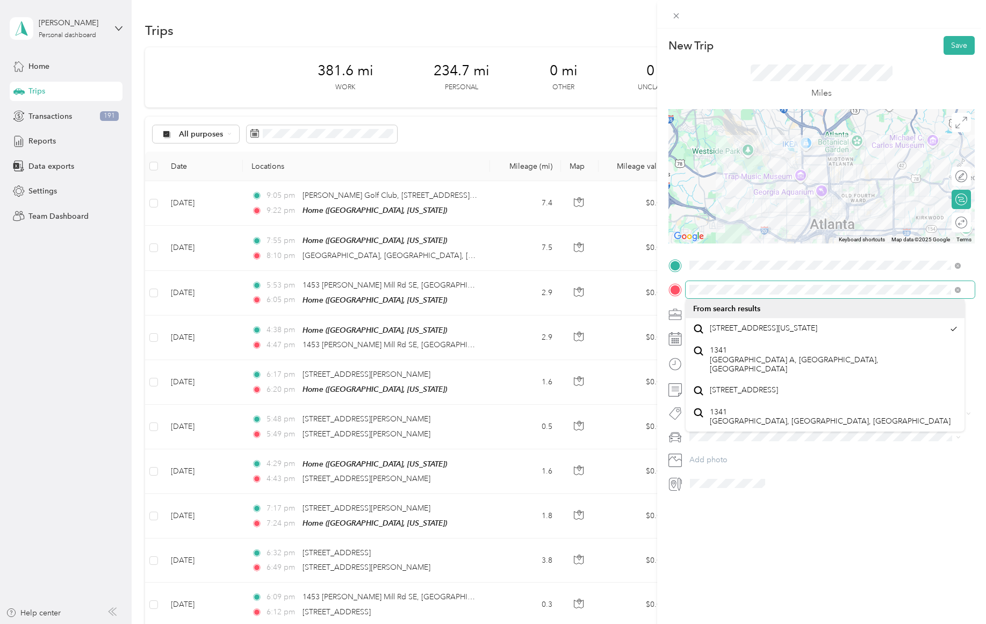
click at [675, 281] on div at bounding box center [821, 289] width 306 height 17
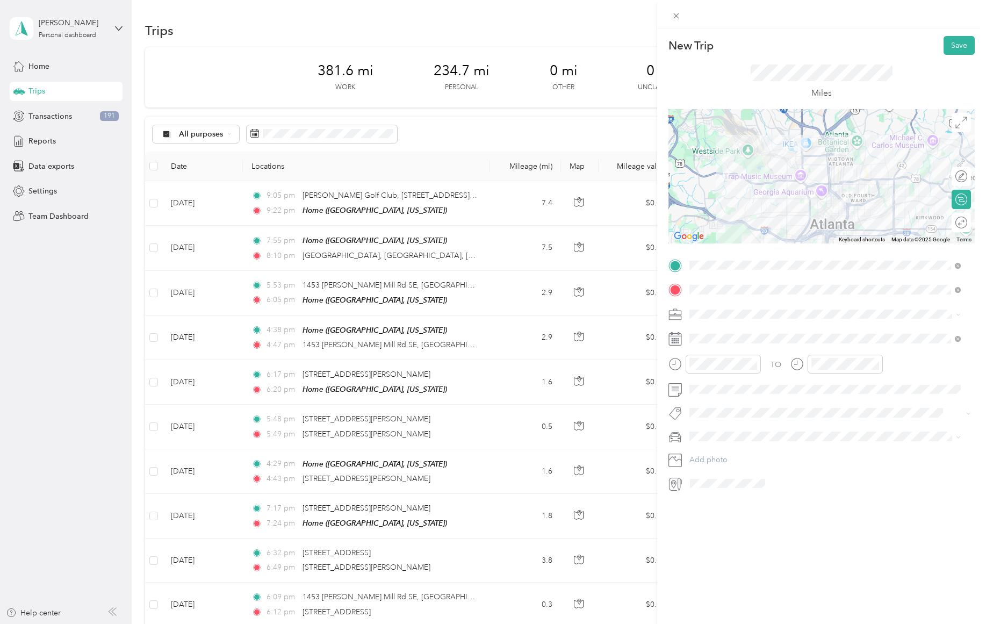
click at [815, 552] on div "New Trip Save This trip cannot be edited because it is either under review, app…" at bounding box center [821, 340] width 329 height 624
click at [746, 452] on span "[PERSON_NAME]'s 2021 Nissan Rogue" at bounding box center [759, 455] width 133 height 9
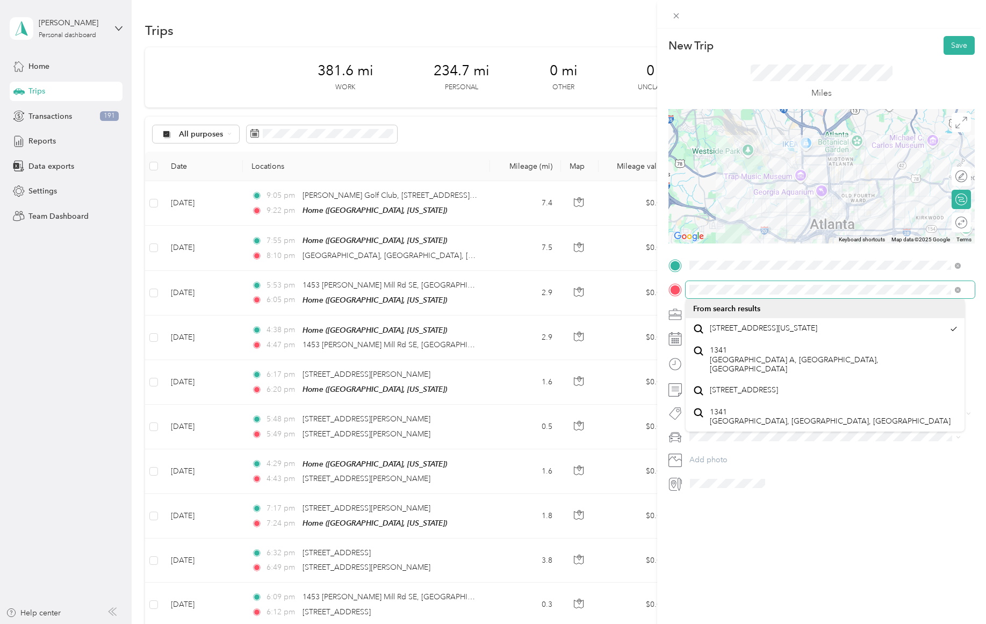
click at [661, 278] on form "New Trip Save This trip cannot be edited because it is either under review, app…" at bounding box center [821, 264] width 329 height 456
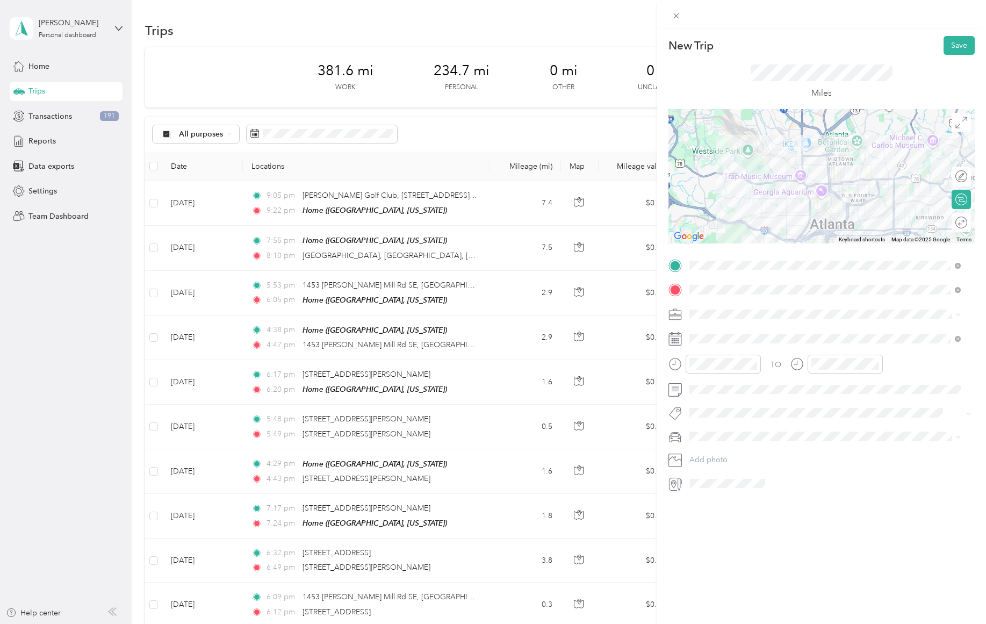
click at [797, 550] on div "New Trip Save This trip cannot be edited because it is either under review, app…" at bounding box center [821, 340] width 329 height 624
click at [944, 38] on button "Save" at bounding box center [959, 45] width 31 height 19
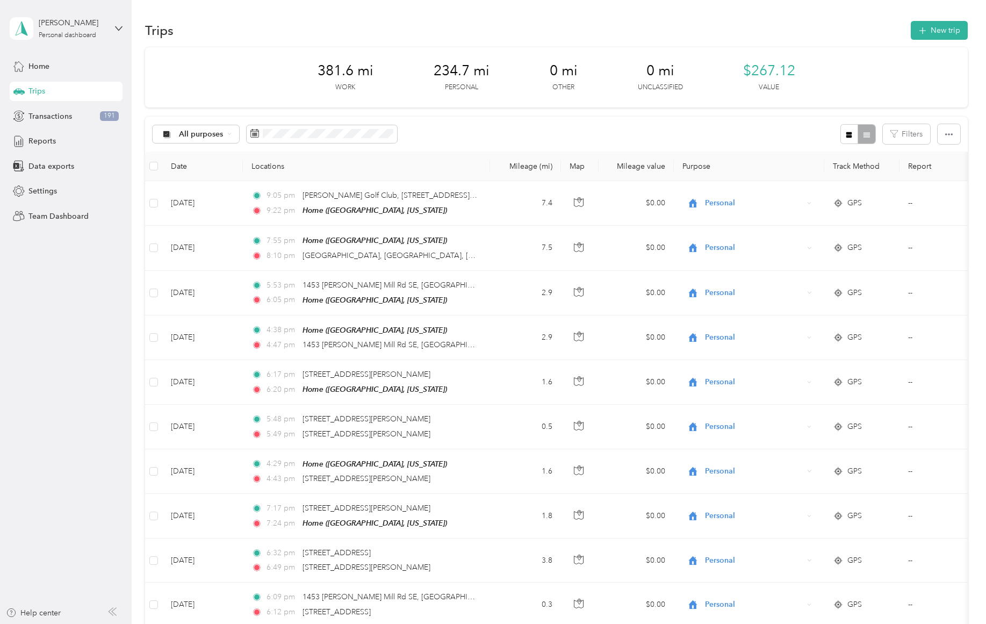
click at [936, 35] on button "New trip" at bounding box center [939, 30] width 57 height 19
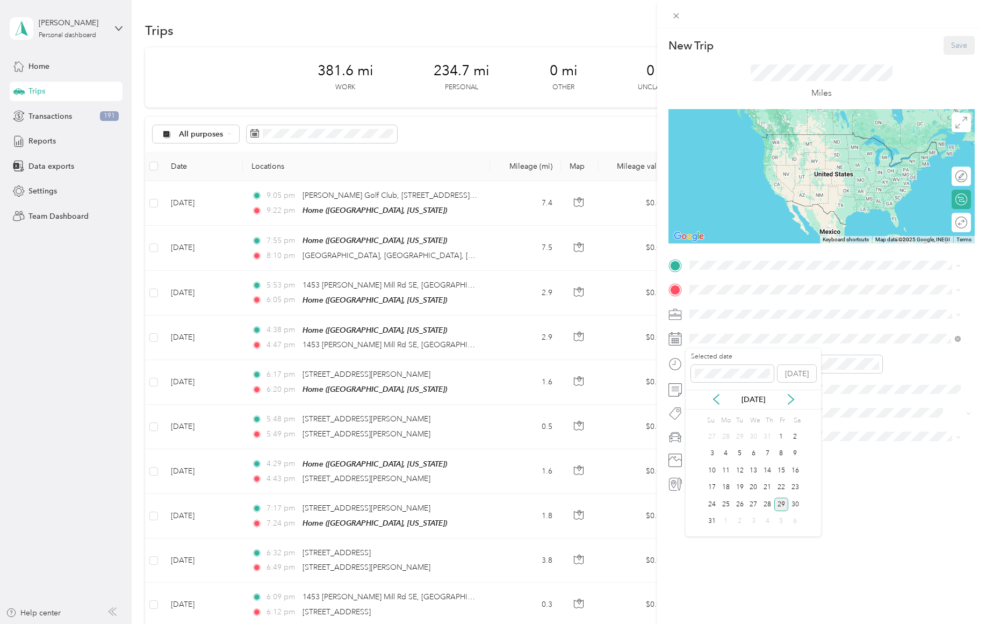
click at [742, 468] on div "12" at bounding box center [740, 470] width 14 height 13
click at [704, 402] on div "01" at bounding box center [701, 402] width 26 height 15
click at [821, 401] on div "01" at bounding box center [823, 402] width 26 height 15
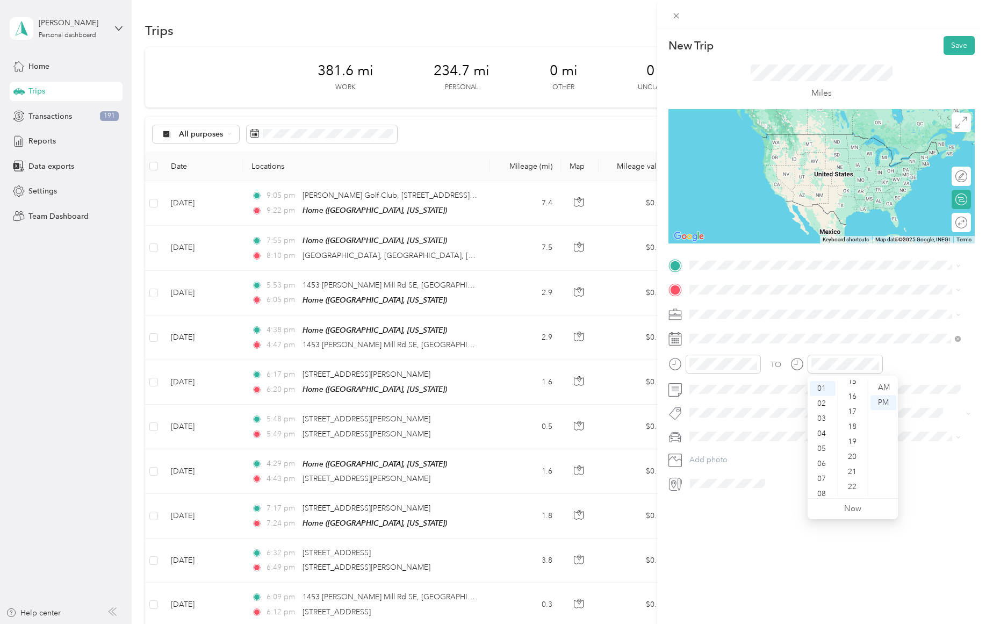
click at [853, 488] on div "22" at bounding box center [853, 486] width 26 height 15
click at [853, 488] on div "29" at bounding box center [853, 492] width 26 height 15
click at [853, 492] on div "36" at bounding box center [853, 492] width 26 height 15
click at [717, 333] on div "Work" at bounding box center [825, 332] width 264 height 11
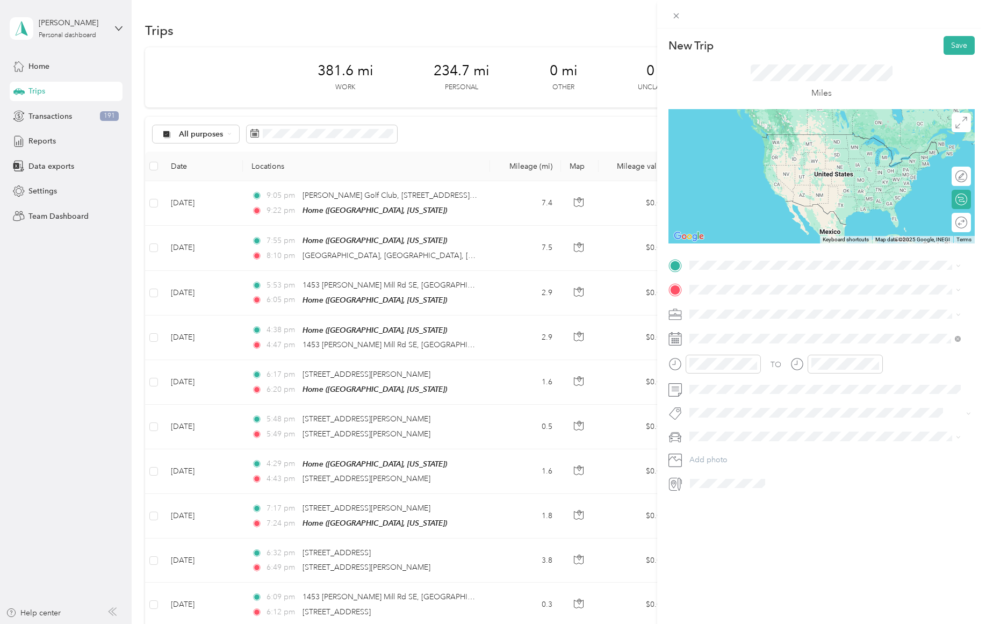
click at [721, 257] on span at bounding box center [830, 265] width 289 height 17
click at [729, 307] on span "[STREET_ADDRESS][US_STATE]" at bounding box center [763, 304] width 107 height 10
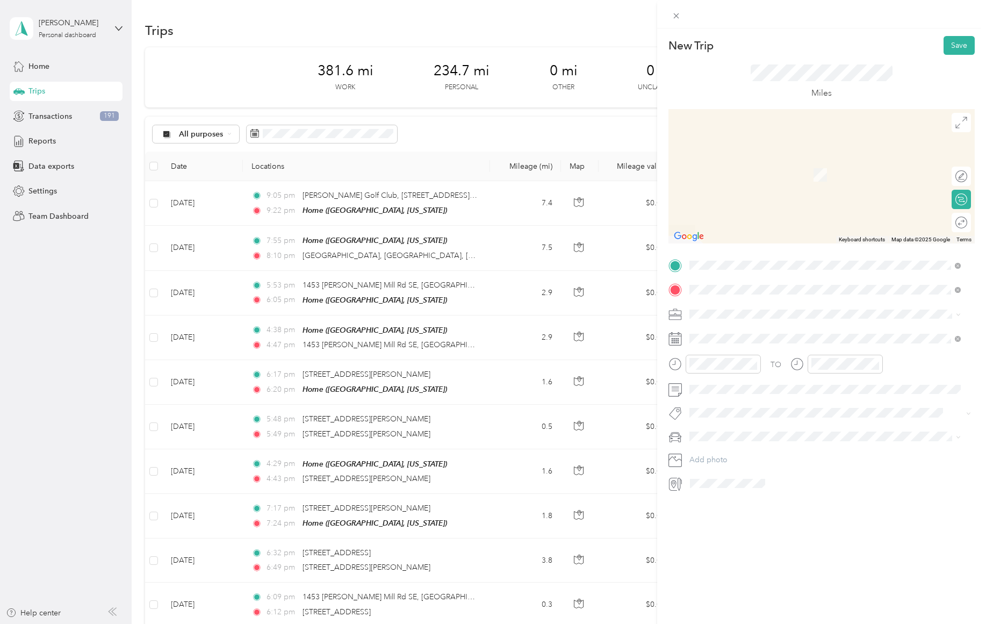
click at [751, 364] on strong "AHC Storage Unit" at bounding box center [741, 366] width 63 height 10
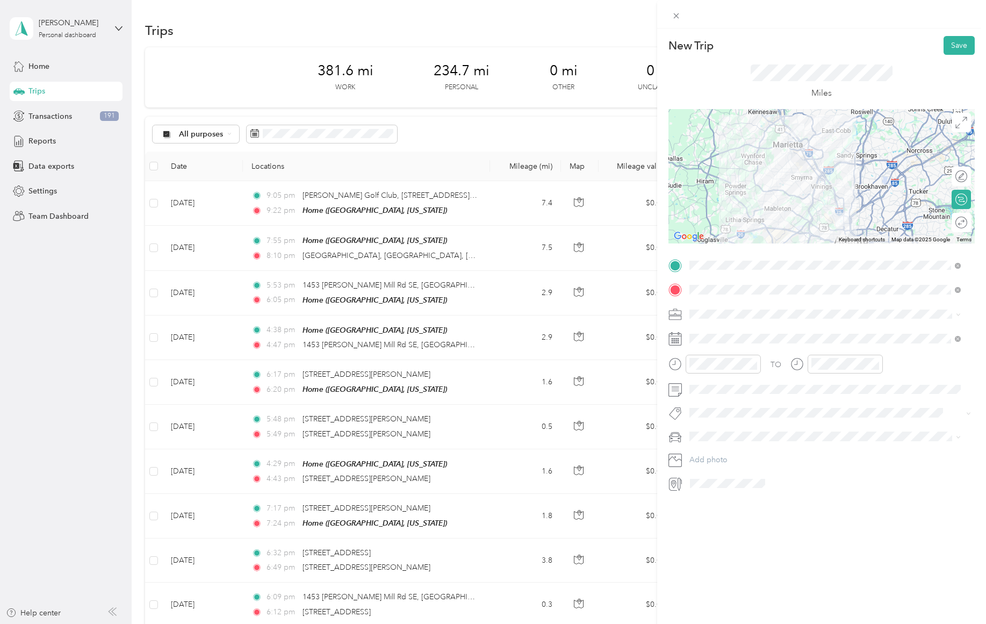
click at [742, 453] on span "[PERSON_NAME]'s 2021 Nissan Rogue" at bounding box center [759, 453] width 133 height 9
click at [947, 44] on button "Save" at bounding box center [959, 45] width 31 height 19
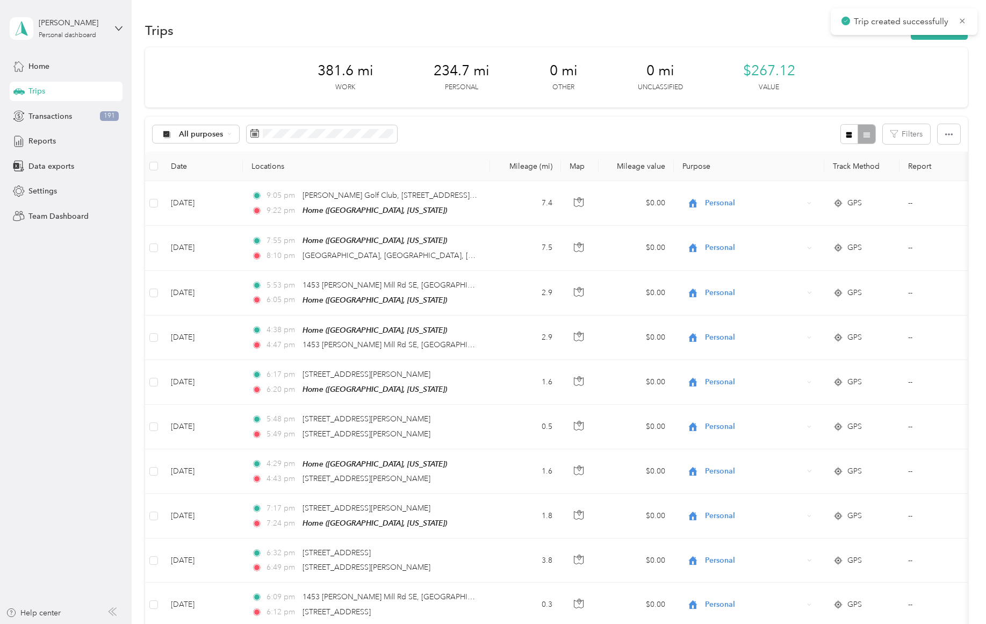
click at [939, 39] on button "New trip" at bounding box center [939, 30] width 57 height 19
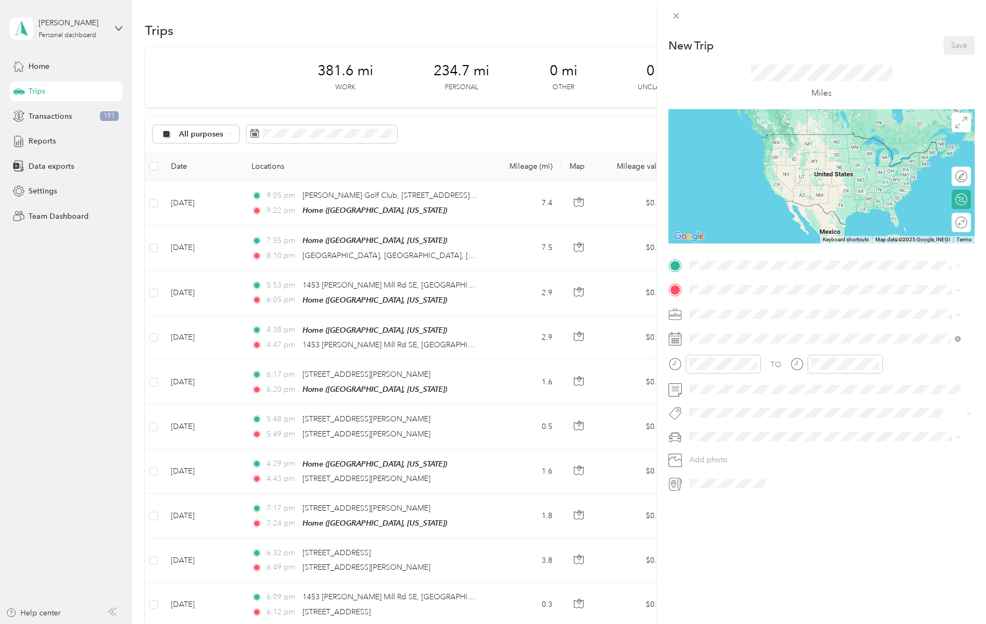
click at [757, 320] on span at bounding box center [830, 314] width 289 height 17
drag, startPoint x: 699, startPoint y: 308, endPoint x: 714, endPoint y: 332, distance: 28.2
click at [714, 332] on div "Work" at bounding box center [825, 332] width 264 height 11
click at [740, 349] on span "[PERSON_NAME][GEOGRAPHIC_DATA], [US_STATE], [GEOGRAPHIC_DATA]" at bounding box center [801, 359] width 183 height 20
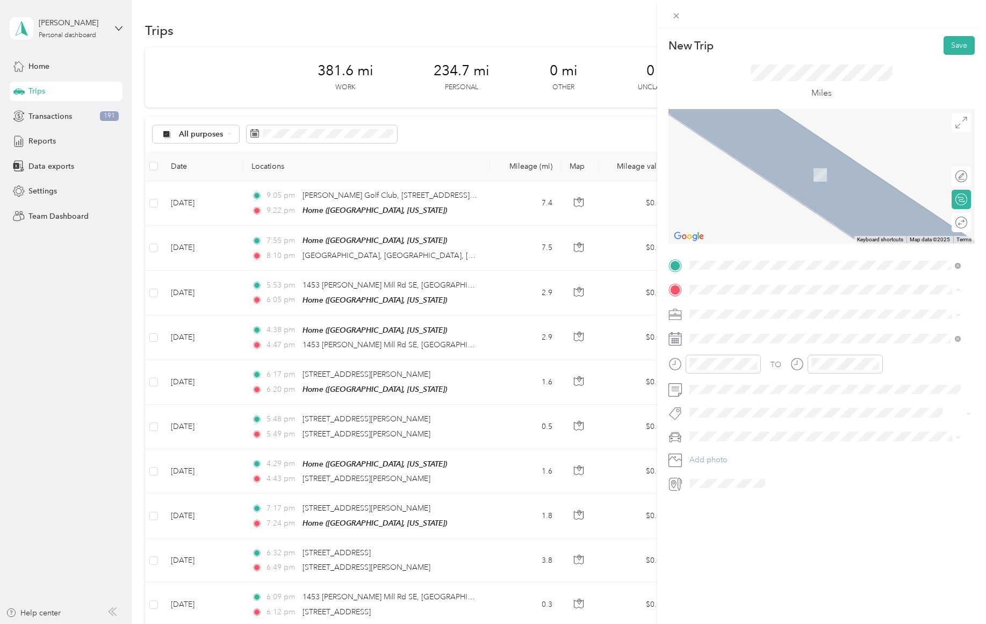
click at [759, 347] on span "Chattahoochee [STREET_ADDRESS][US_STATE]" at bounding box center [791, 344] width 162 height 9
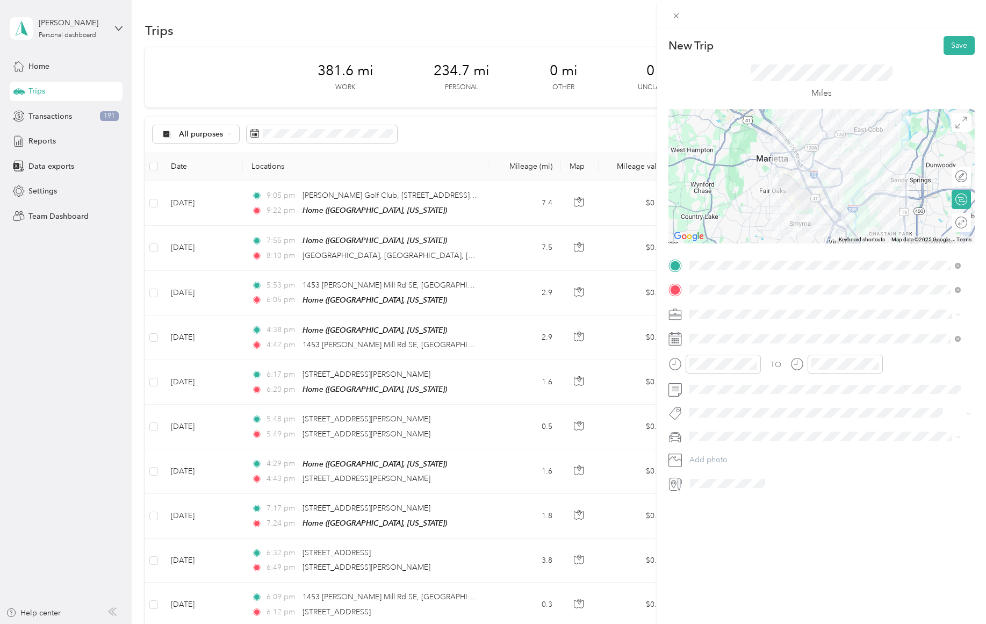
click at [739, 452] on span "[PERSON_NAME]'s 2021 Nissan Rogue" at bounding box center [759, 452] width 133 height 9
click at [743, 467] on div "12" at bounding box center [740, 470] width 14 height 13
click at [700, 386] on div "04" at bounding box center [701, 383] width 26 height 15
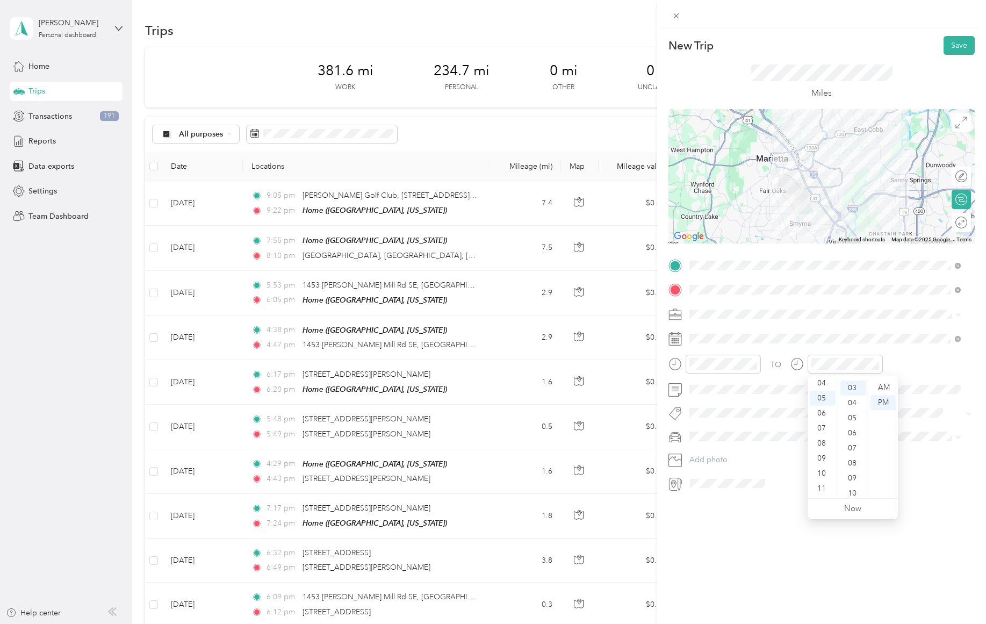
click at [824, 384] on div "04" at bounding box center [823, 383] width 26 height 15
click at [855, 493] on div "10" at bounding box center [853, 493] width 26 height 15
click at [853, 482] on div "21" at bounding box center [853, 485] width 26 height 15
click at [770, 570] on div "New Trip Save This trip cannot be edited because it is either under review, app…" at bounding box center [821, 340] width 329 height 624
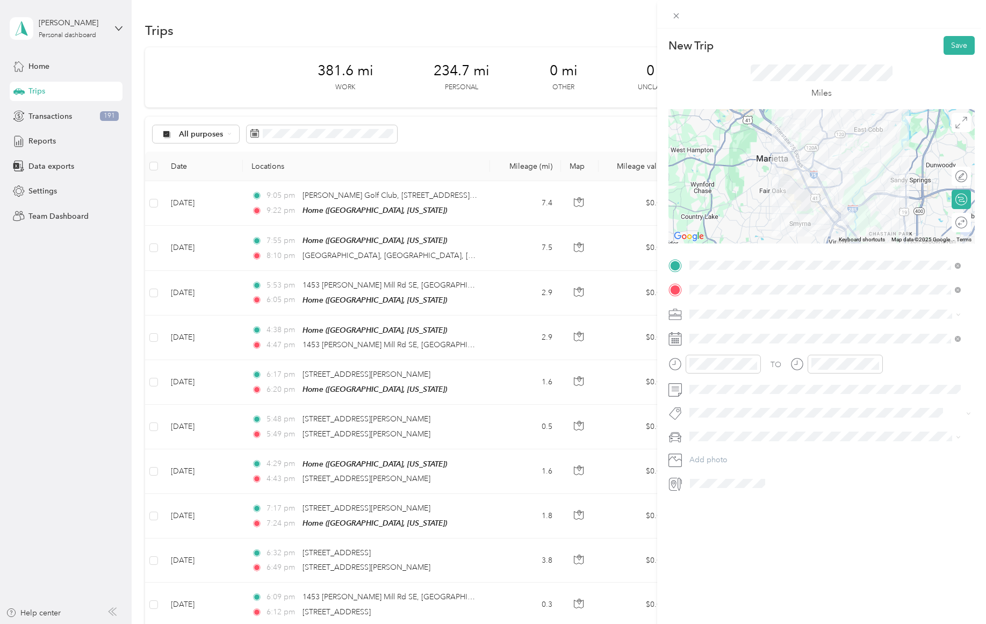
click at [952, 44] on button "Save" at bounding box center [959, 45] width 31 height 19
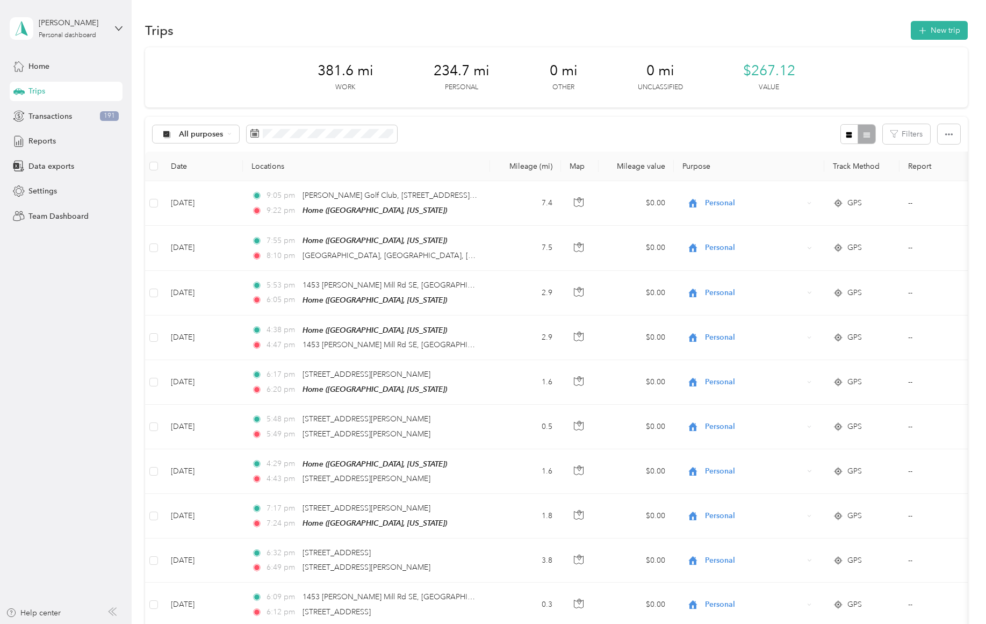
click at [945, 31] on button "New trip" at bounding box center [939, 30] width 57 height 19
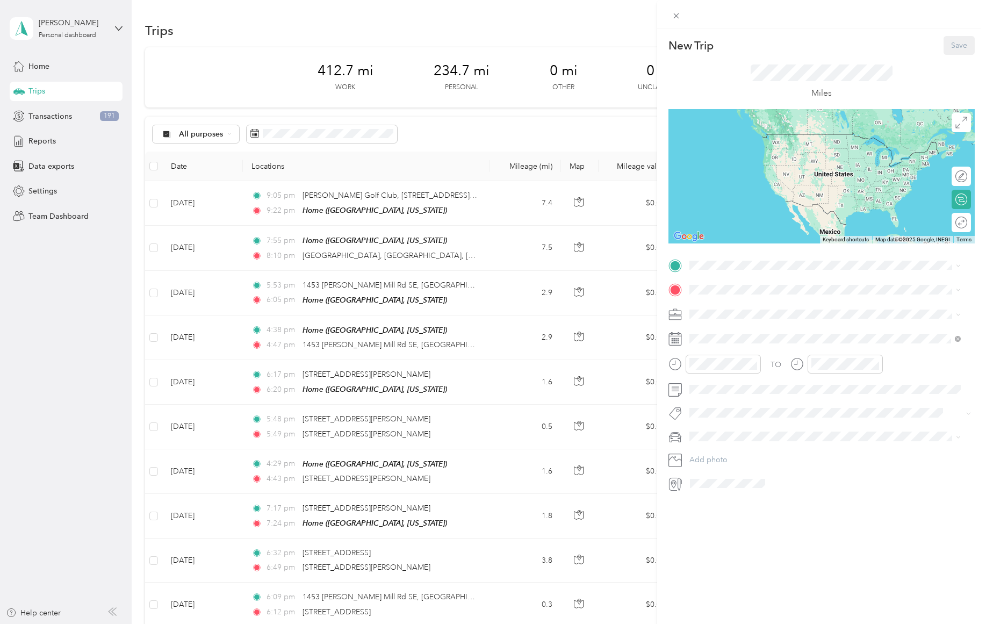
click at [722, 335] on li "Work" at bounding box center [825, 332] width 279 height 19
click at [755, 472] on div "13" at bounding box center [753, 470] width 14 height 13
click at [769, 469] on div "14" at bounding box center [767, 470] width 14 height 13
click at [700, 492] on div "07" at bounding box center [701, 492] width 26 height 15
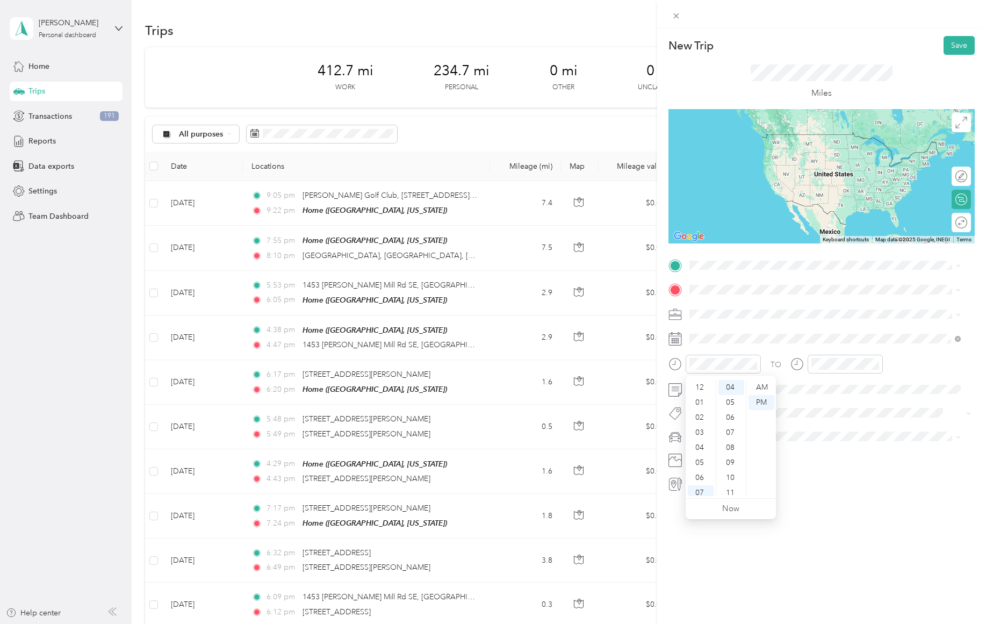
scroll to position [64, 0]
click at [731, 473] on div "41" at bounding box center [731, 473] width 26 height 15
click at [764, 388] on div "AM" at bounding box center [761, 387] width 26 height 15
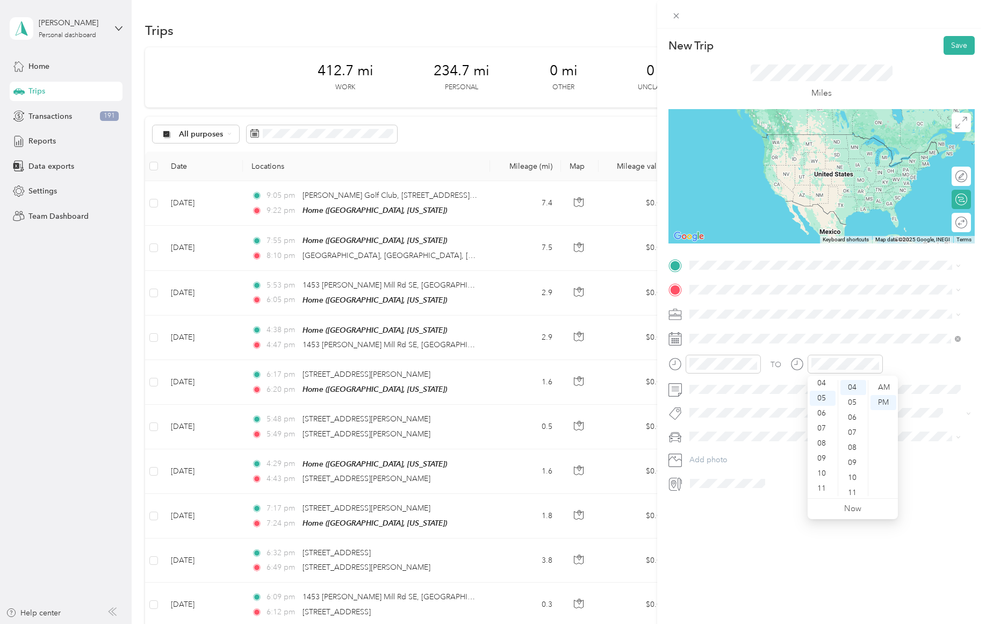
click at [820, 441] on div "08" at bounding box center [823, 443] width 26 height 15
click at [853, 479] on div "10" at bounding box center [853, 477] width 26 height 15
click at [882, 387] on div "AM" at bounding box center [883, 387] width 26 height 15
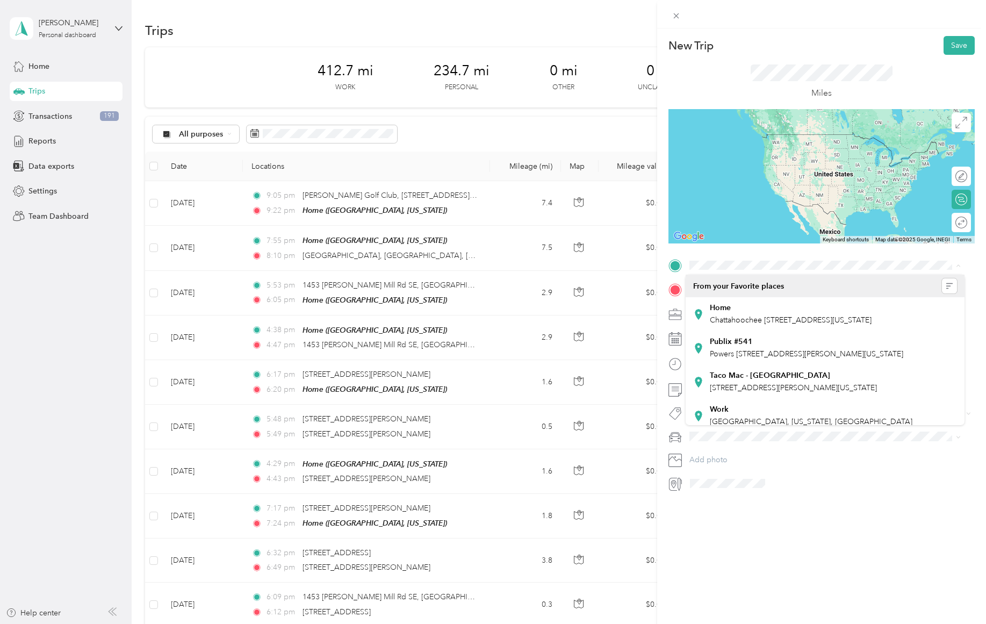
click at [735, 307] on div "Home" at bounding box center [791, 308] width 162 height 10
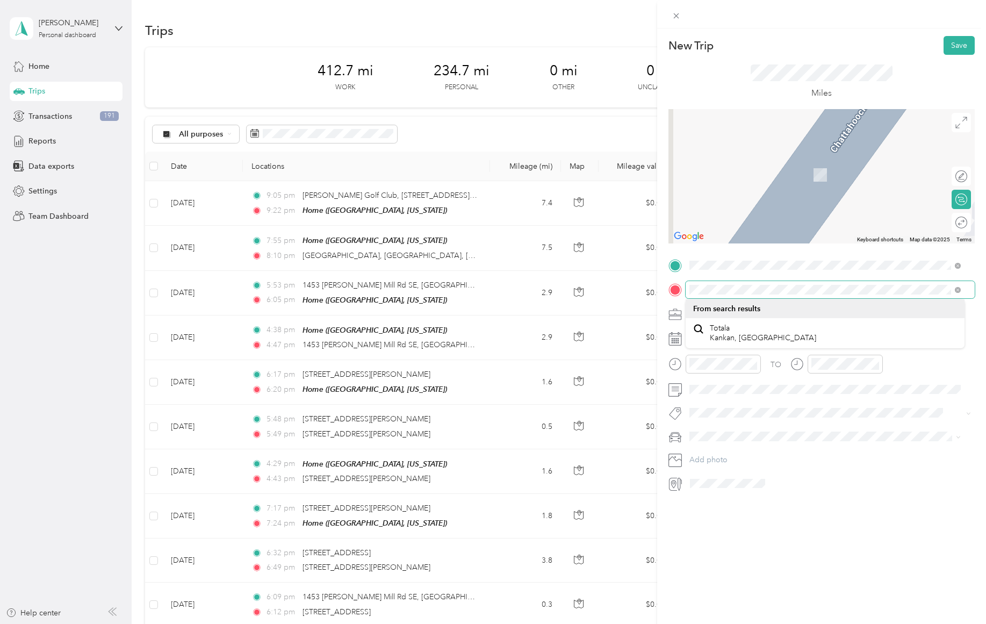
click at [665, 296] on form "New Trip Save This trip cannot be edited because it is either under review, app…" at bounding box center [821, 264] width 329 height 456
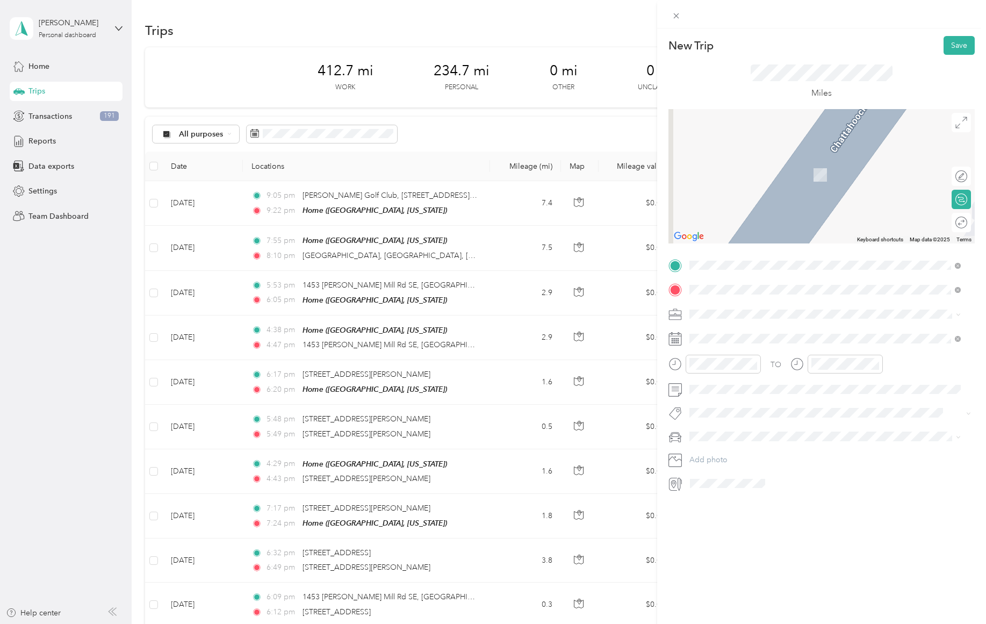
click at [797, 333] on span "[STREET_ADDRESS][US_STATE]" at bounding box center [763, 328] width 107 height 10
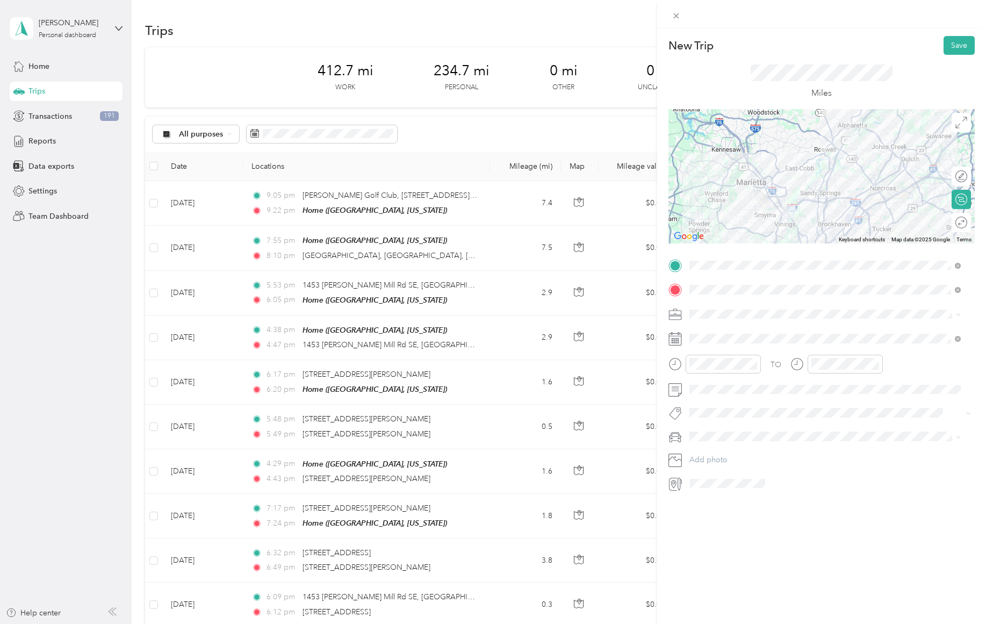
click at [791, 320] on span at bounding box center [830, 314] width 289 height 17
click at [745, 457] on span "[PERSON_NAME]'s 2021 Nissan Rogue" at bounding box center [759, 454] width 133 height 9
click at [967, 227] on div "Round trip" at bounding box center [967, 222] width 0 height 11
click at [950, 222] on div at bounding box center [956, 222] width 23 height 11
click at [951, 45] on button "Save" at bounding box center [959, 45] width 31 height 19
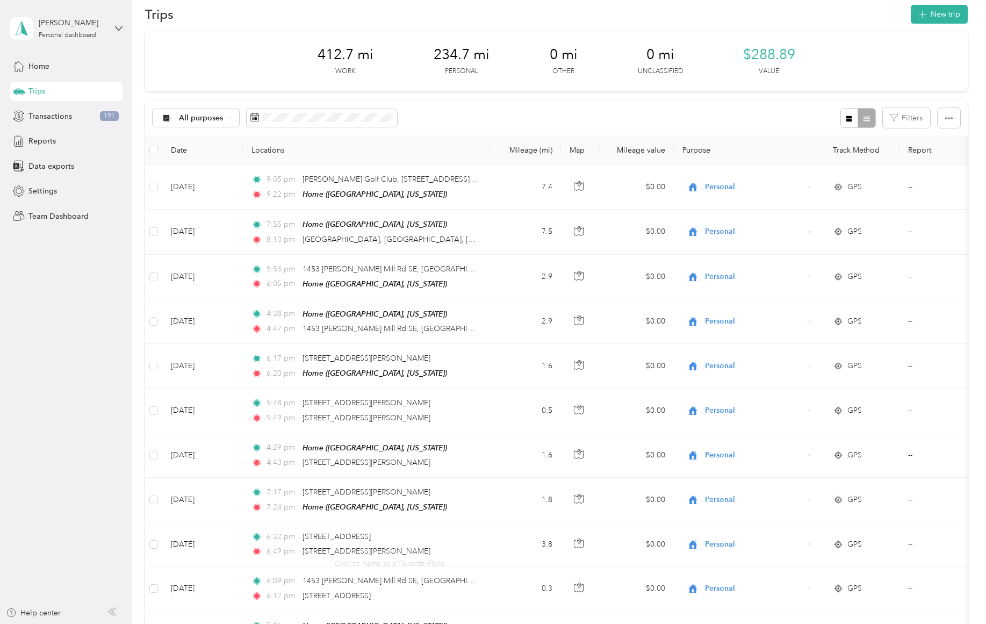
scroll to position [0, 0]
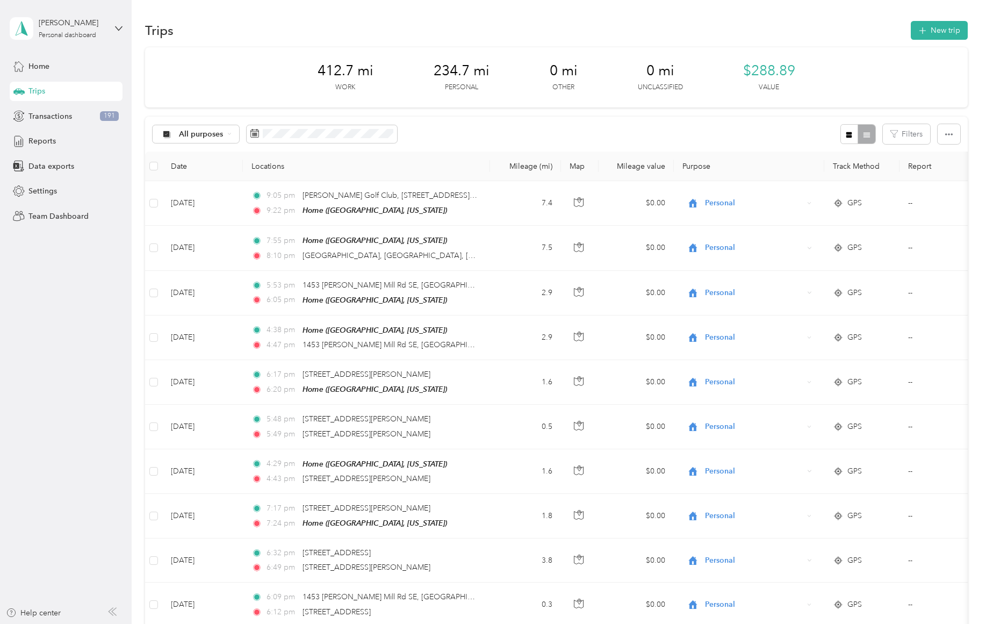
click at [944, 28] on button "New trip" at bounding box center [939, 30] width 57 height 19
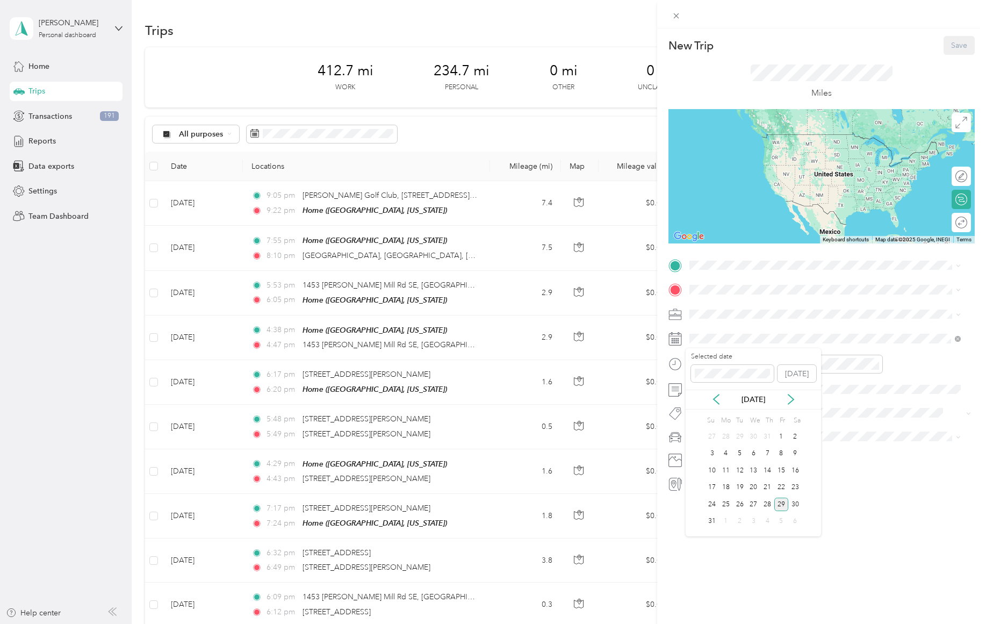
drag, startPoint x: 775, startPoint y: 479, endPoint x: 782, endPoint y: 471, distance: 10.3
click at [780, 473] on div "Su Mo Tu We Th Fr Sa 27 28 29 30 31 1 2 3 4 5 6 7 8 9 10 11 12 13 14 15 16 17 1…" at bounding box center [753, 471] width 97 height 117
click at [783, 470] on div "15" at bounding box center [781, 470] width 14 height 13
click at [699, 438] on div "08" at bounding box center [701, 443] width 26 height 15
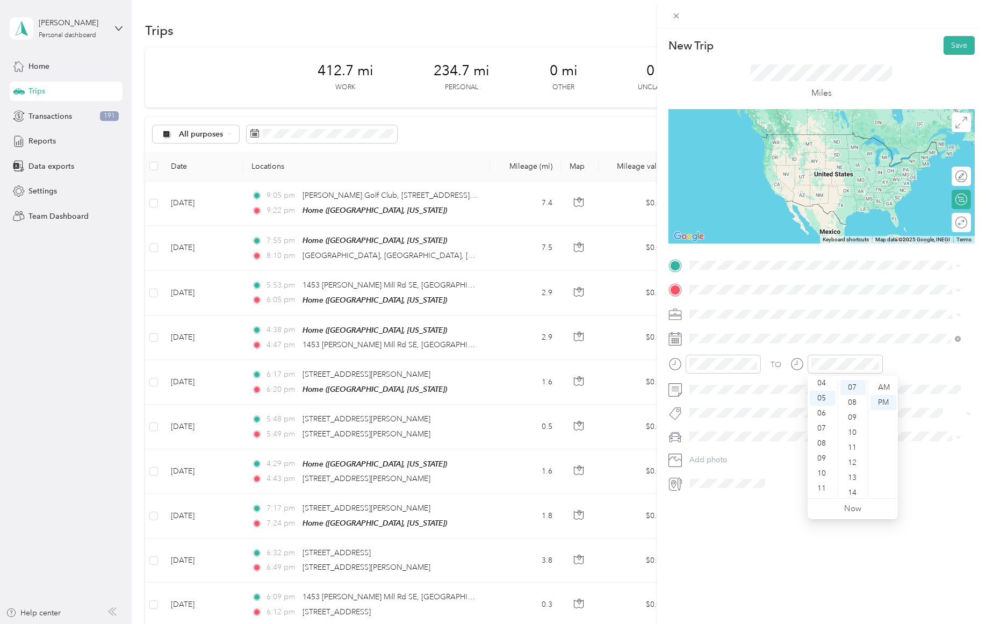
click at [821, 458] on div "09" at bounding box center [823, 458] width 26 height 15
click at [820, 447] on div "08" at bounding box center [823, 443] width 26 height 15
click at [853, 486] on div "40" at bounding box center [853, 480] width 26 height 15
click at [853, 486] on div "47" at bounding box center [853, 492] width 26 height 15
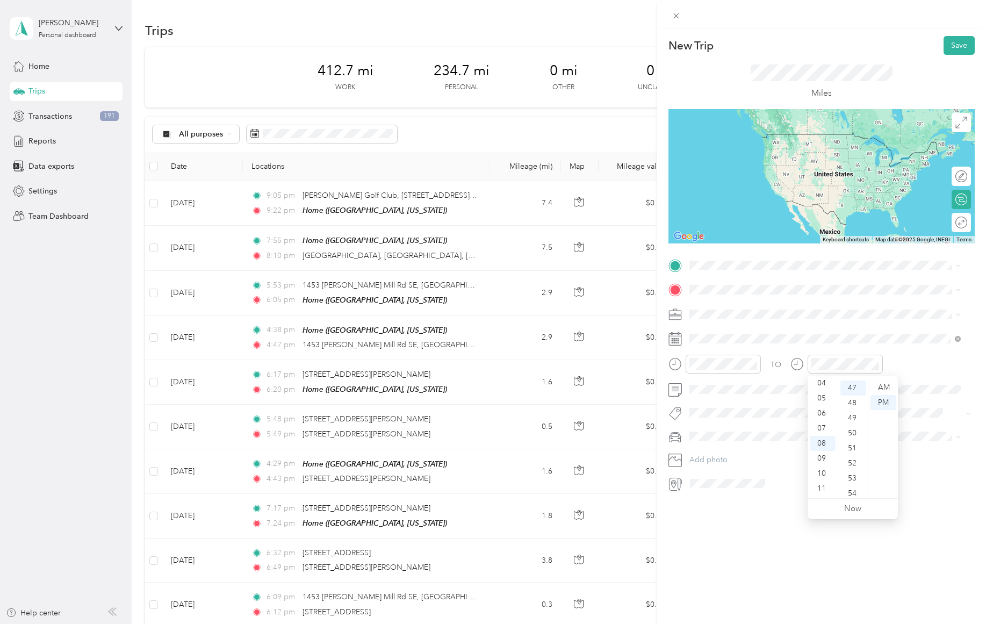
click at [887, 390] on div "AM" at bounding box center [883, 387] width 26 height 15
click at [764, 385] on div "AM" at bounding box center [761, 387] width 26 height 15
click at [820, 444] on div "08" at bounding box center [823, 443] width 26 height 15
click at [853, 488] on div "41" at bounding box center [853, 495] width 26 height 15
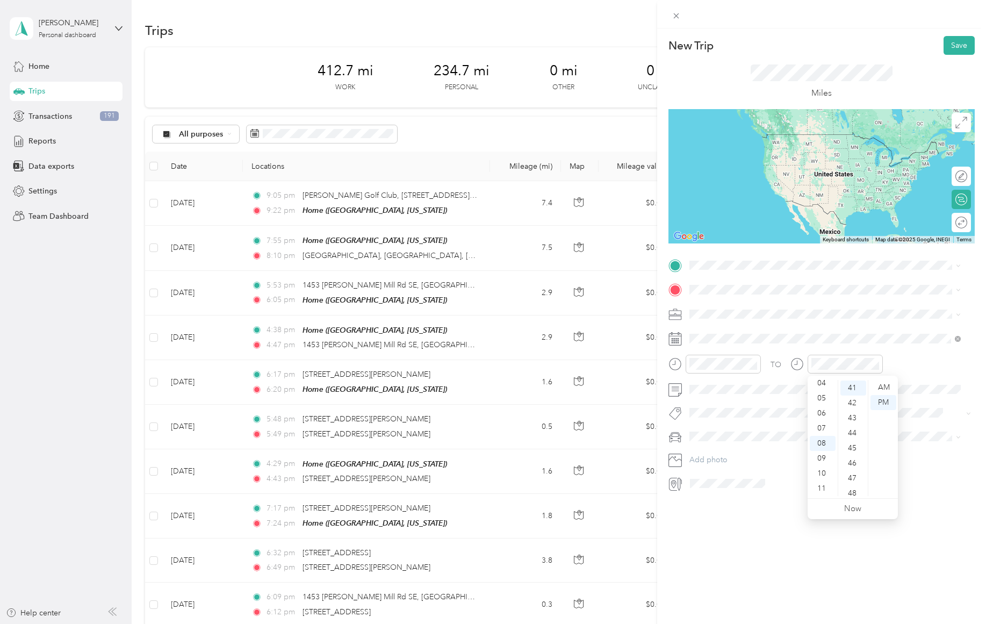
click at [853, 488] on div "48" at bounding box center [853, 493] width 26 height 15
click at [720, 330] on div "Work" at bounding box center [825, 332] width 264 height 11
click at [743, 313] on div "Home Chattahoochee [STREET_ADDRESS][US_STATE]" at bounding box center [791, 314] width 162 height 23
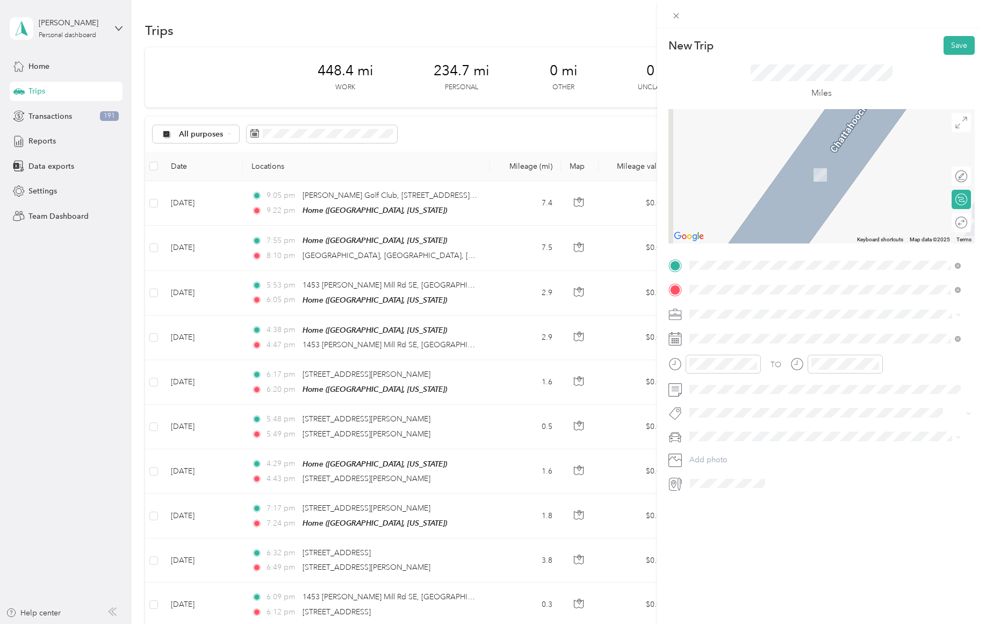
click at [758, 333] on span "[STREET_ADDRESS][PERSON_NAME][US_STATE]" at bounding box center [793, 328] width 167 height 10
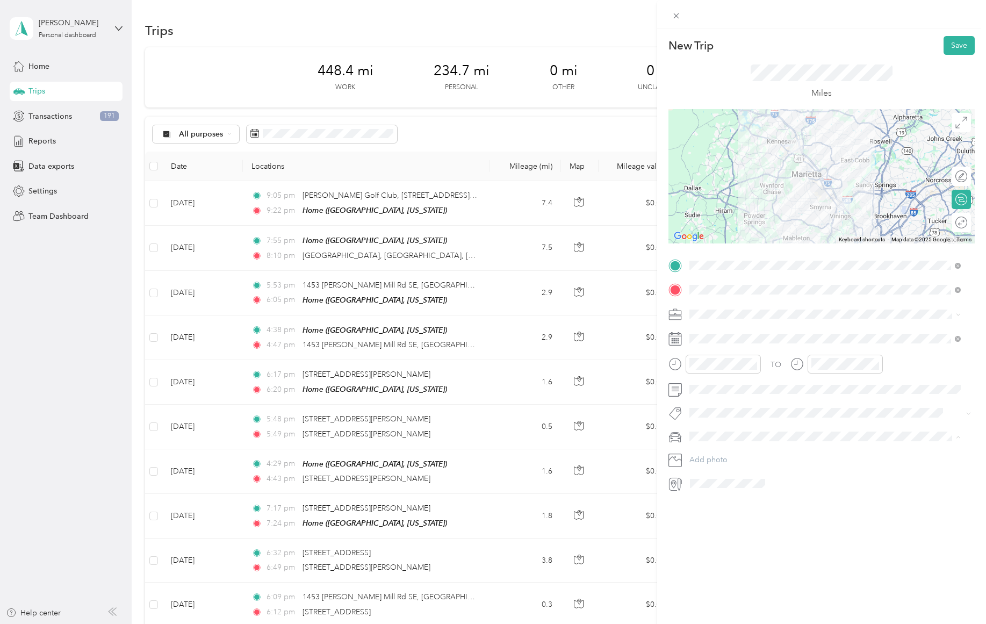
click at [733, 455] on span "[PERSON_NAME]'s 2021 Nissan Rogue" at bounding box center [759, 455] width 133 height 9
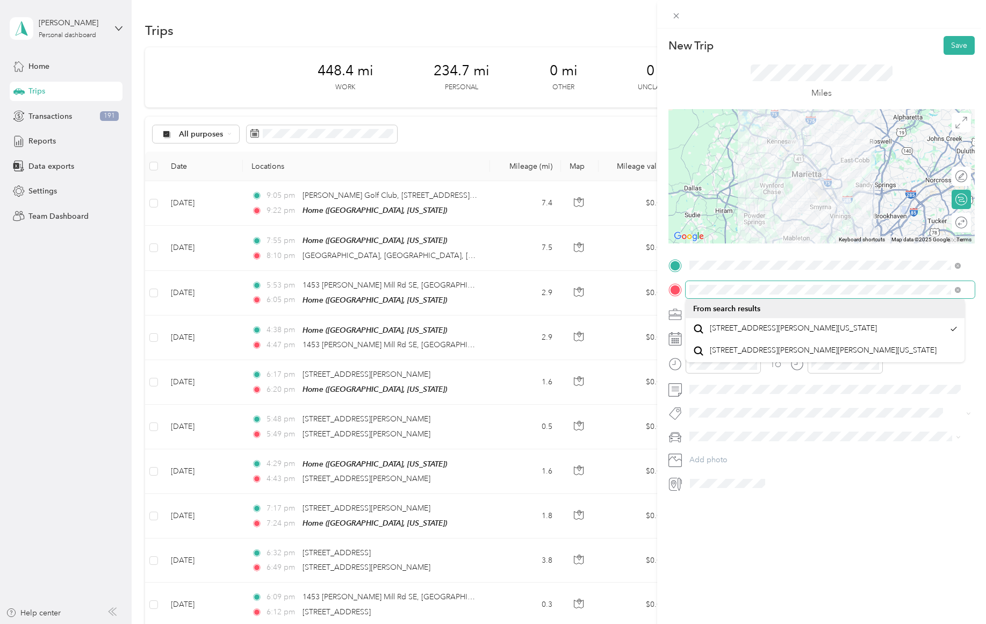
click at [653, 296] on div "New Trip Save This trip cannot be edited because it is either under review, app…" at bounding box center [493, 312] width 986 height 624
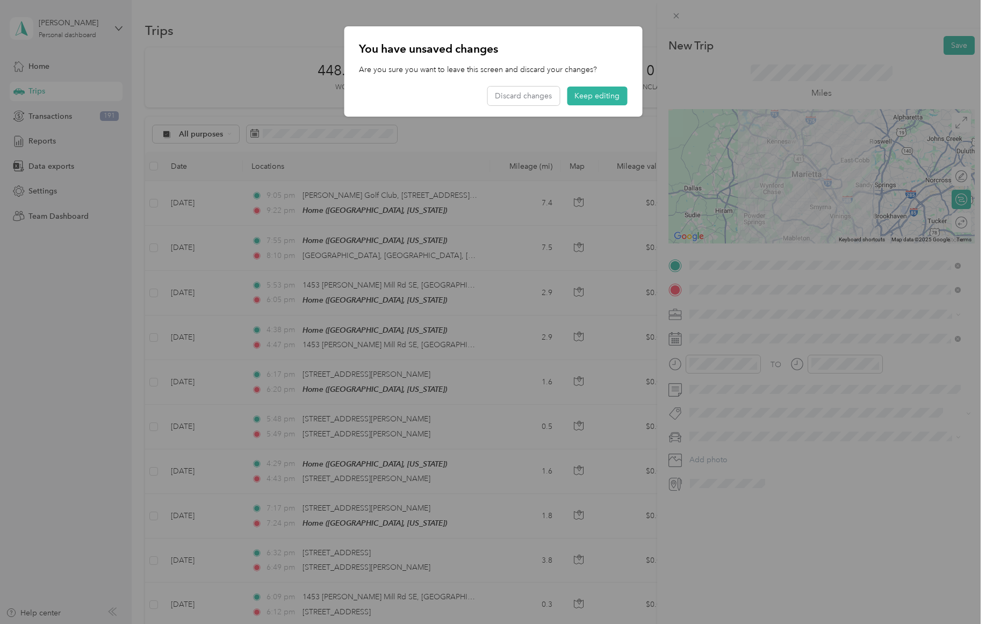
click at [594, 94] on button "Keep editing" at bounding box center [597, 96] width 60 height 19
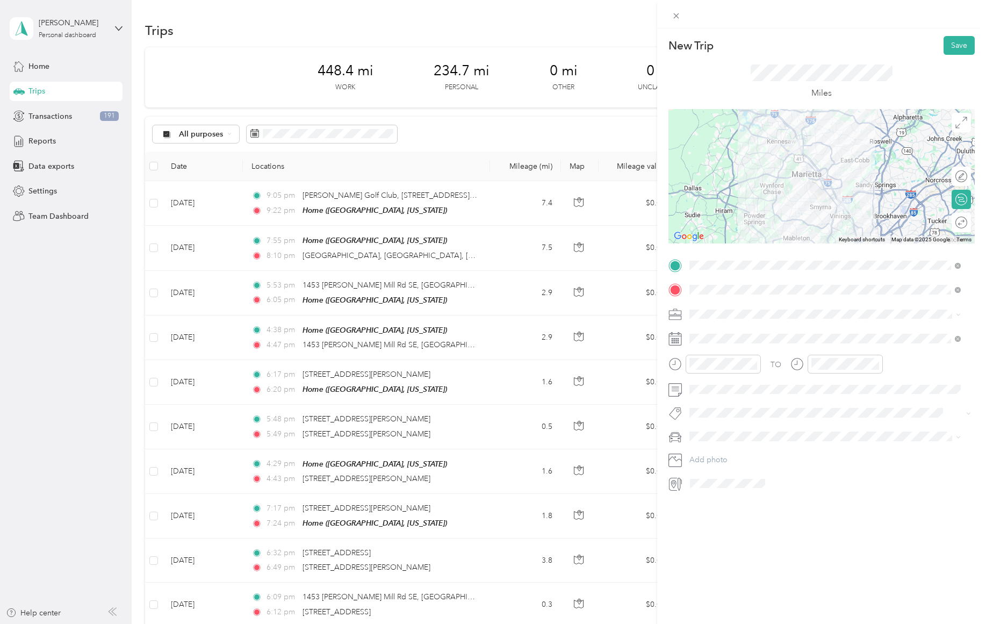
click at [785, 554] on div "New Trip Save This trip cannot be edited because it is either under review, app…" at bounding box center [821, 340] width 329 height 624
click at [944, 42] on button "Save" at bounding box center [959, 45] width 31 height 19
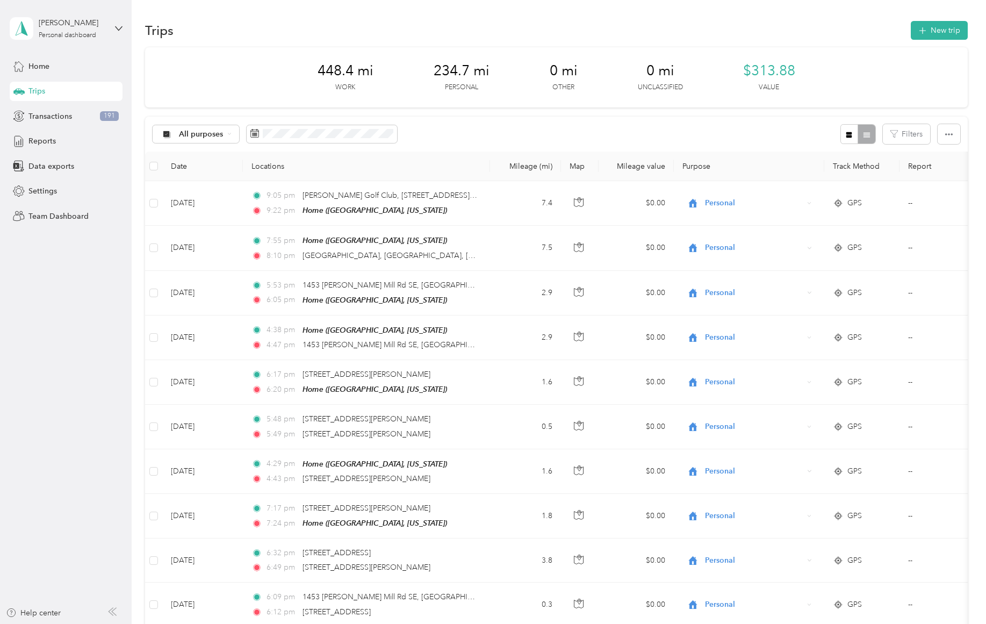
click at [928, 33] on button "New trip" at bounding box center [939, 30] width 57 height 19
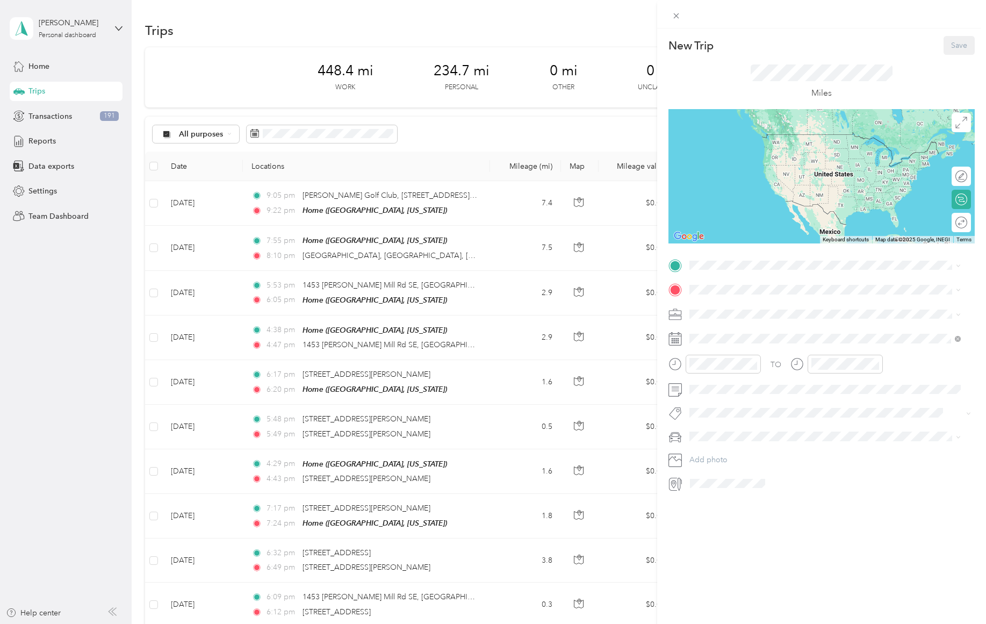
click at [756, 333] on span at bounding box center [830, 338] width 289 height 17
click at [782, 469] on div "15" at bounding box center [781, 470] width 14 height 13
click at [703, 489] on div "11" at bounding box center [701, 488] width 26 height 15
click at [700, 489] on div "11" at bounding box center [701, 488] width 26 height 15
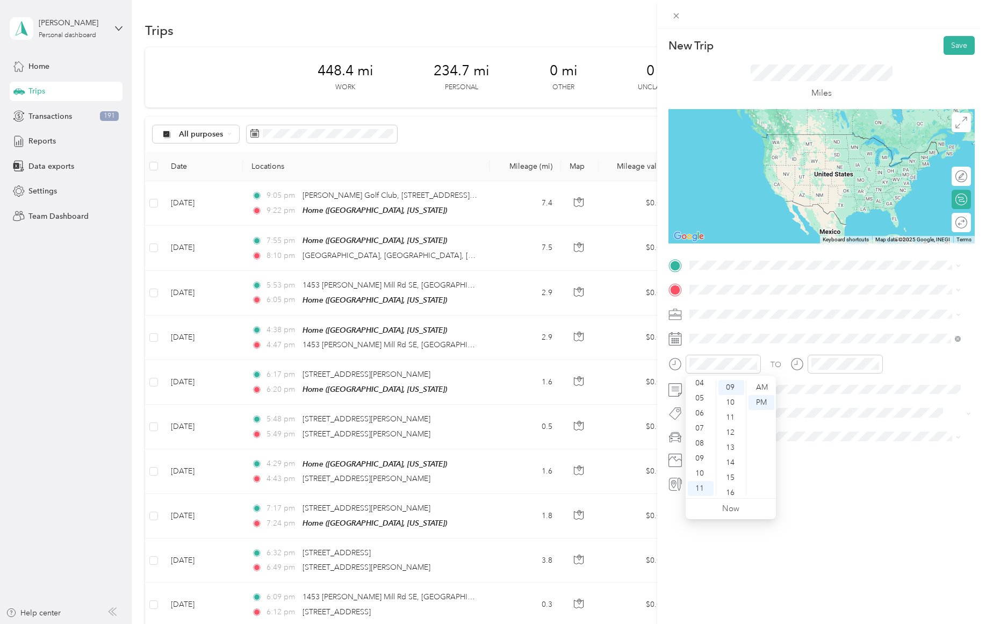
drag, startPoint x: 759, startPoint y: 375, endPoint x: 759, endPoint y: 385, distance: 9.7
click at [759, 377] on div "12 01 02 03 04 05 06 07 08 09 10 11 00 01 02 03 04 05 06 07 08 09 10 11 12 13 1…" at bounding box center [731, 437] width 90 height 123
click at [758, 391] on div "AM" at bounding box center [761, 387] width 26 height 15
click at [823, 486] on div "11" at bounding box center [823, 488] width 26 height 15
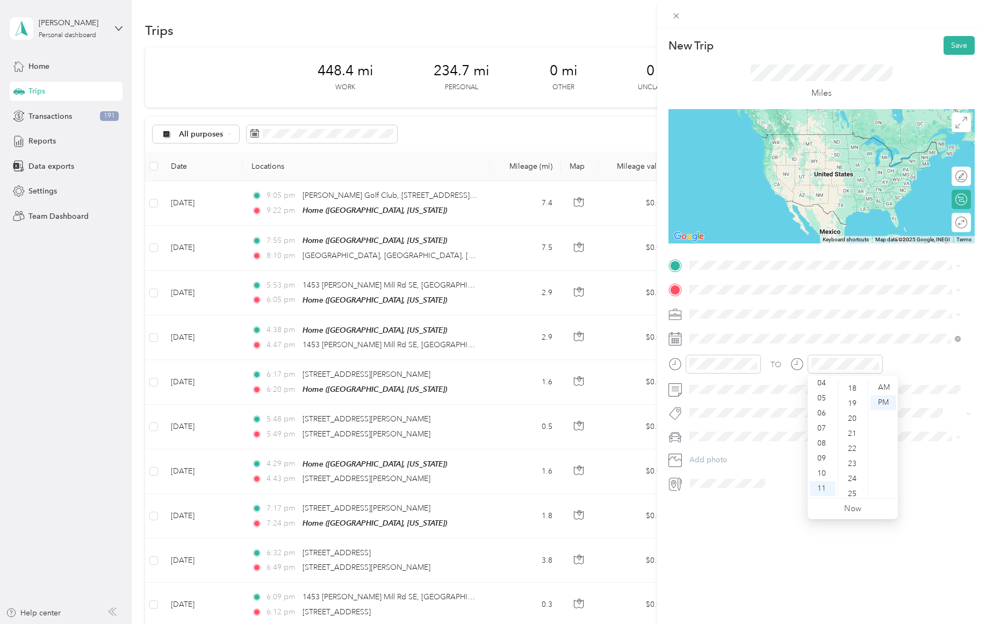
click at [855, 445] on div "22" at bounding box center [853, 448] width 26 height 15
click at [852, 464] on div "27" at bounding box center [853, 462] width 26 height 15
click at [856, 489] on div "34" at bounding box center [853, 492] width 26 height 15
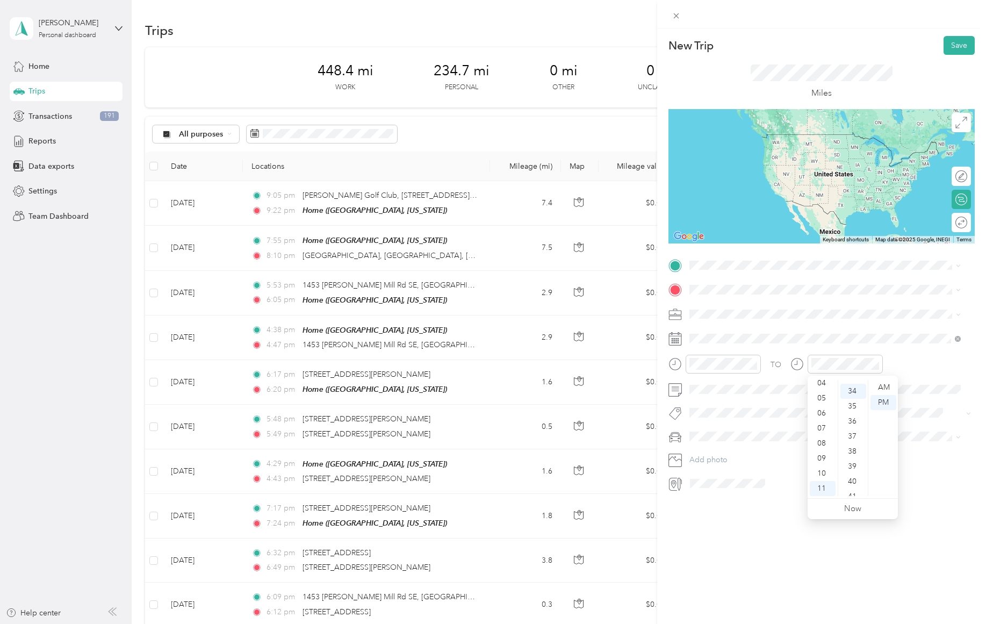
scroll to position [512, 0]
click at [730, 277] on div "TO Add photo" at bounding box center [821, 374] width 306 height 235
click at [743, 579] on div "New Trip Save This trip cannot be edited because it is either under review, app…" at bounding box center [821, 340] width 329 height 624
click at [793, 271] on span at bounding box center [830, 265] width 289 height 17
click at [783, 307] on span "[STREET_ADDRESS][PERSON_NAME][US_STATE]" at bounding box center [793, 304] width 167 height 10
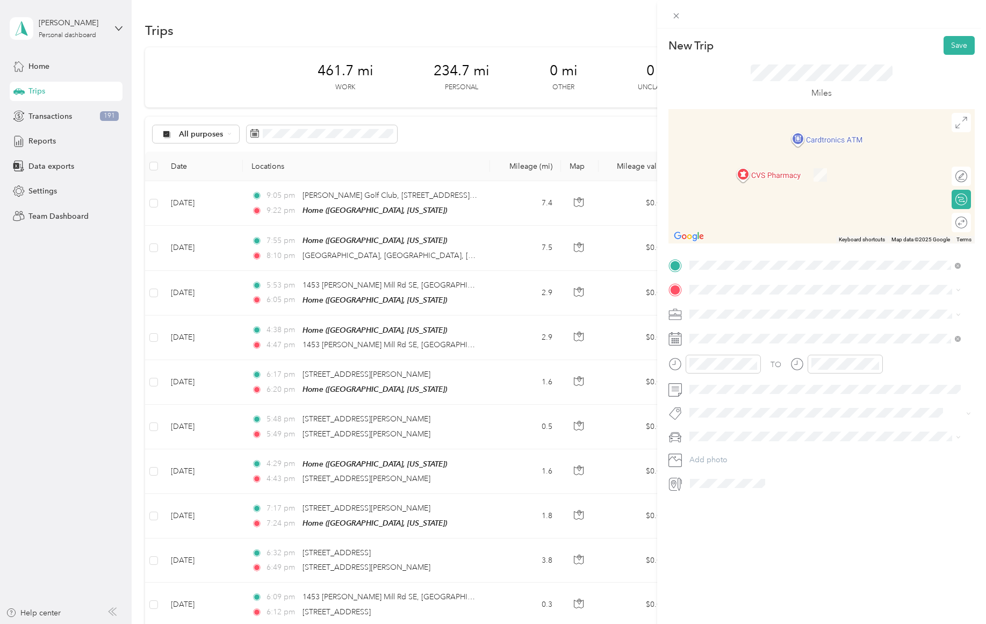
click at [801, 330] on span "[STREET_ADDRESS][US_STATE]" at bounding box center [763, 325] width 107 height 10
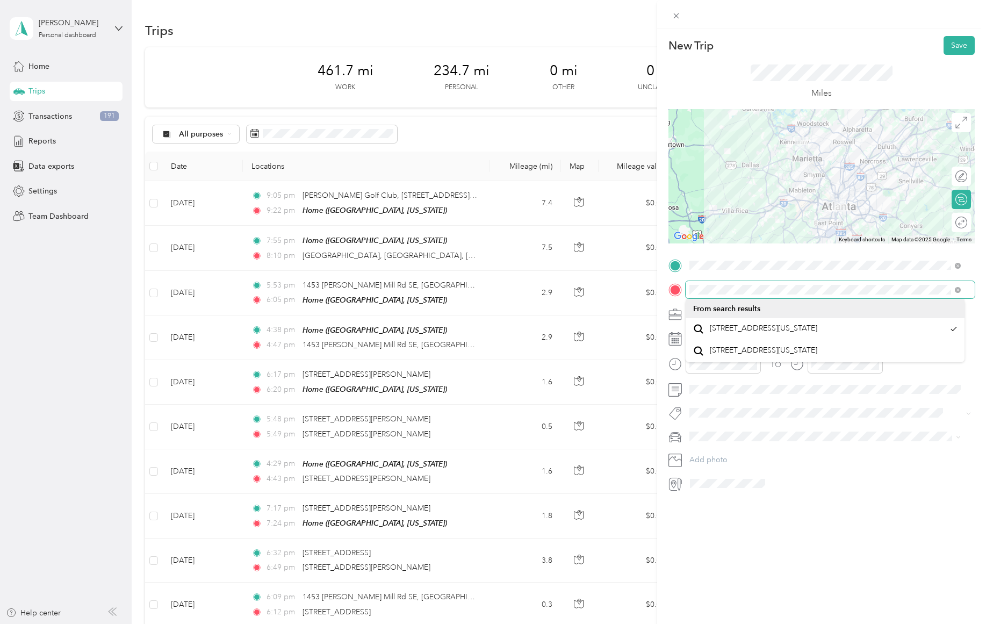
click at [662, 289] on form "New Trip Save This trip cannot be edited because it is either under review, app…" at bounding box center [821, 264] width 329 height 456
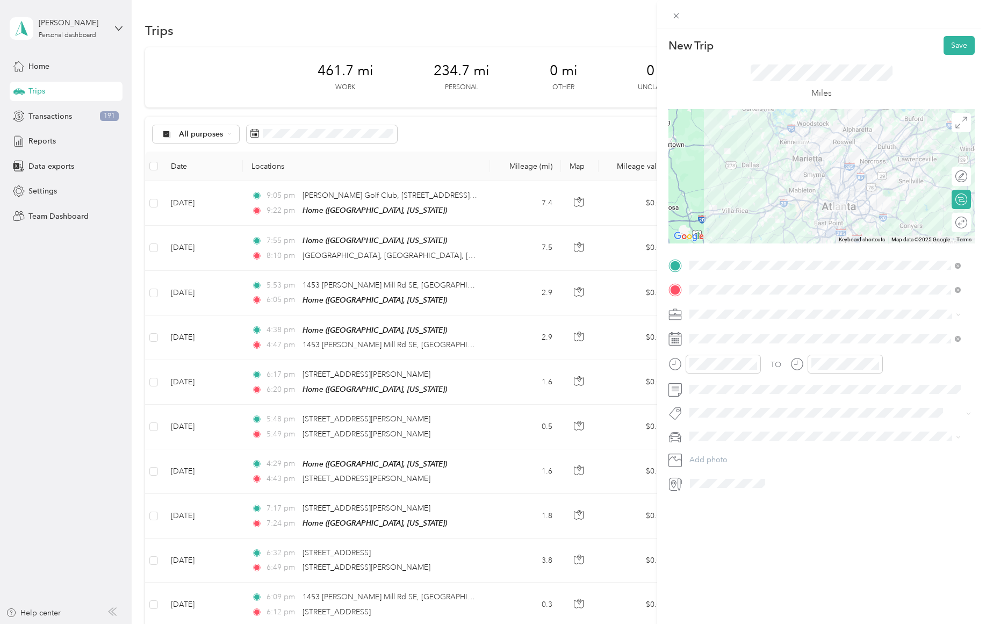
click at [744, 552] on div "New Trip Save This trip cannot be edited because it is either under review, app…" at bounding box center [821, 340] width 329 height 624
click at [706, 332] on span "Work" at bounding box center [702, 332] width 18 height 9
click at [729, 455] on span "[PERSON_NAME]'s 2021 Nissan Rogue" at bounding box center [759, 455] width 133 height 9
click at [945, 45] on button "Save" at bounding box center [959, 45] width 31 height 19
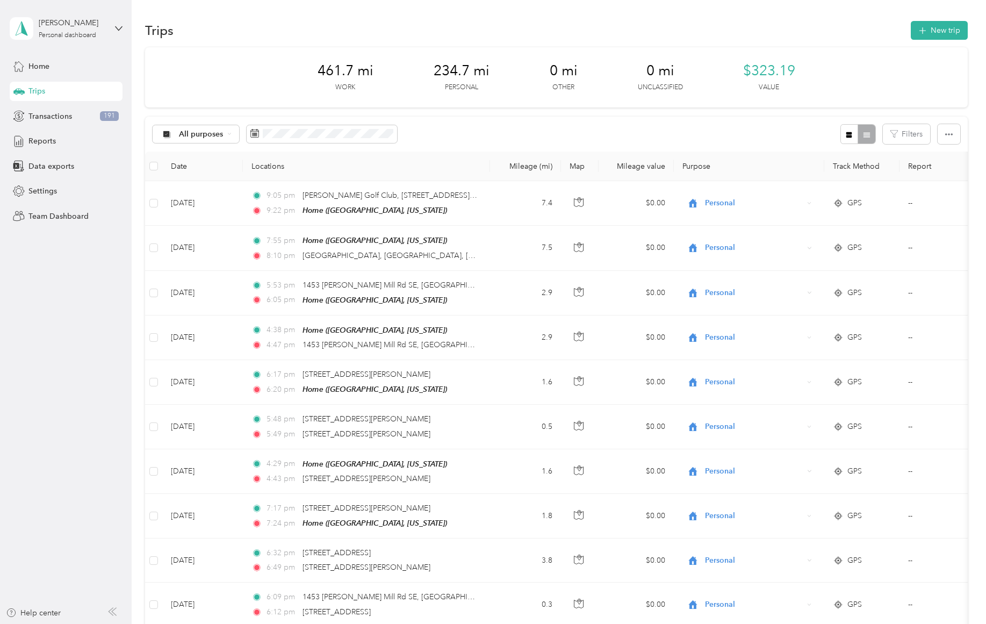
click at [947, 35] on button "New trip" at bounding box center [939, 30] width 57 height 19
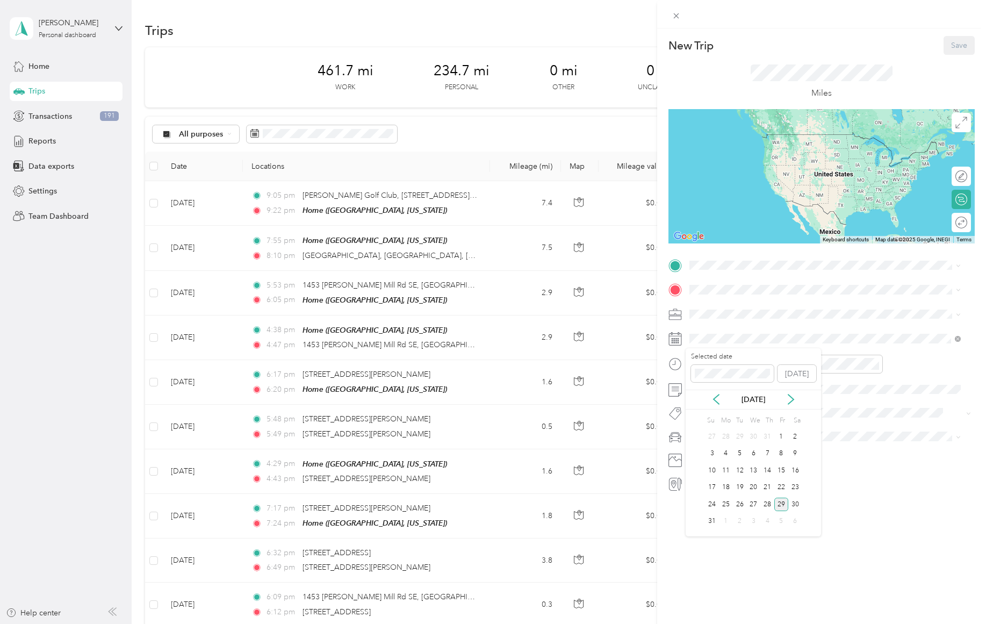
click at [780, 469] on div "15" at bounding box center [781, 470] width 14 height 13
click at [701, 387] on div "12" at bounding box center [701, 387] width 26 height 15
click at [822, 387] on div "12" at bounding box center [823, 387] width 26 height 15
click at [823, 398] on div "01" at bounding box center [823, 402] width 26 height 15
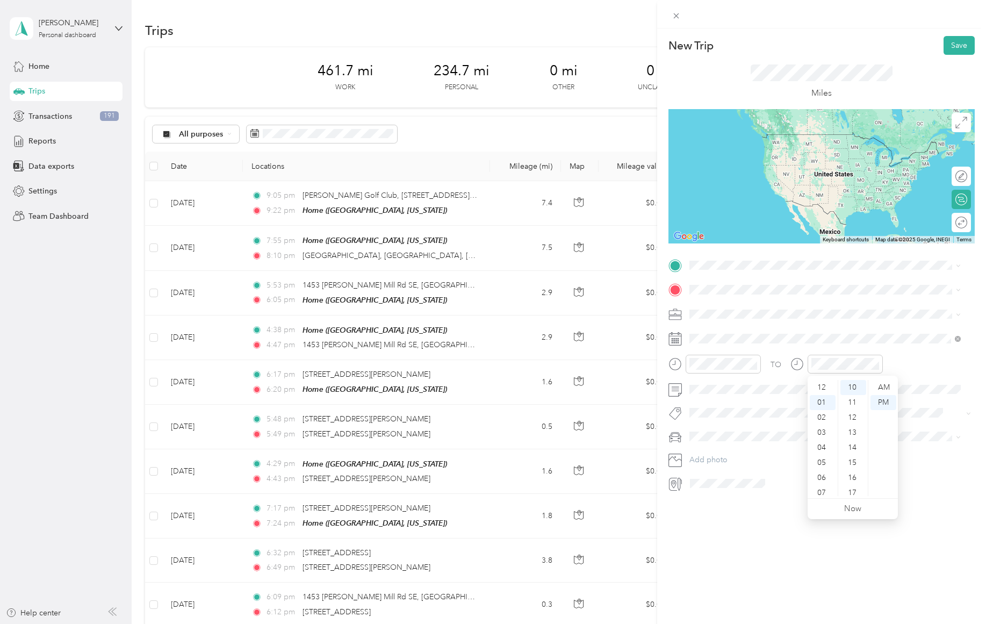
click at [823, 387] on div "12" at bounding box center [823, 387] width 26 height 15
click at [850, 489] on div "30" at bounding box center [853, 486] width 26 height 15
click at [854, 485] on div "37" at bounding box center [853, 492] width 26 height 15
click at [748, 305] on span "[STREET_ADDRESS][US_STATE]" at bounding box center [763, 304] width 107 height 10
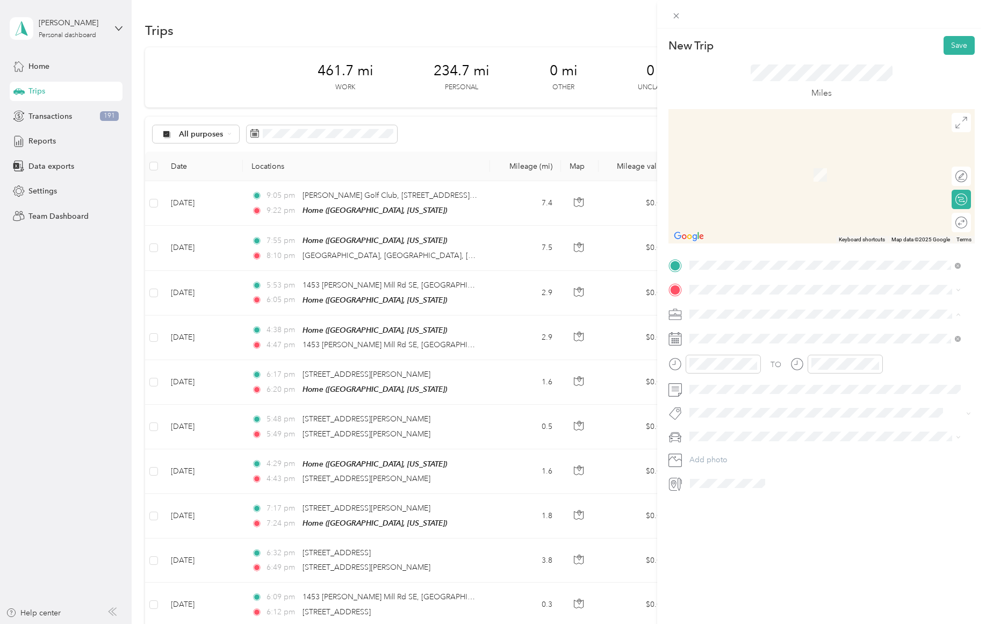
click at [712, 329] on div "Work" at bounding box center [825, 332] width 264 height 11
click at [719, 283] on span at bounding box center [830, 289] width 289 height 17
click at [742, 337] on div "Home Chattahoochee [STREET_ADDRESS][US_STATE]" at bounding box center [791, 338] width 162 height 23
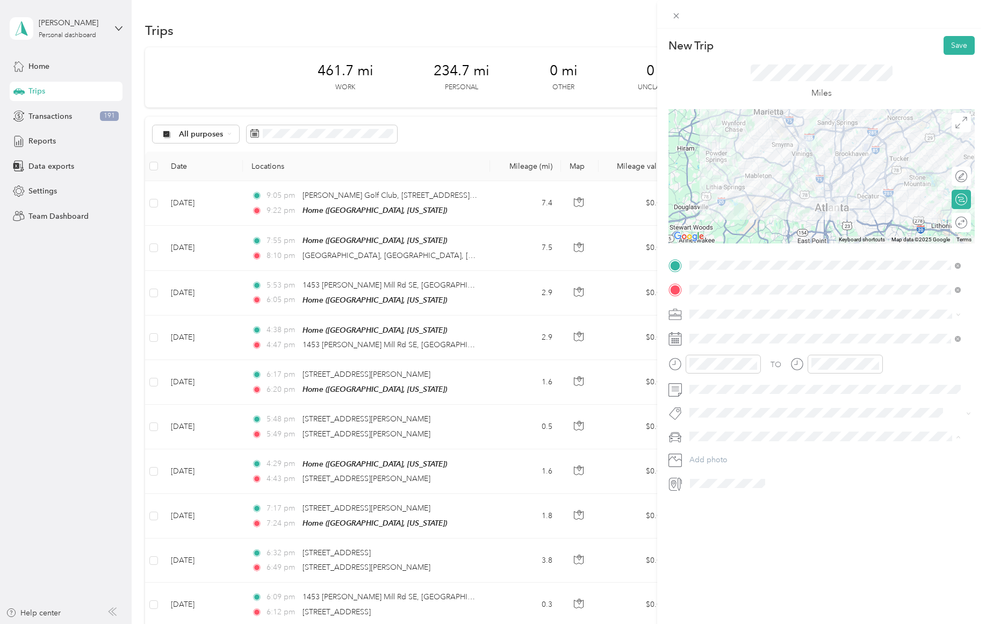
click at [739, 450] on div "[PERSON_NAME]'s 2021 Nissan Rogue" at bounding box center [825, 455] width 264 height 11
click at [950, 45] on button "Save" at bounding box center [959, 45] width 31 height 19
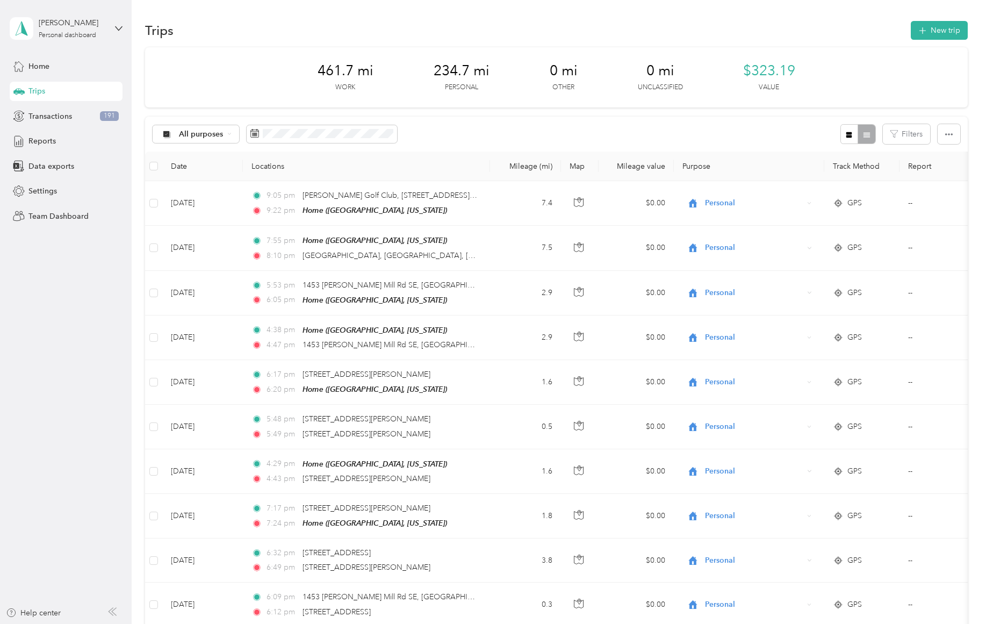
click at [918, 31] on icon "button" at bounding box center [922, 31] width 12 height 12
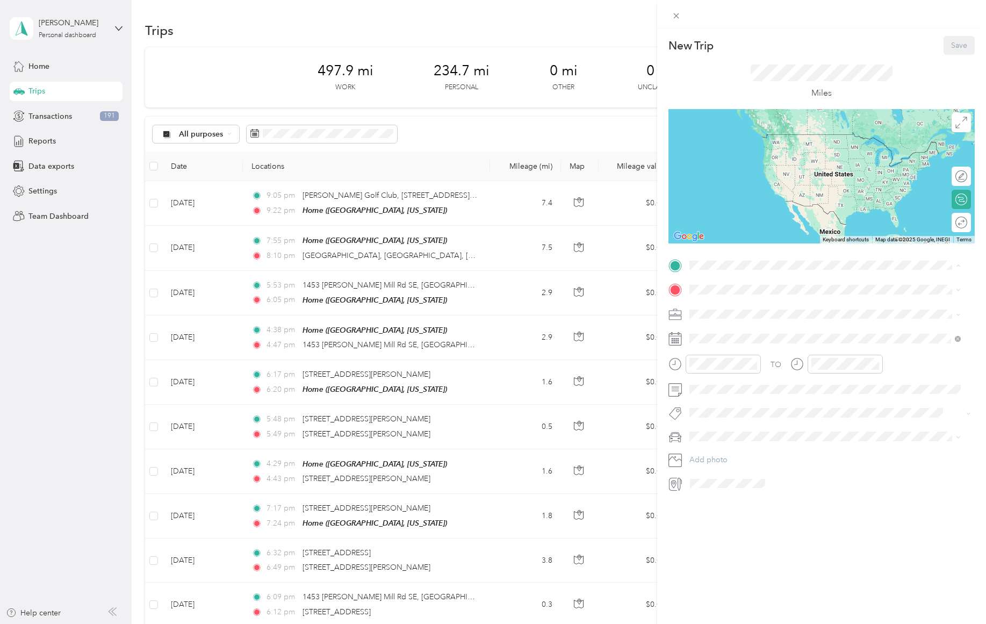
click at [795, 324] on div "Home Chattahoochee [STREET_ADDRESS][US_STATE]" at bounding box center [791, 314] width 162 height 23
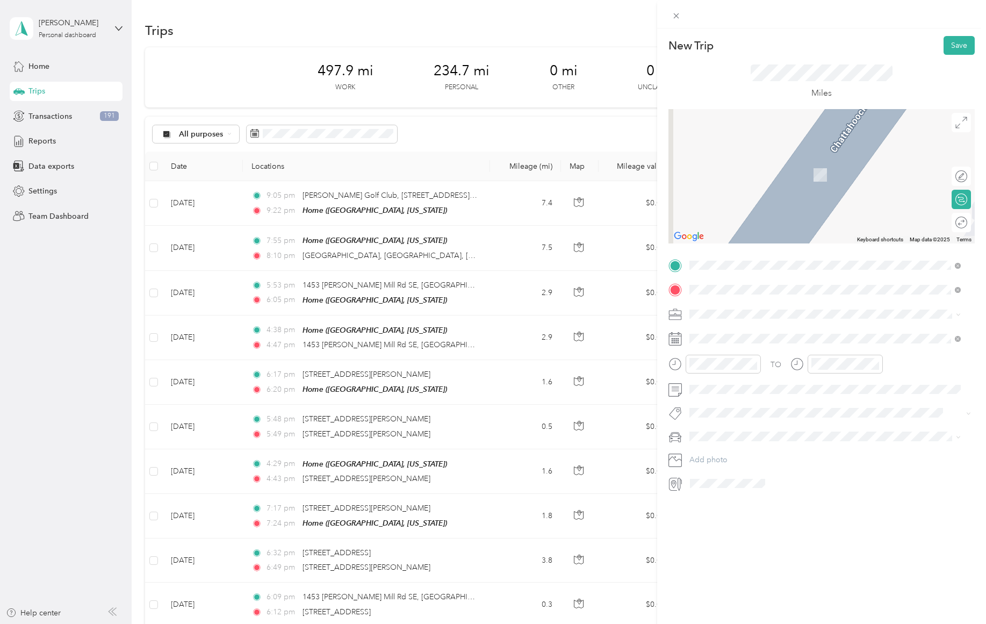
click at [791, 334] on div "Work" at bounding box center [811, 332] width 203 height 10
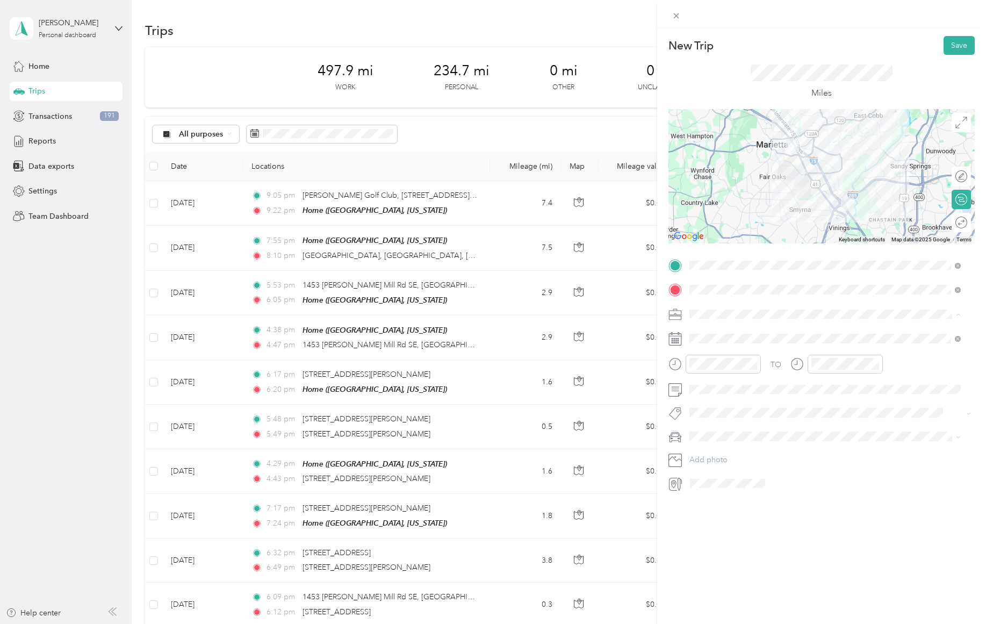
click at [716, 333] on div "Work" at bounding box center [825, 332] width 264 height 11
click at [733, 344] on span at bounding box center [830, 338] width 289 height 17
click at [755, 485] on div "20" at bounding box center [753, 487] width 14 height 13
click at [696, 381] on div "04" at bounding box center [701, 383] width 26 height 15
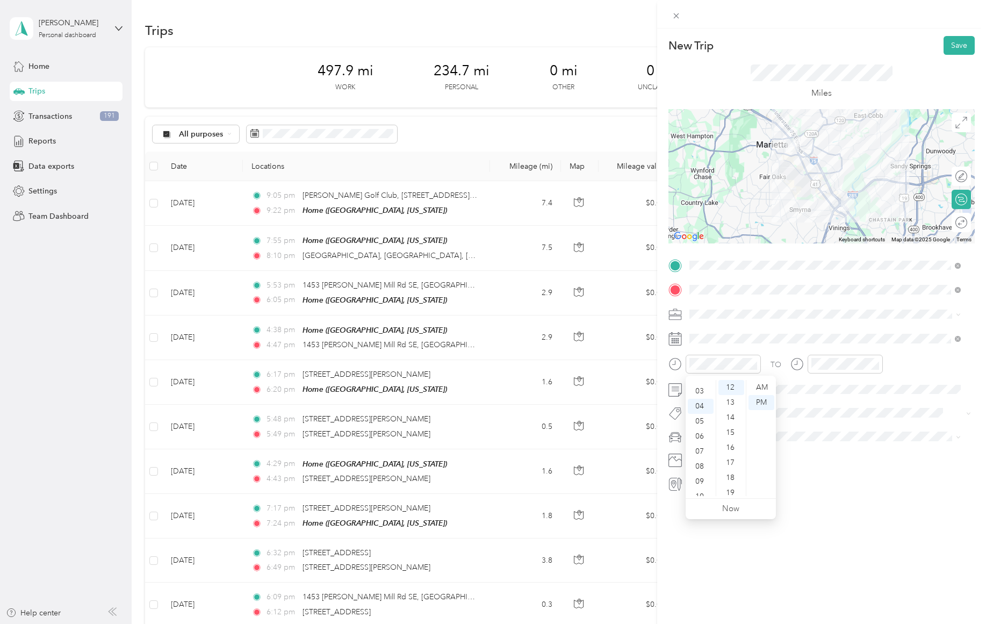
scroll to position [34, 0]
click at [699, 384] on div "02" at bounding box center [701, 383] width 26 height 15
click at [820, 418] on div "02" at bounding box center [823, 417] width 26 height 15
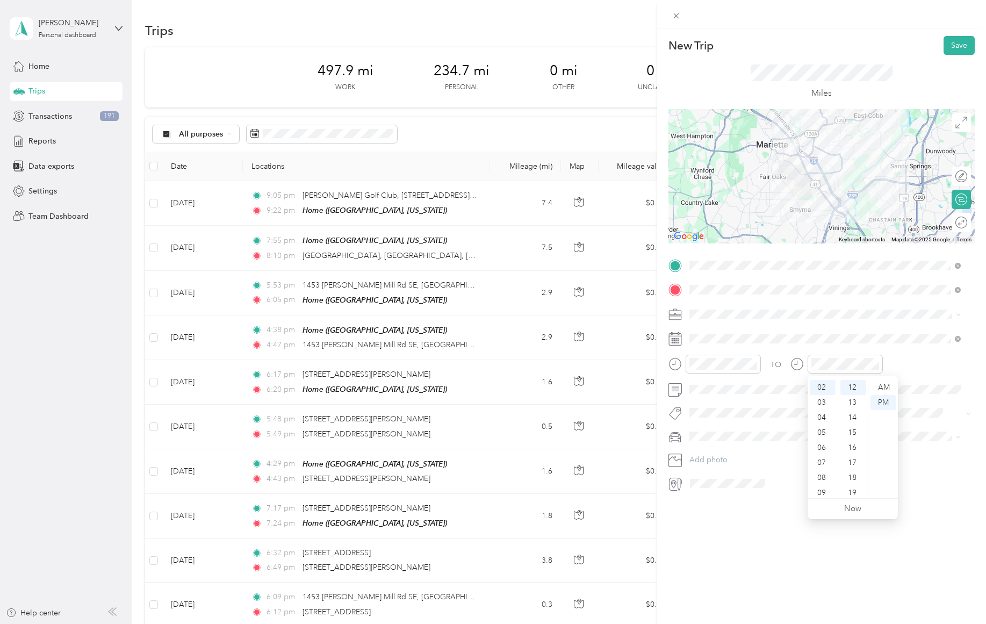
click at [820, 399] on div "03" at bounding box center [823, 402] width 26 height 15
click at [848, 385] on div "00" at bounding box center [853, 387] width 26 height 15
click at [729, 457] on span "[PERSON_NAME]'s 2021 Nissan Rogue" at bounding box center [759, 455] width 133 height 9
click at [950, 224] on div "Round trip" at bounding box center [952, 222] width 30 height 11
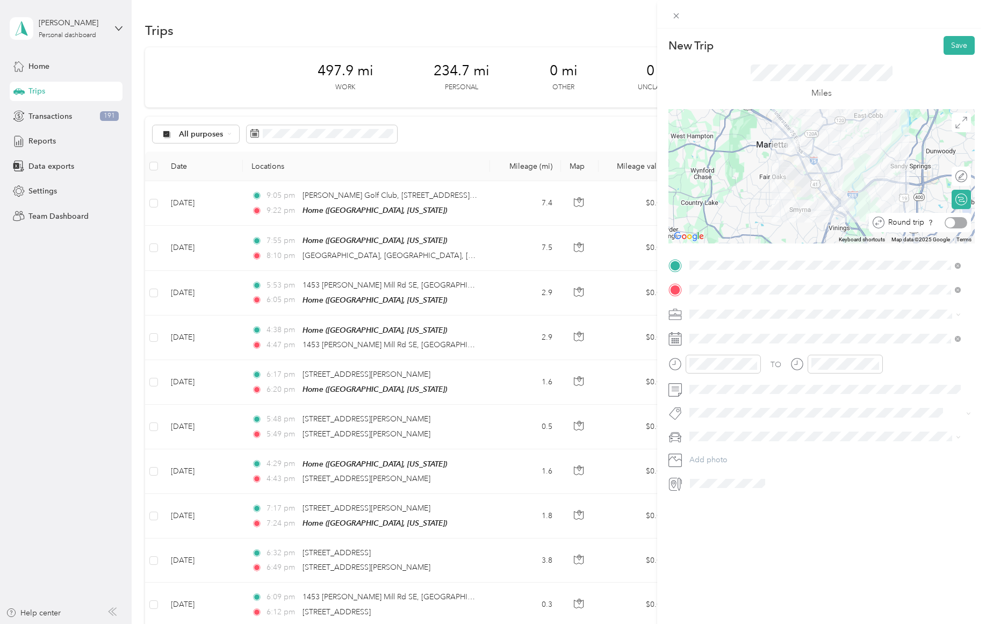
click at [950, 224] on div at bounding box center [956, 222] width 23 height 11
click at [947, 43] on button "Save" at bounding box center [959, 45] width 31 height 19
